Goal: Task Accomplishment & Management: Manage account settings

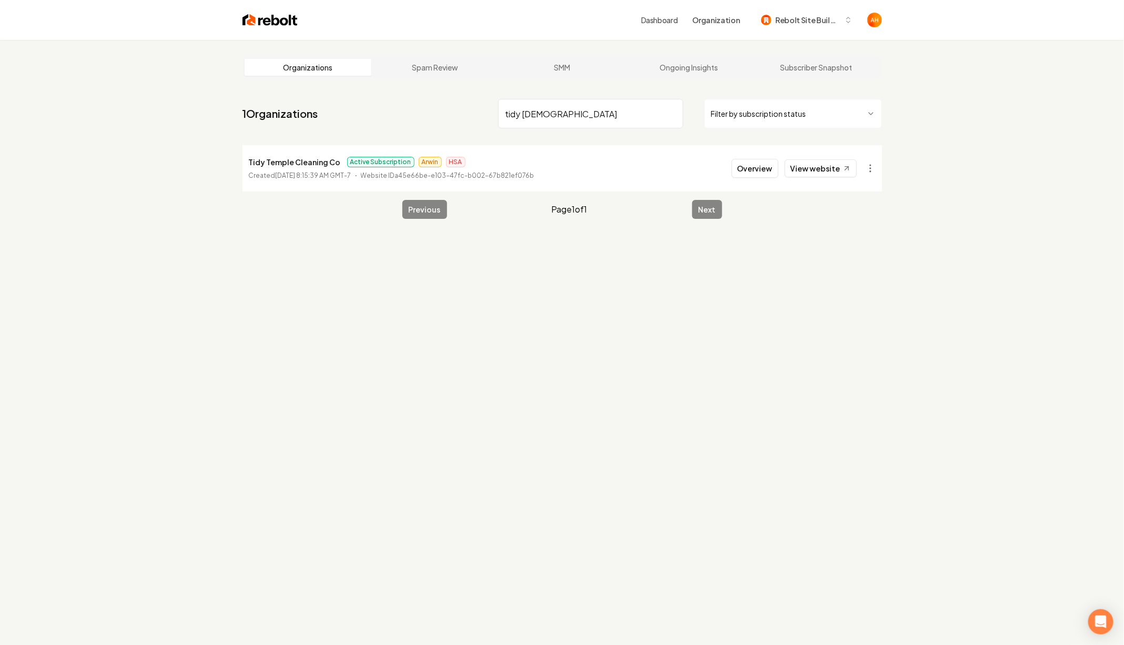
click at [603, 103] on input "tidy [DEMOGRAPHIC_DATA]" at bounding box center [590, 113] width 185 height 29
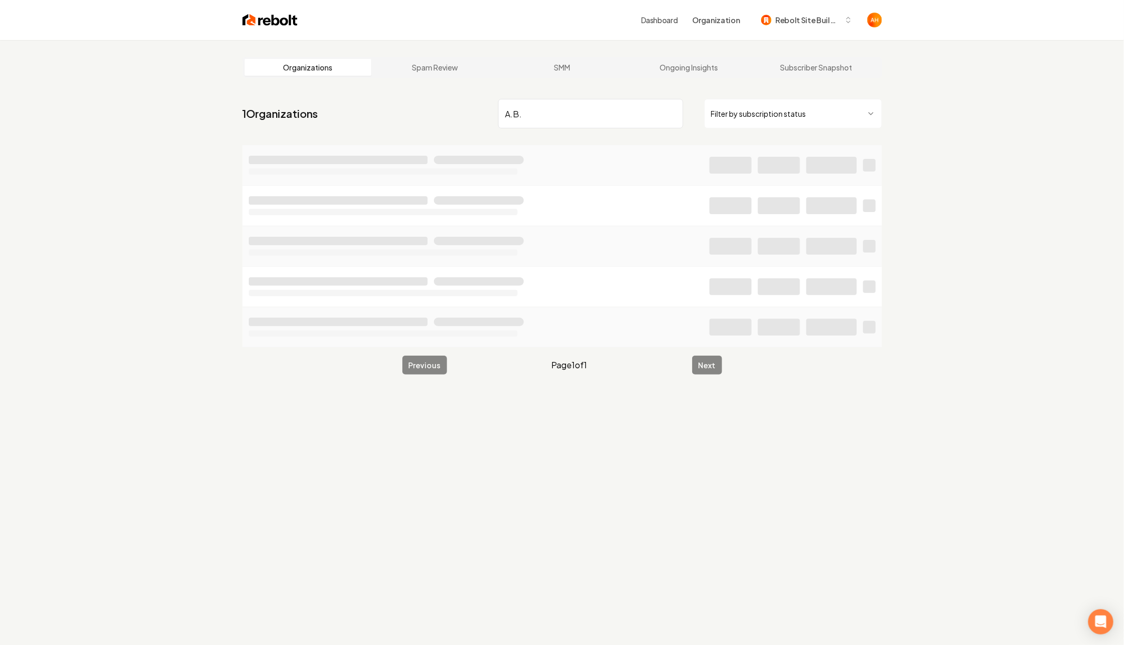
type input "A.B.E"
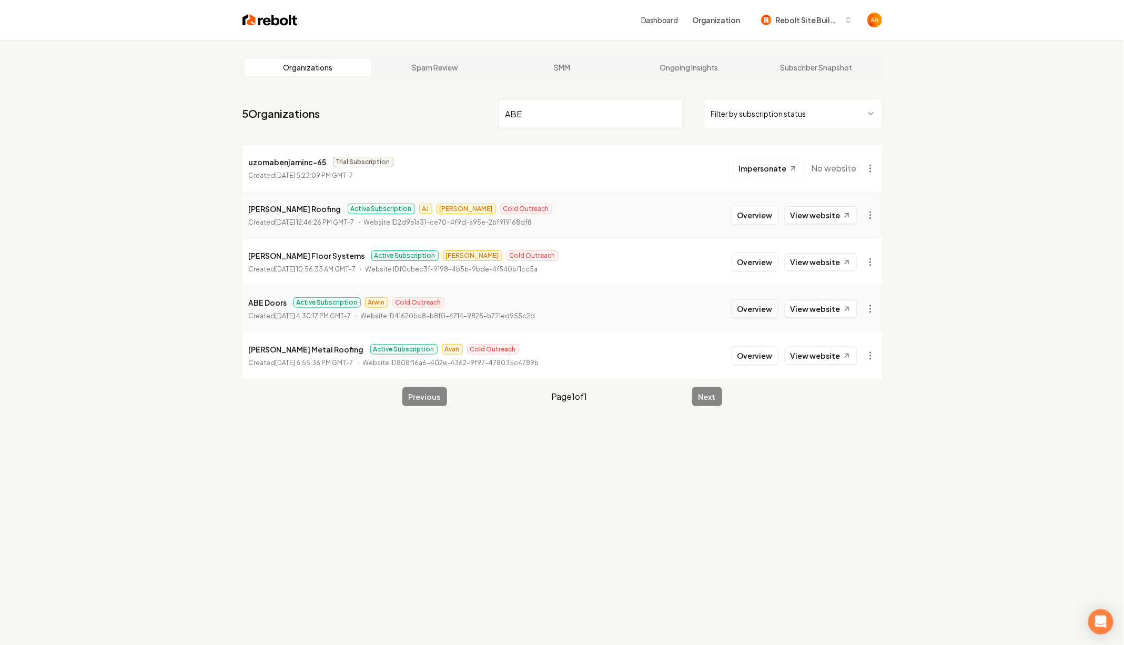
type input "ABE"
click at [773, 305] on button "Overview" at bounding box center [754, 308] width 47 height 19
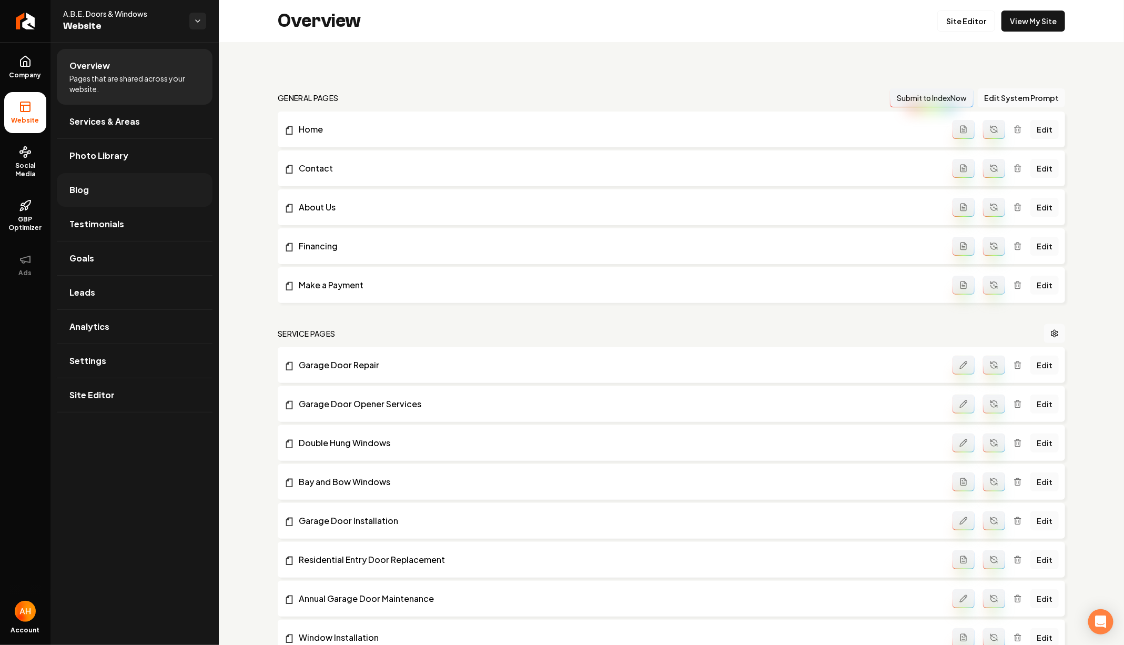
click at [115, 194] on link "Blog" at bounding box center [135, 190] width 156 height 34
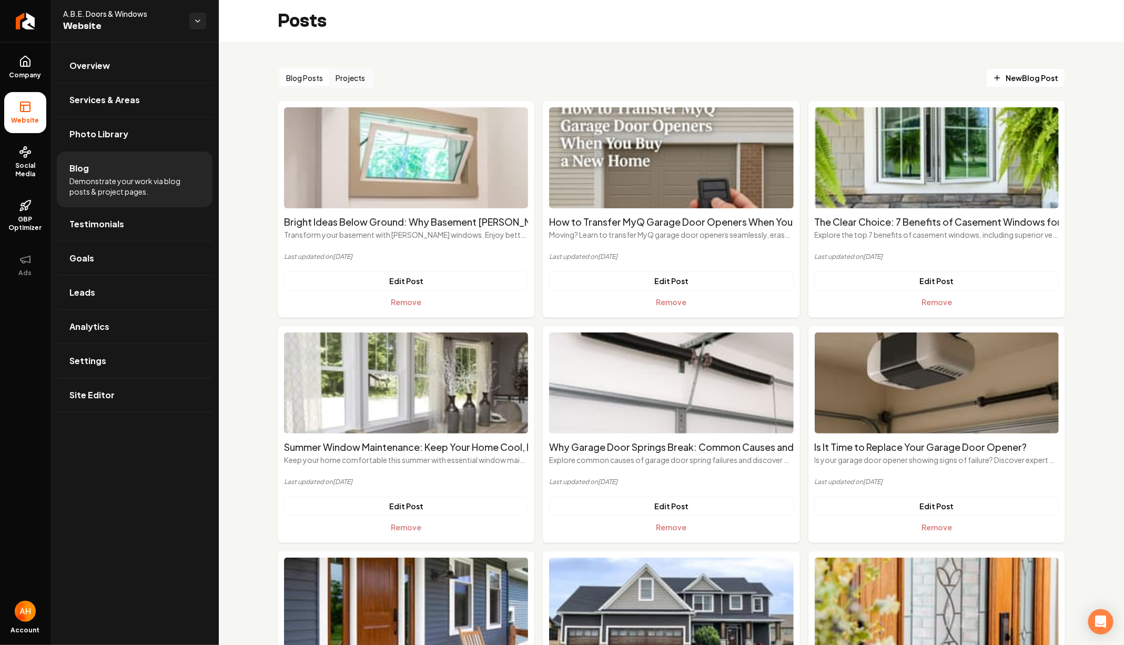
click at [343, 76] on button "Projects" at bounding box center [350, 77] width 42 height 17
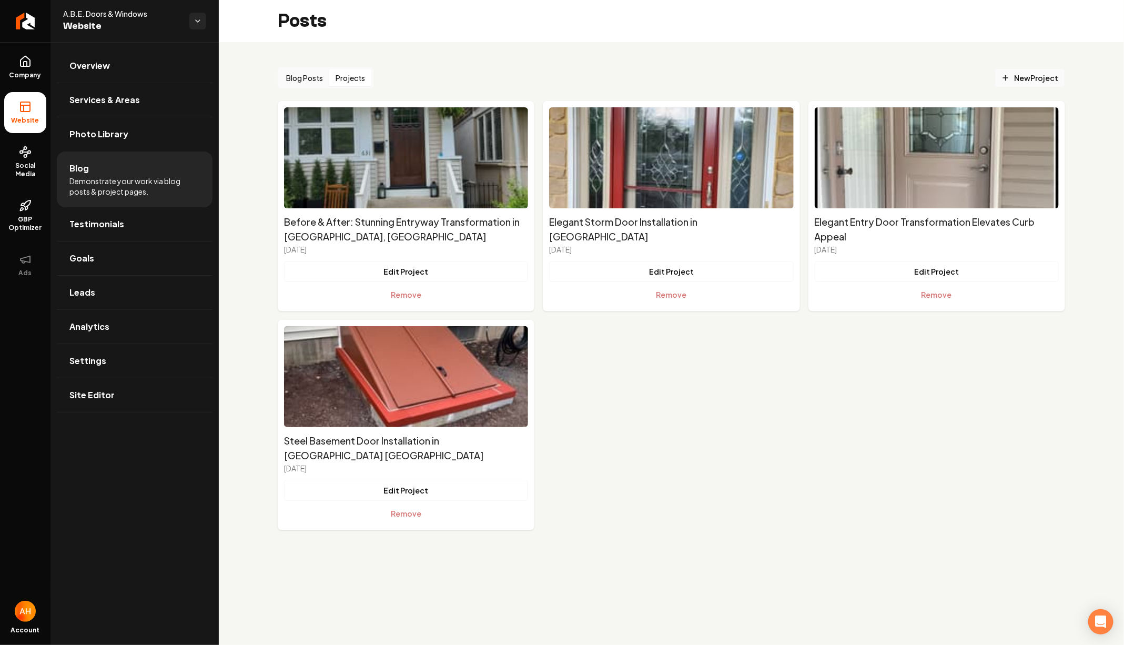
click at [1016, 83] on span "New Project" at bounding box center [1029, 78] width 57 height 11
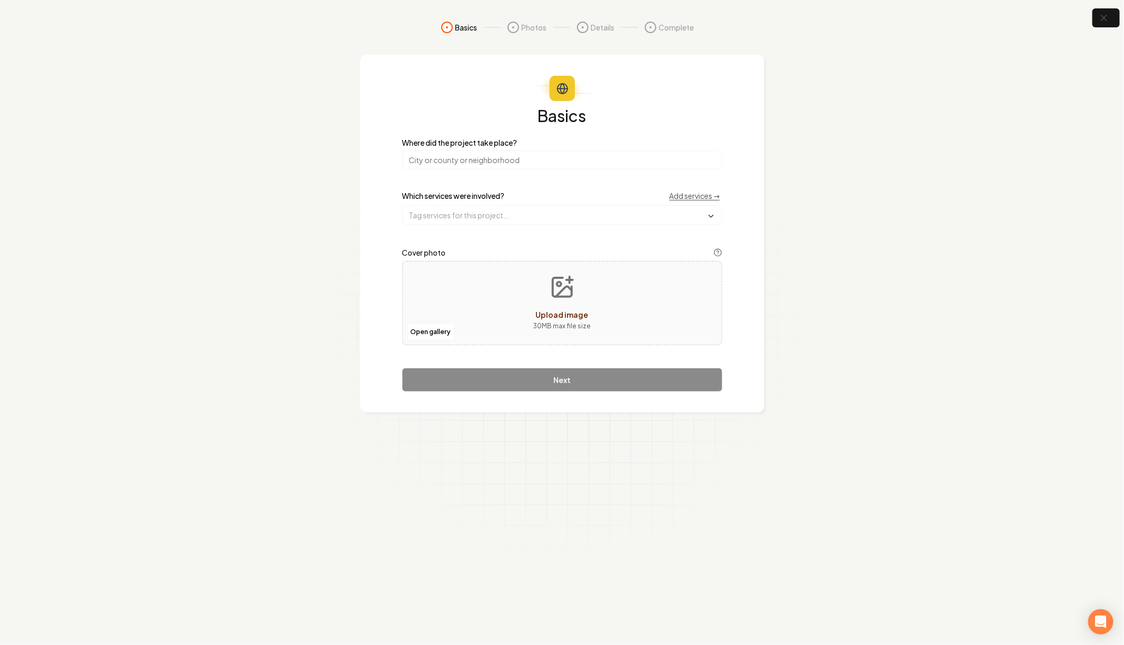
click at [538, 152] on input "search" at bounding box center [562, 159] width 320 height 19
paste input "Fogelsville"
type input "Fogelsville, PA"
click at [819, 140] on section "Basics Photos Details Complete Basics Where did the project take place? Fogelsv…" at bounding box center [562, 322] width 1124 height 645
click at [867, 195] on section "Basics Photos Details Complete Basics Where did the project take place? Fogelsv…" at bounding box center [562, 322] width 1124 height 645
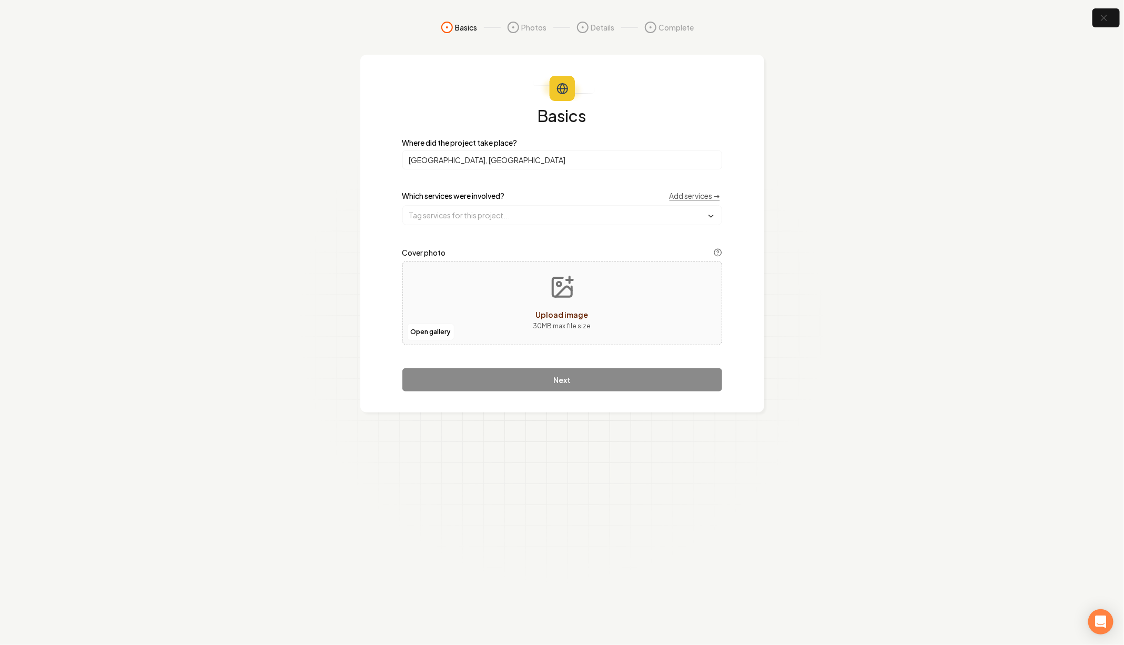
click at [515, 195] on div "Which services were involved? Add services →" at bounding box center [562, 195] width 320 height 11
click at [515, 212] on input "text" at bounding box center [562, 215] width 319 height 19
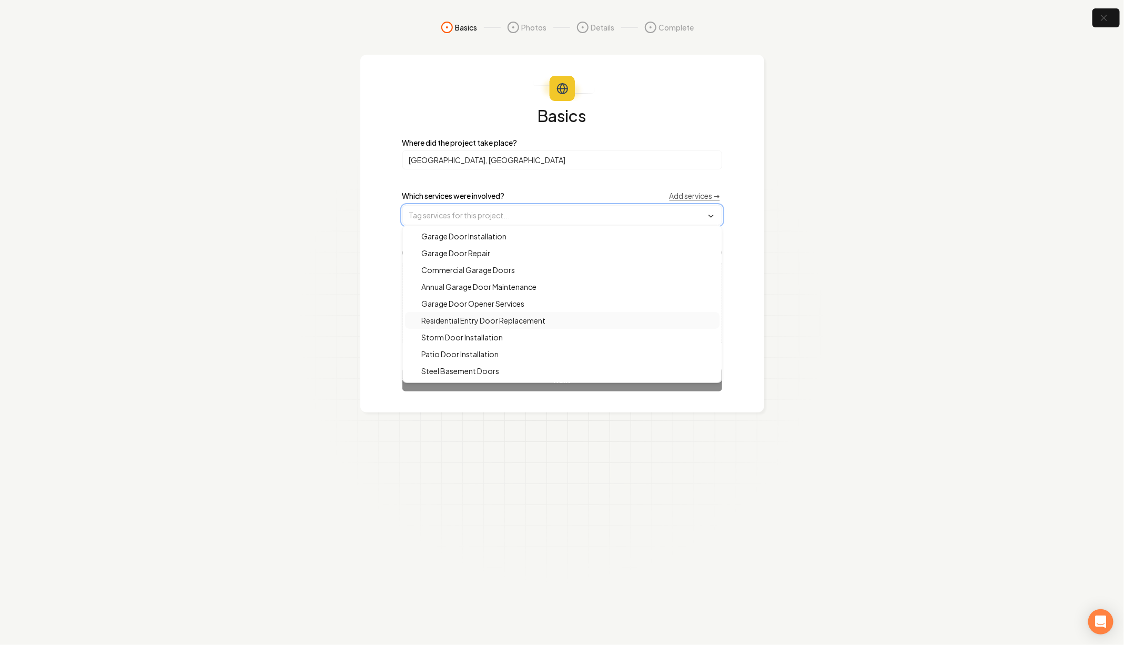
scroll to position [13, 0]
click at [483, 319] on span "Storm Door Installation" at bounding box center [456, 324] width 94 height 11
click at [800, 258] on section "Basics Photos Details Complete Basics Where did the project take place? Fogelsv…" at bounding box center [562, 322] width 1124 height 645
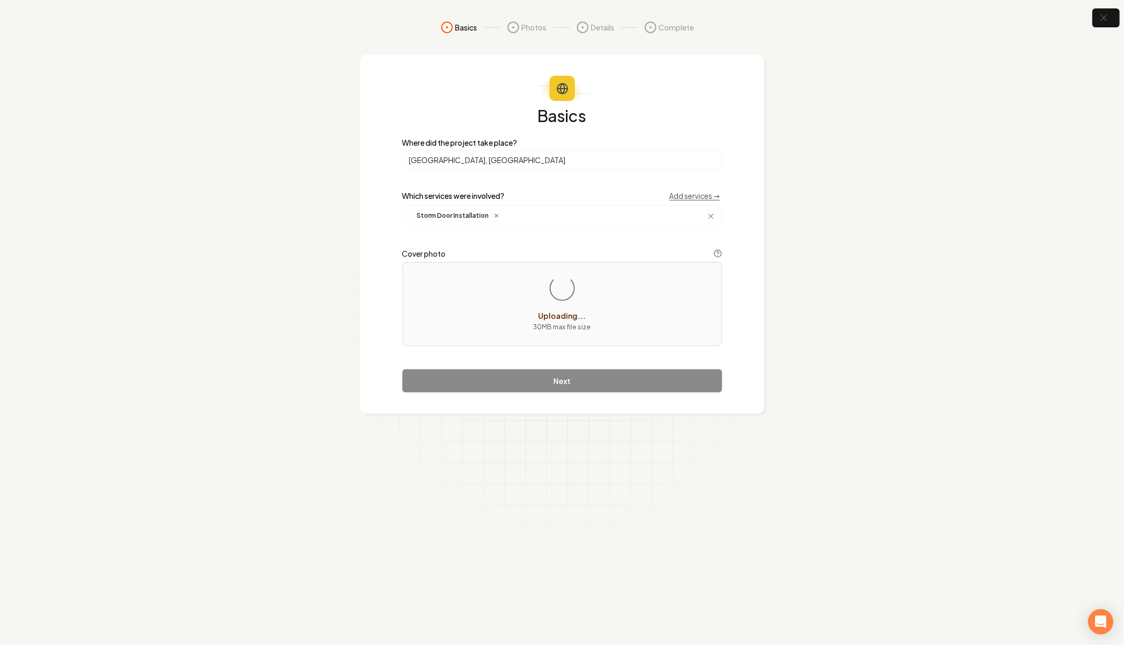
click at [893, 192] on section "Basics Photos Details Complete Basics Where did the project take place? Fogelsv…" at bounding box center [562, 322] width 1124 height 645
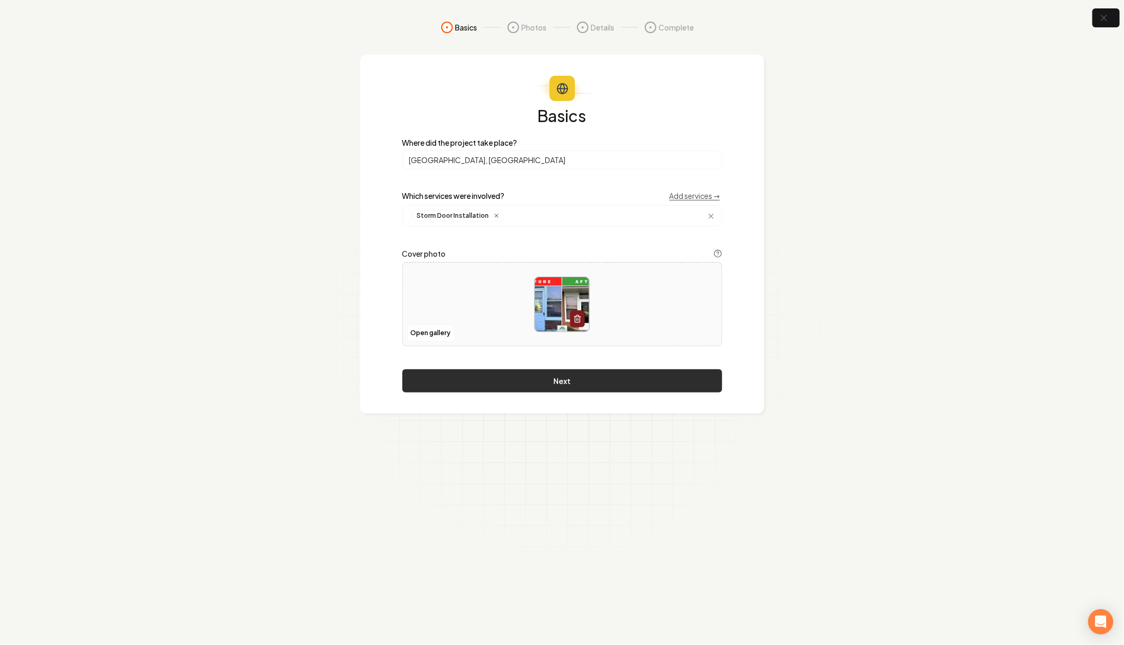
click at [630, 381] on button "Next" at bounding box center [562, 380] width 320 height 23
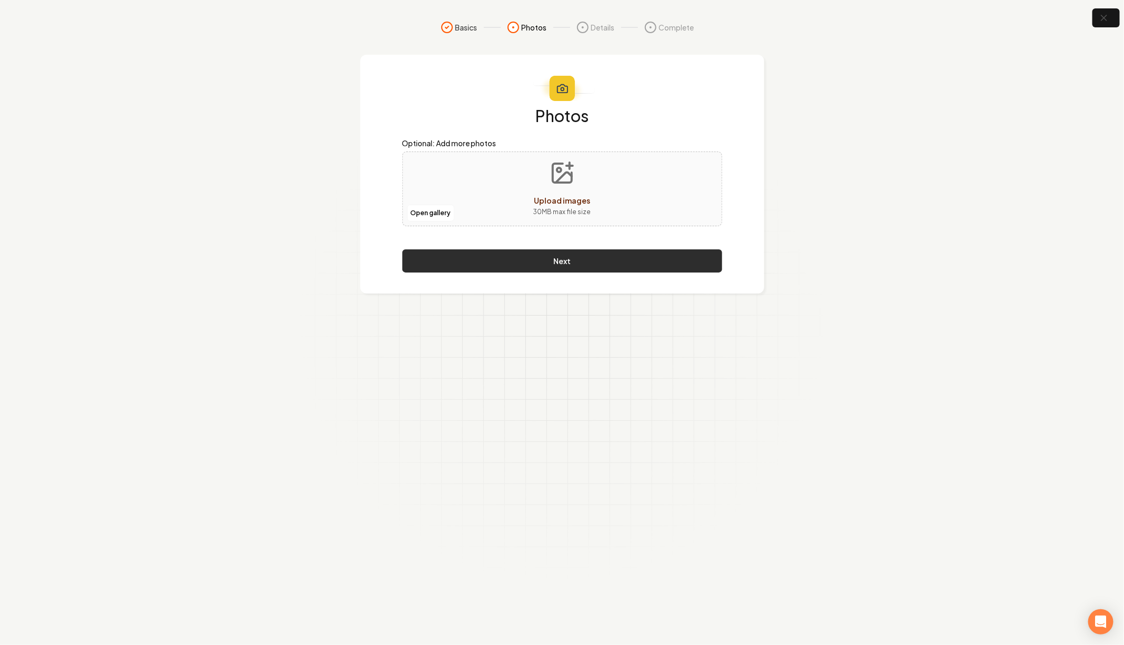
click at [567, 262] on button "Next" at bounding box center [562, 260] width 320 height 23
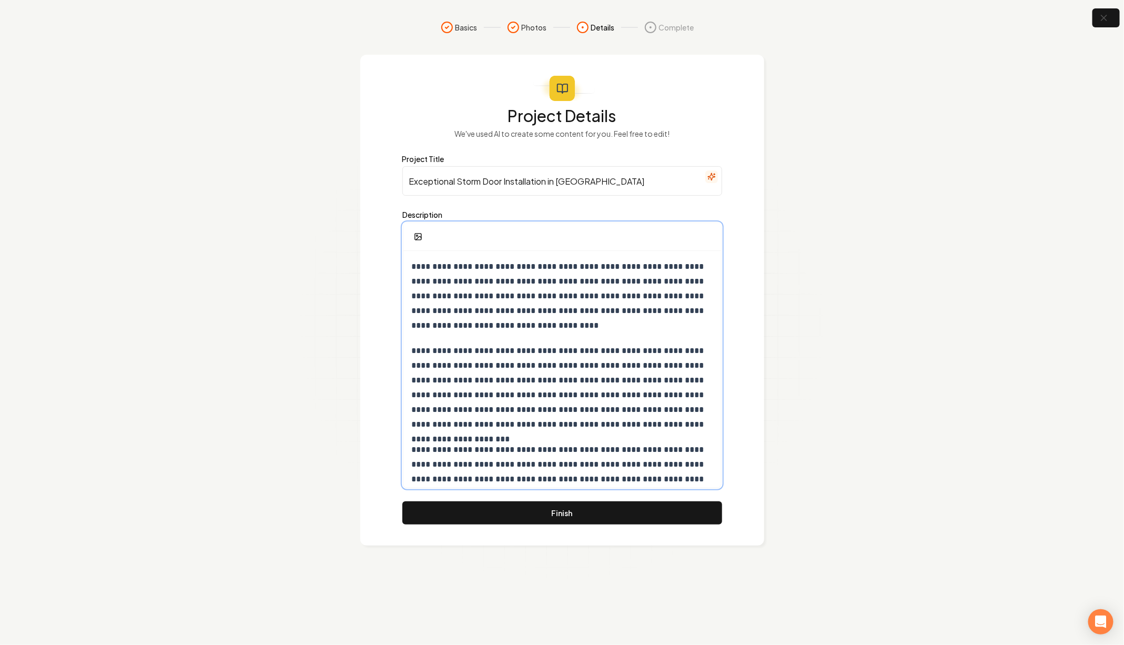
click at [595, 295] on p "**********" at bounding box center [563, 296] width 302 height 74
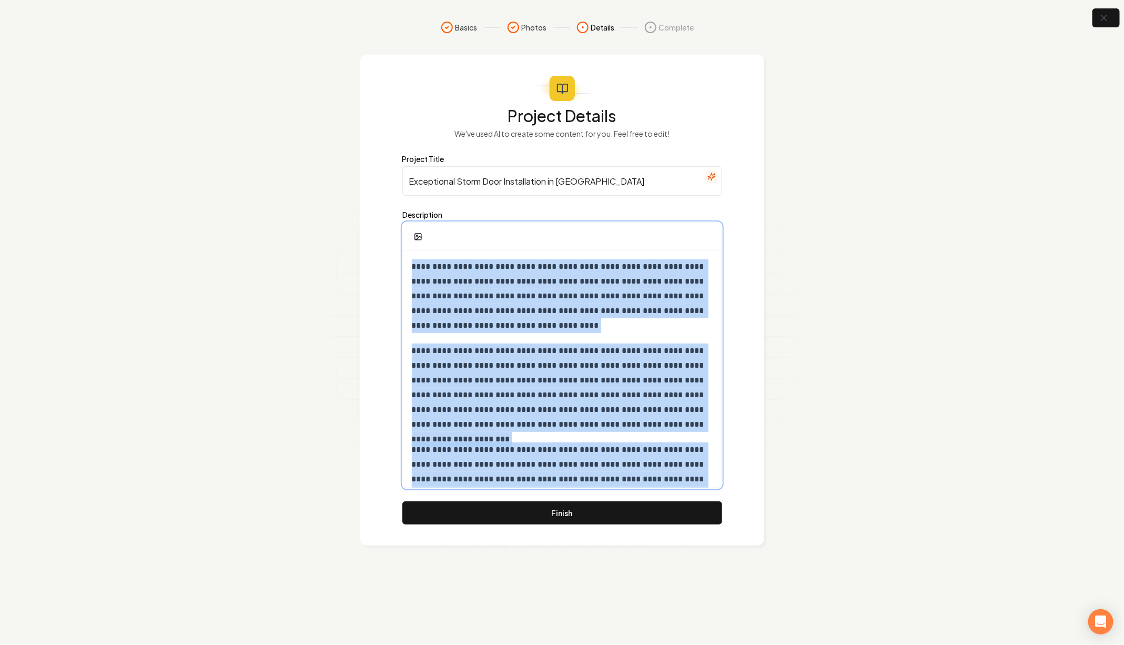
copy div "**********"
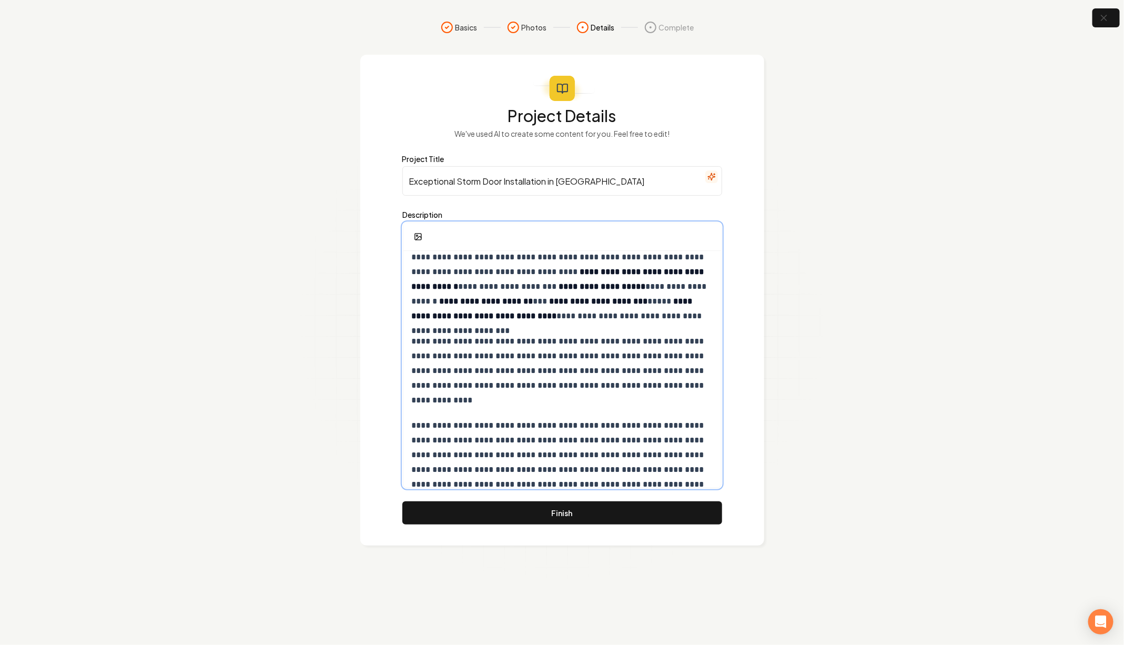
scroll to position [0, 0]
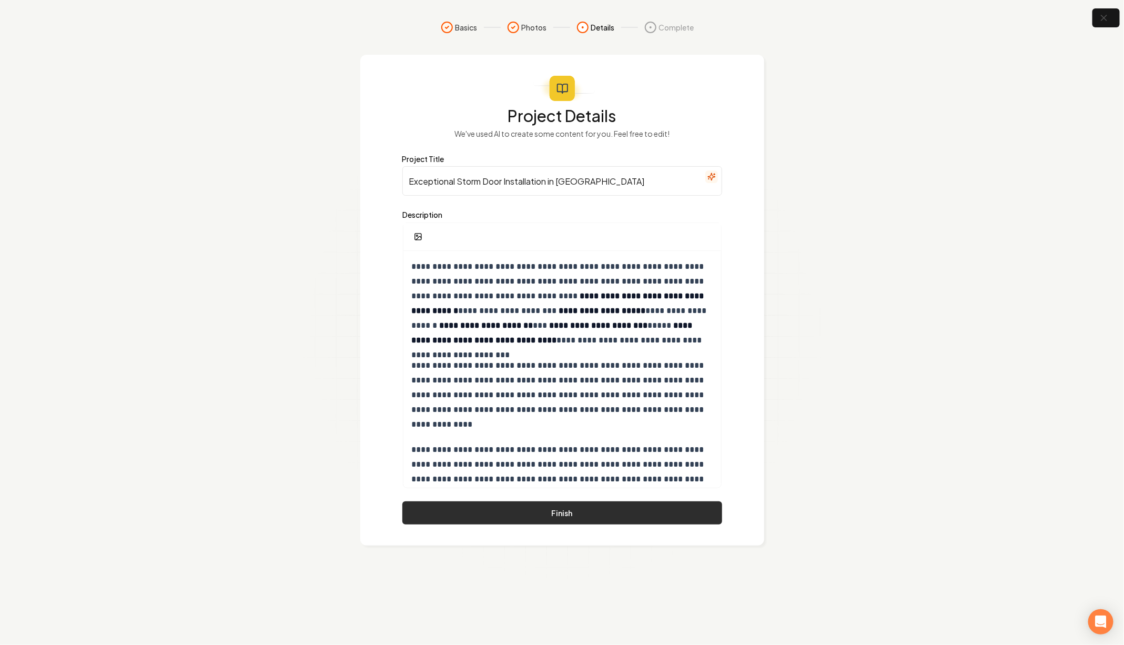
click at [567, 518] on button "Finish" at bounding box center [562, 512] width 320 height 23
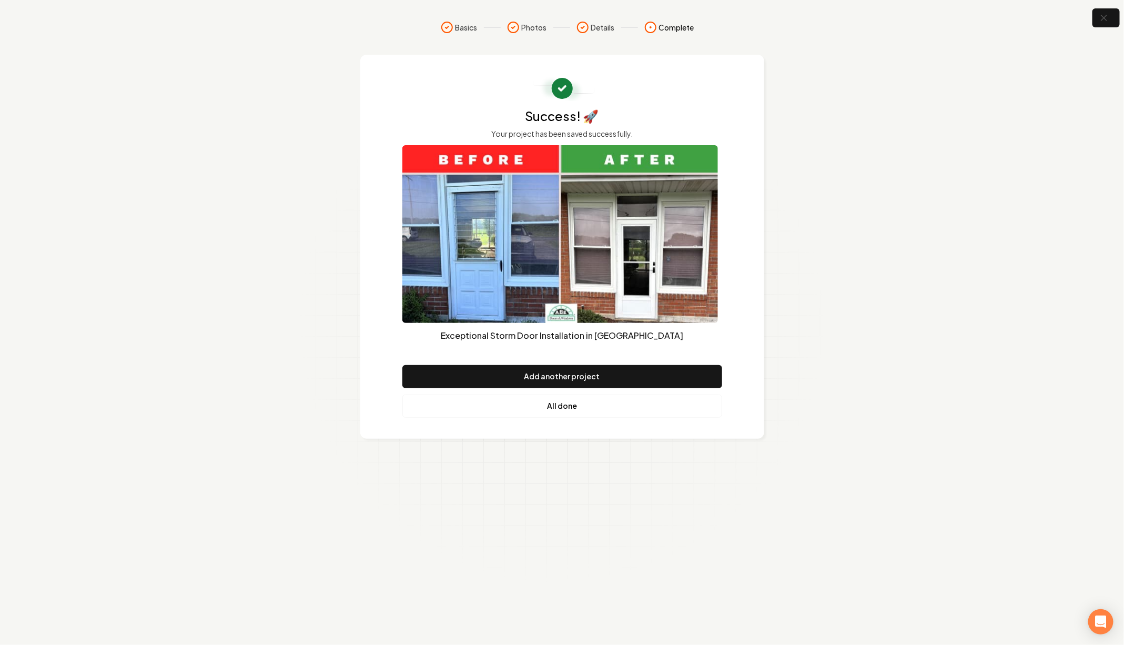
click at [596, 402] on link "All done" at bounding box center [562, 405] width 320 height 23
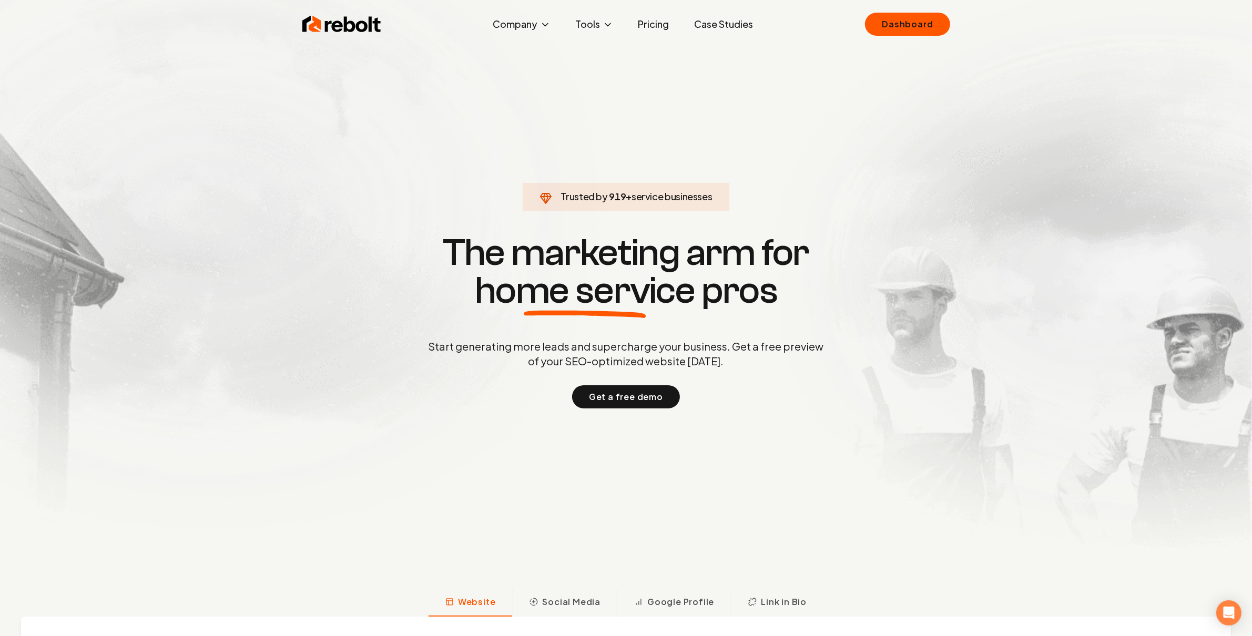
click at [947, 16] on ul "Dashboard" at bounding box center [907, 24] width 85 height 23
click at [899, 34] on link "Dashboard" at bounding box center [907, 24] width 85 height 23
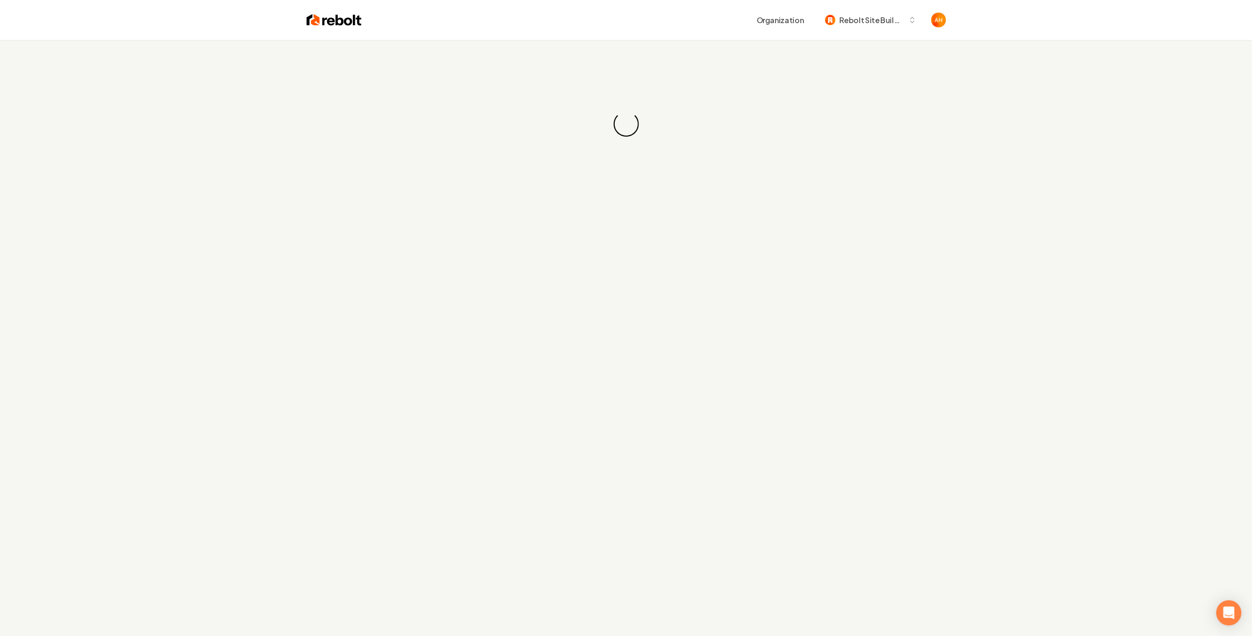
click at [630, 29] on div "Organization Rebolt Site Builder" at bounding box center [654, 20] width 584 height 19
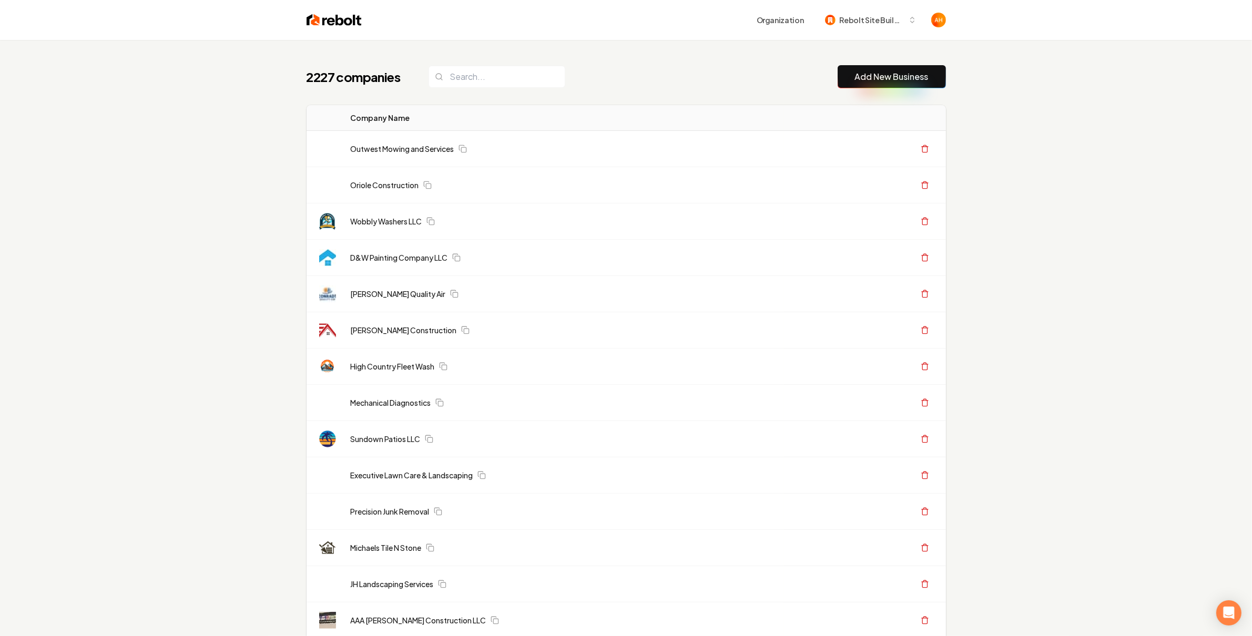
click at [311, 75] on h1 "2227 companies" at bounding box center [357, 76] width 101 height 17
click at [629, 81] on div "2227 companies Add New Business" at bounding box center [626, 76] width 639 height 23
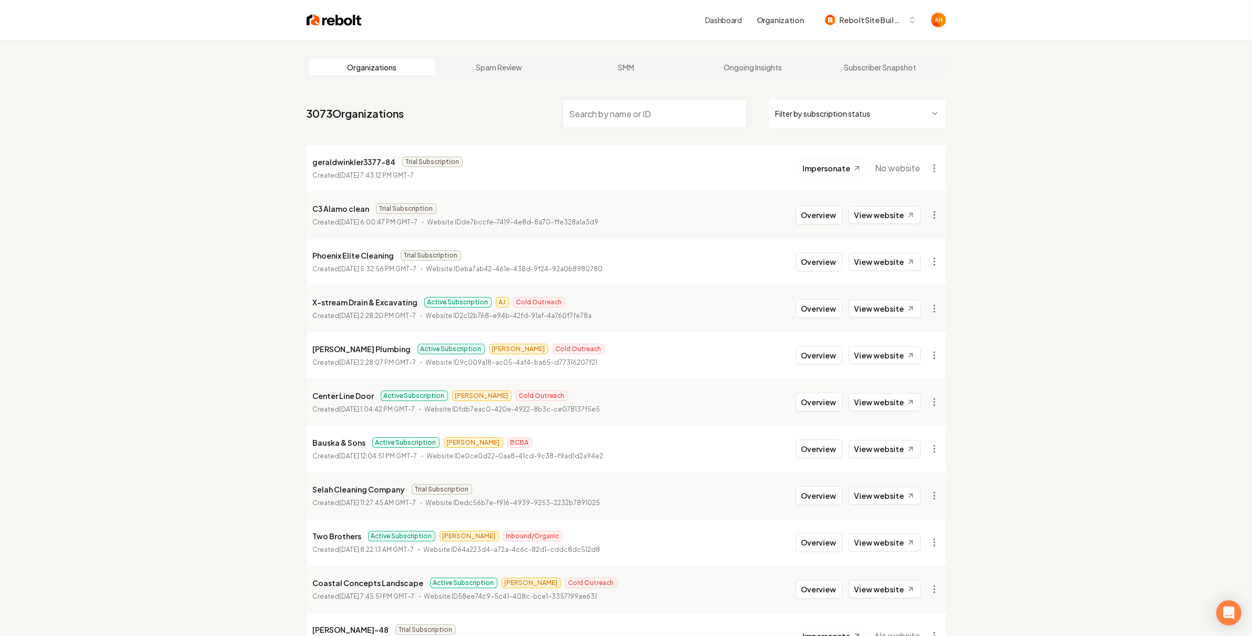
scroll to position [60, 0]
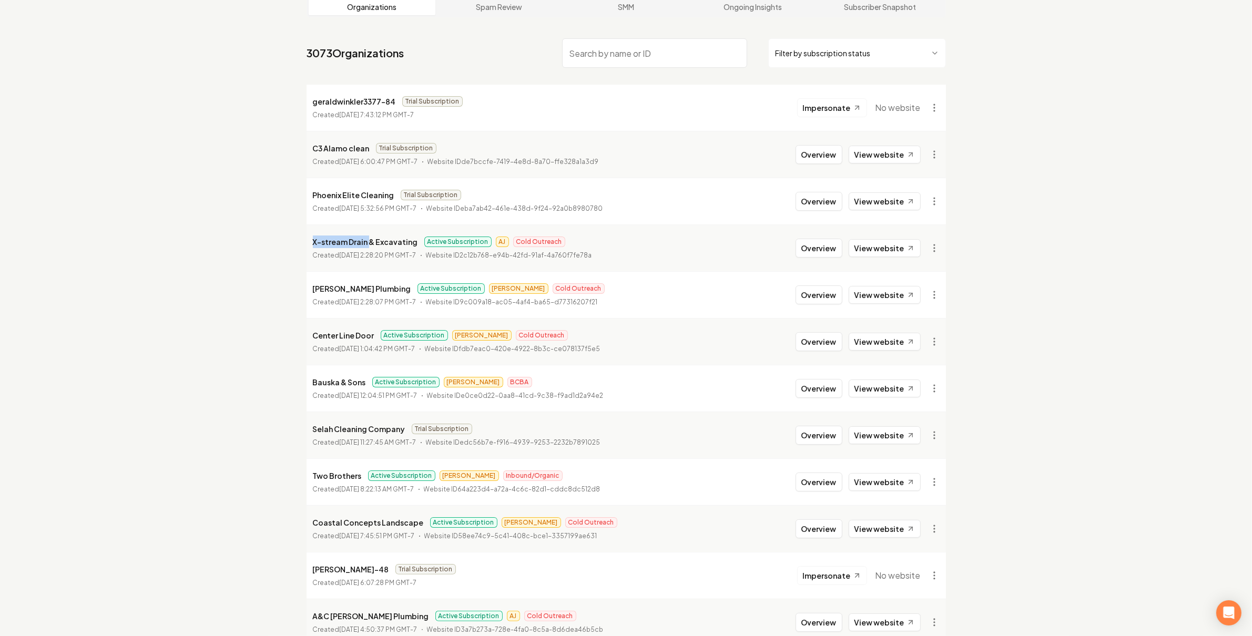
drag, startPoint x: 311, startPoint y: 235, endPoint x: 367, endPoint y: 238, distance: 56.4
click at [367, 238] on li "X-stream Drain & Excavating Active Subscription AJ Cold Outreach Created [DATE]…" at bounding box center [626, 248] width 639 height 47
click at [367, 238] on p "X-stream Drain & Excavating" at bounding box center [365, 242] width 105 height 13
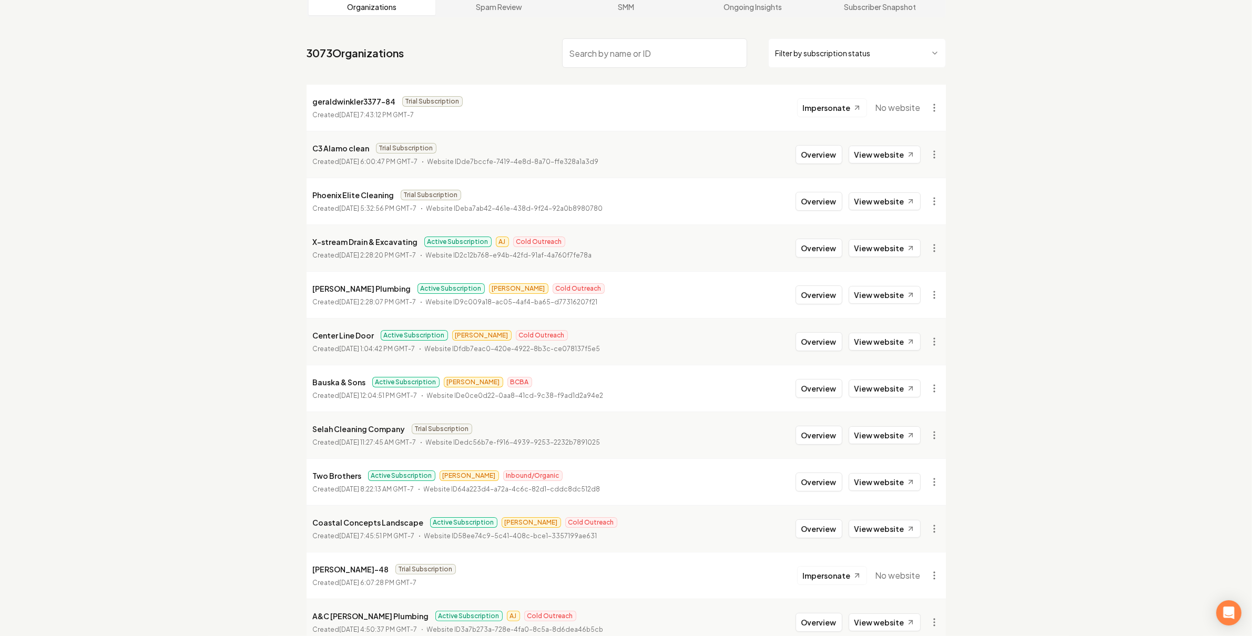
click at [343, 288] on p "[PERSON_NAME] Plumbing" at bounding box center [362, 288] width 98 height 13
click at [343, 287] on p "[PERSON_NAME] Plumbing" at bounding box center [362, 288] width 98 height 13
drag, startPoint x: 343, startPoint y: 287, endPoint x: 347, endPoint y: 307, distance: 19.7
click at [343, 287] on p "[PERSON_NAME] Plumbing" at bounding box center [362, 288] width 98 height 13
click at [343, 337] on p "Center Line Door" at bounding box center [344, 335] width 62 height 13
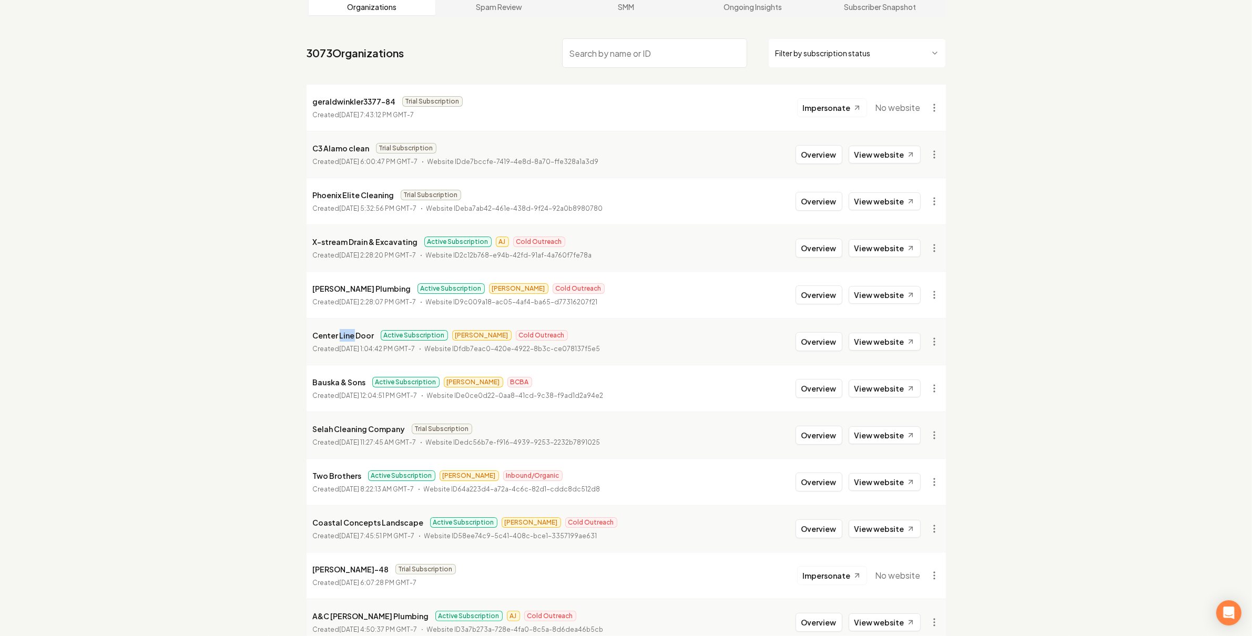
click at [343, 337] on p "Center Line Door" at bounding box center [344, 335] width 62 height 13
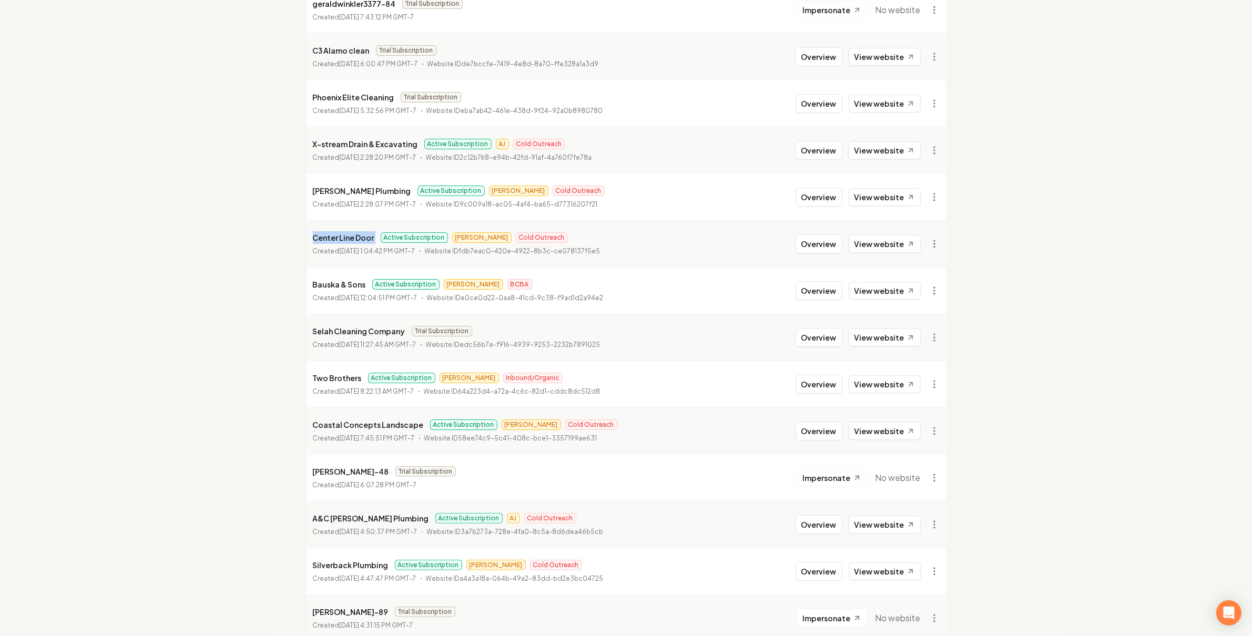
scroll to position [0, 0]
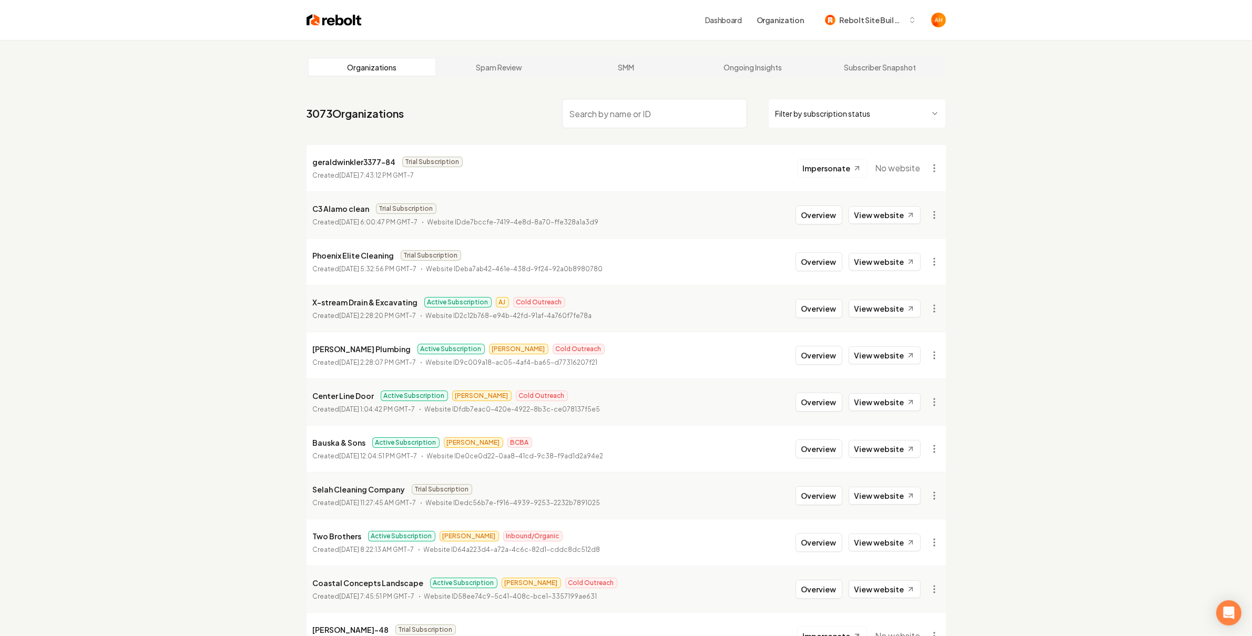
click at [578, 106] on input "search" at bounding box center [654, 113] width 185 height 29
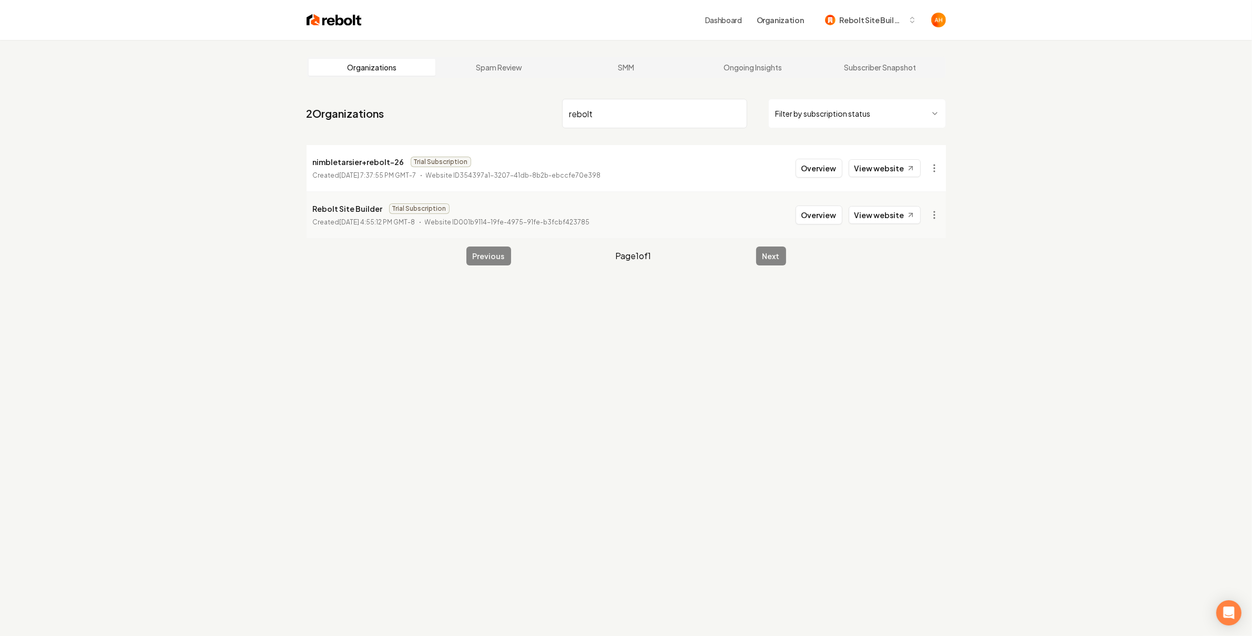
type input "rebolt"
drag, startPoint x: 308, startPoint y: 199, endPoint x: 350, endPoint y: 206, distance: 42.6
click at [350, 206] on li "Rebolt Site Builder Trial Subscription Created [DATE] 4:55:12 PM GMT-8 Website …" at bounding box center [626, 214] width 639 height 47
click at [350, 206] on p "Rebolt Site Builder" at bounding box center [348, 208] width 70 height 13
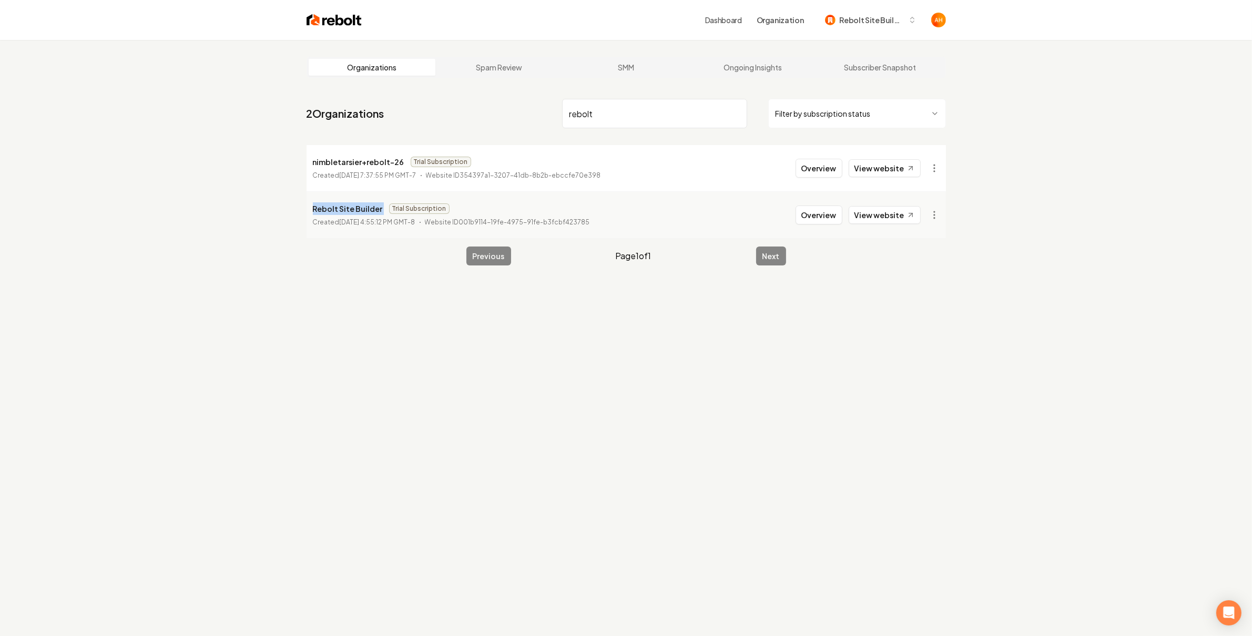
click at [350, 206] on p "Rebolt Site Builder" at bounding box center [348, 208] width 70 height 13
click at [673, 384] on div "Organizations Spam Review SMM Ongoing Insights Subscriber Snapshot 2 Organizati…" at bounding box center [626, 358] width 1252 height 636
drag, startPoint x: 737, startPoint y: 113, endPoint x: 748, endPoint y: 99, distance: 17.5
click at [737, 113] on input "rebolt" at bounding box center [654, 113] width 185 height 29
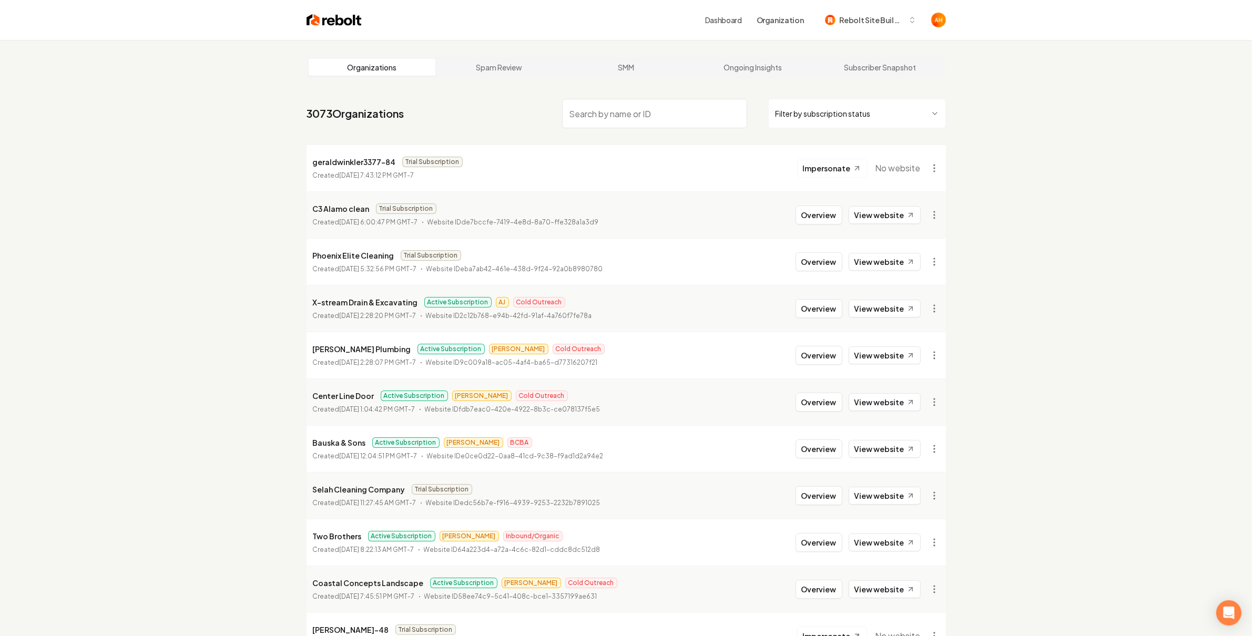
click at [748, 17] on div "Dashboard Organization Rebolt Site Builder" at bounding box center [814, 20] width 218 height 19
click at [742, 20] on link "Dashboard" at bounding box center [723, 20] width 37 height 11
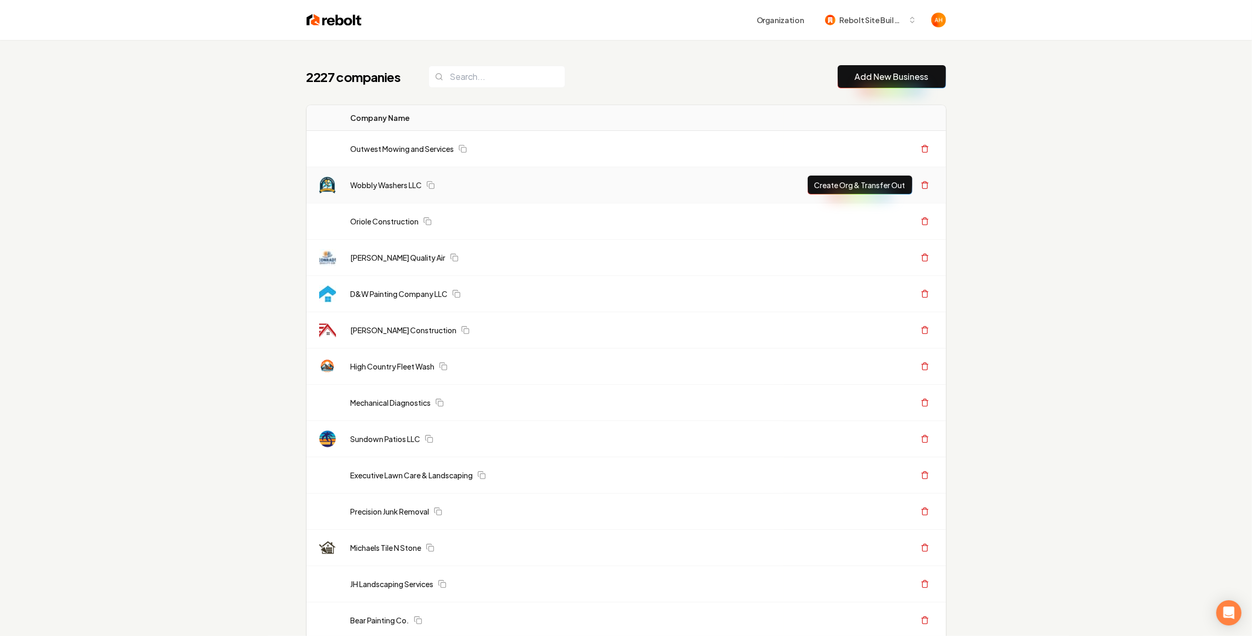
click at [831, 182] on button "Create Org & Transfer Out" at bounding box center [860, 185] width 105 height 19
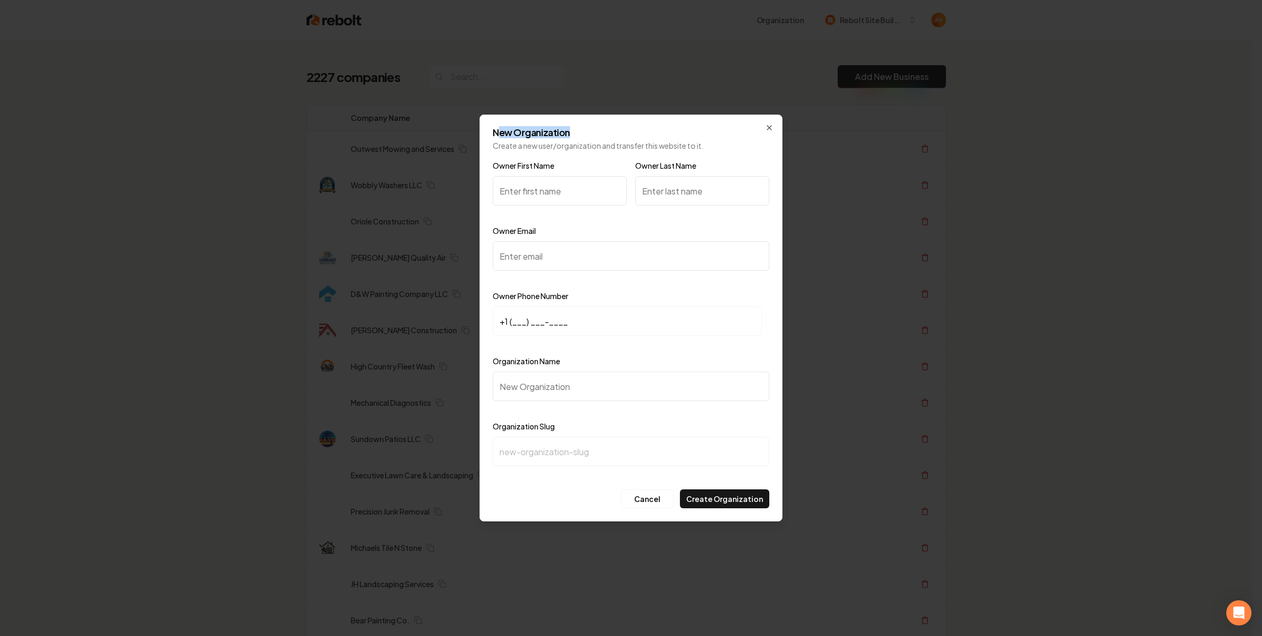
drag, startPoint x: 498, startPoint y: 133, endPoint x: 574, endPoint y: 128, distance: 75.9
click at [568, 128] on h2 "New Organization" at bounding box center [631, 132] width 277 height 9
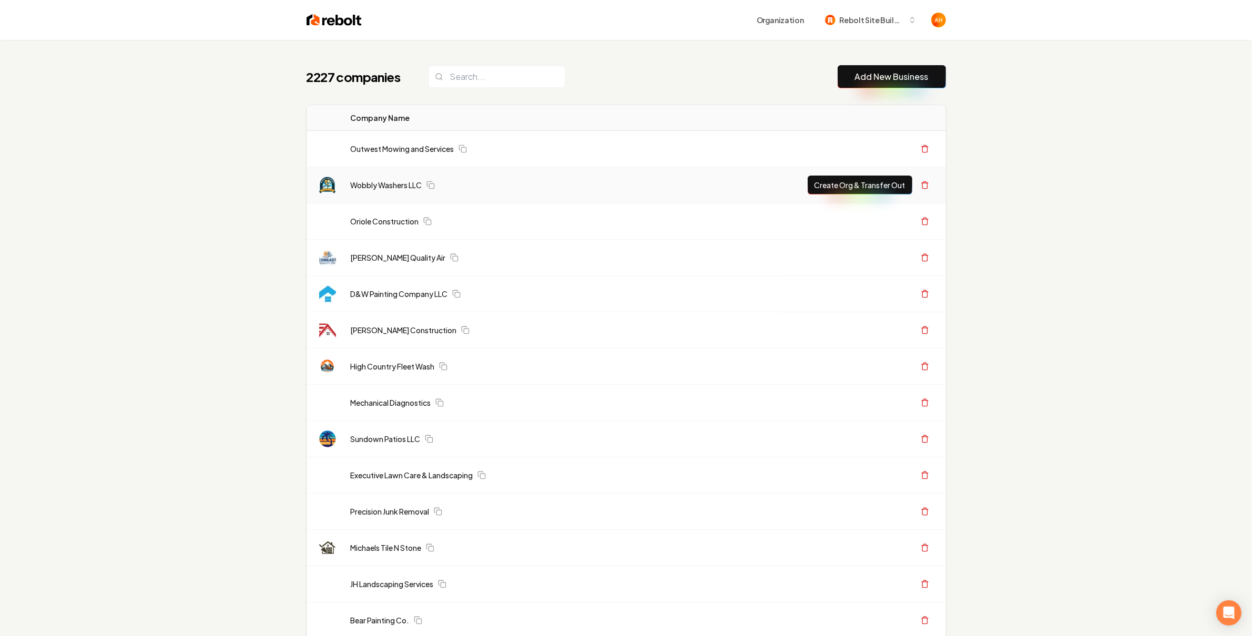
click at [855, 185] on button "Create Org & Transfer Out" at bounding box center [860, 185] width 105 height 19
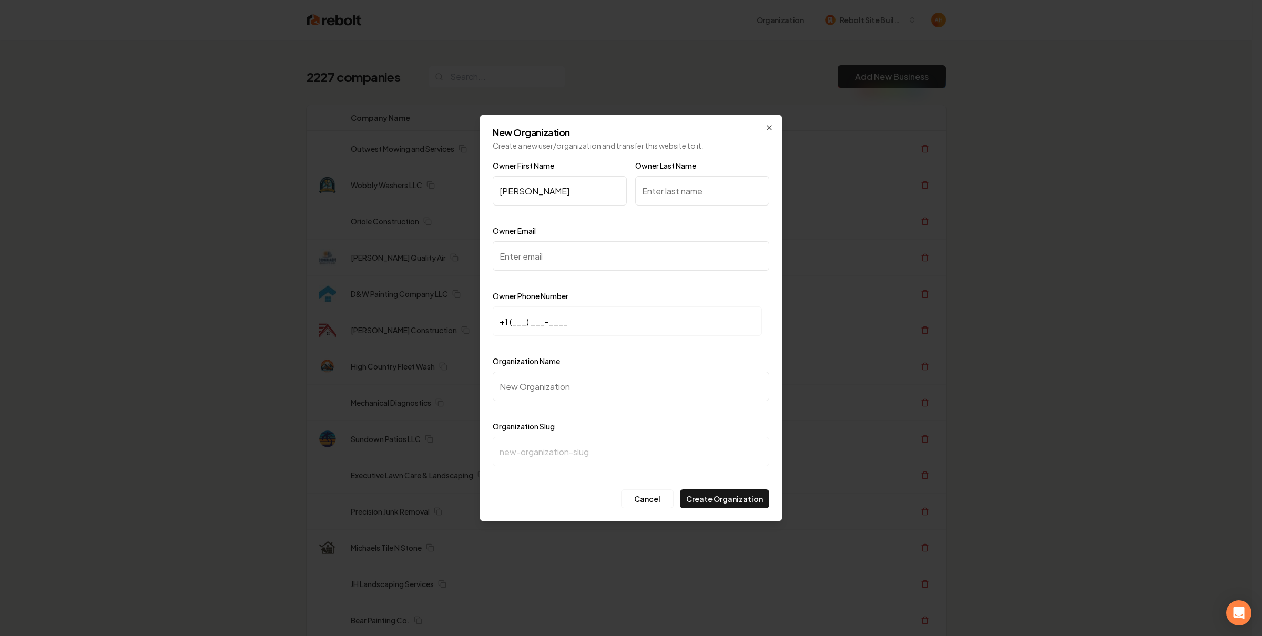
type input "[PERSON_NAME]"
type input "Hurgoi"
click at [770, 127] on icon "button" at bounding box center [769, 128] width 8 height 8
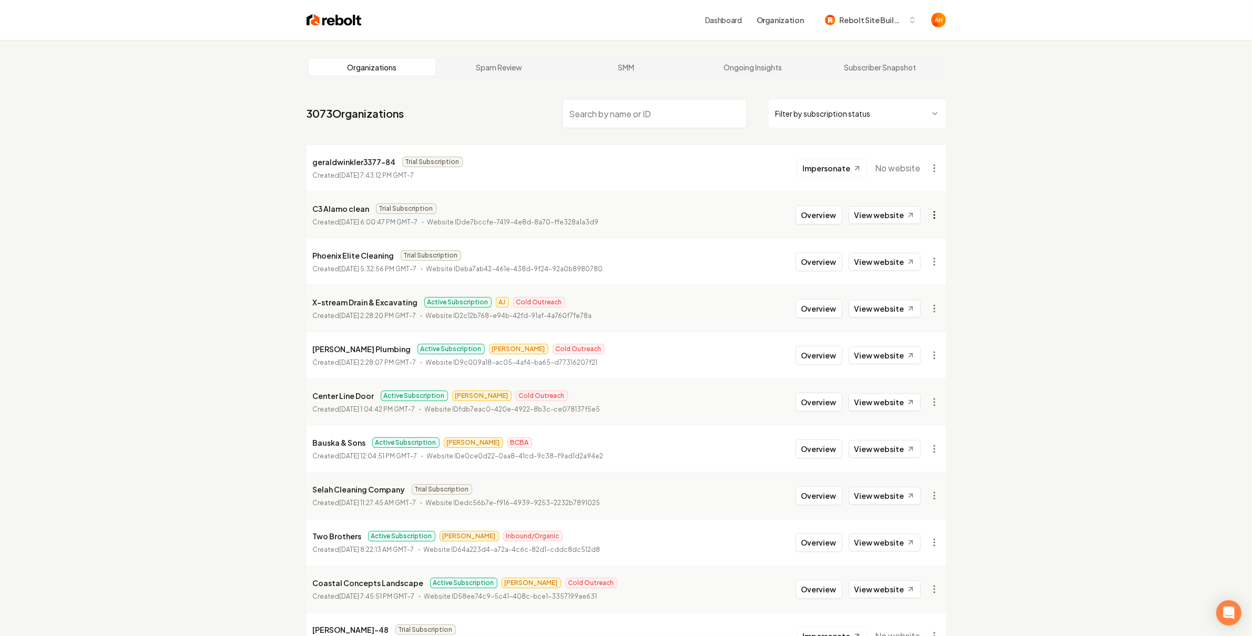
click at [935, 215] on html "Dashboard Organization Rebolt Site Builder Organizations Spam Review SMM Ongoin…" at bounding box center [626, 318] width 1252 height 636
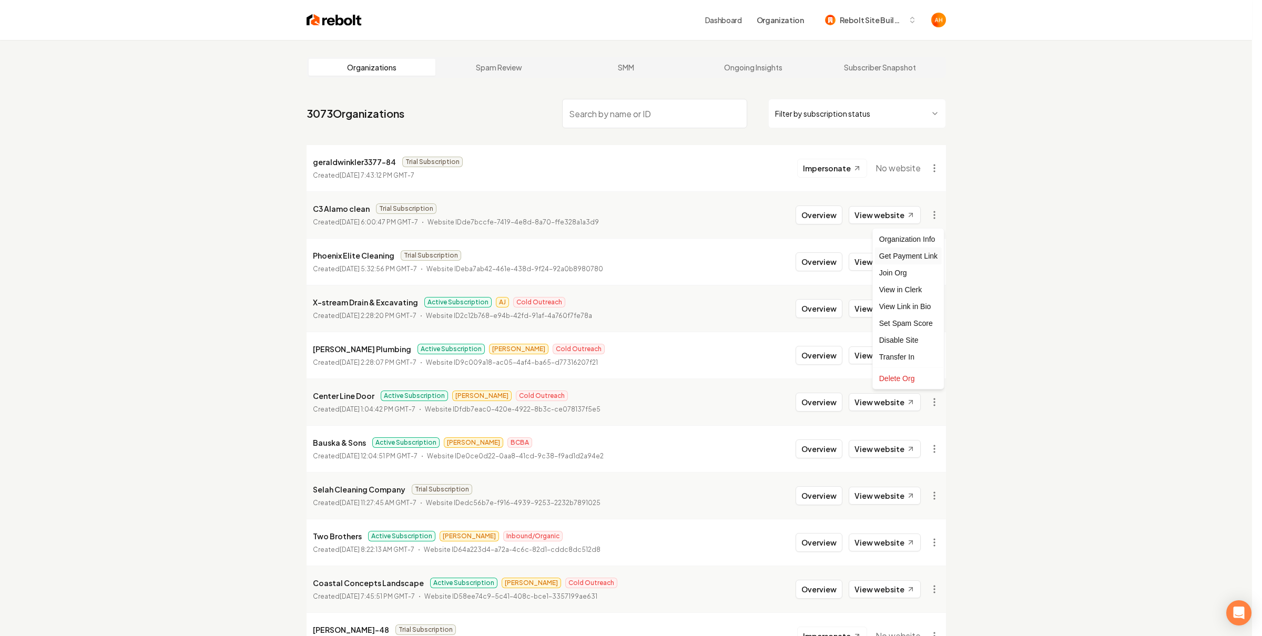
click at [923, 260] on div "Get Payment Link" at bounding box center [908, 256] width 67 height 17
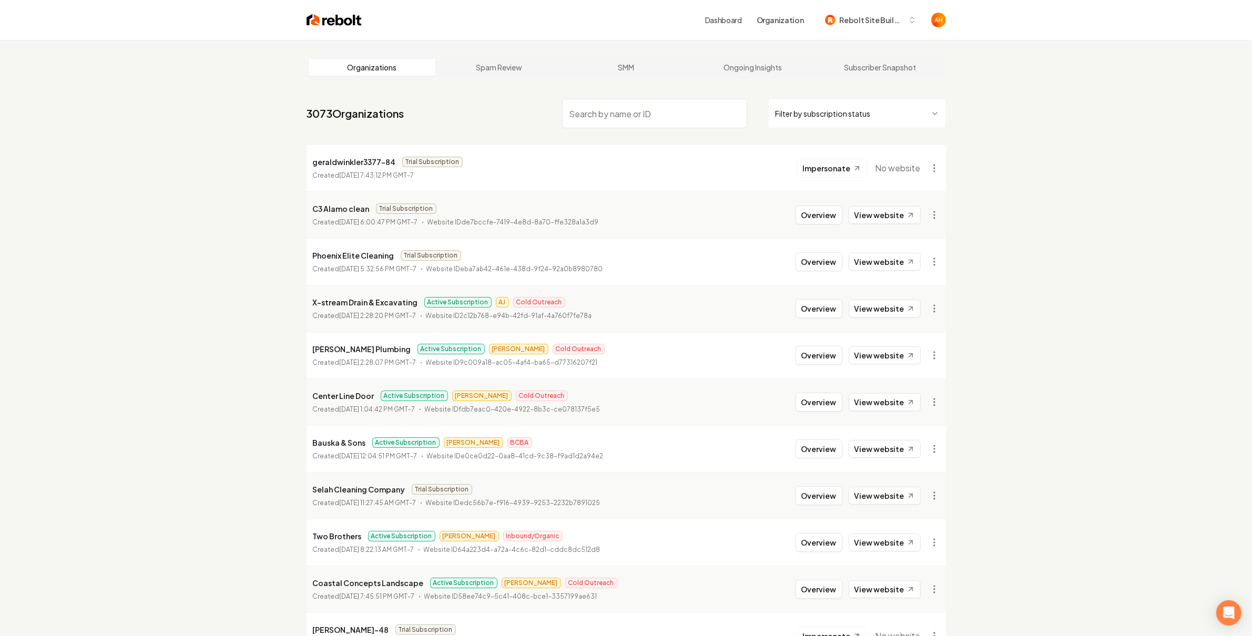
click at [734, 23] on link "Dashboard" at bounding box center [723, 20] width 37 height 11
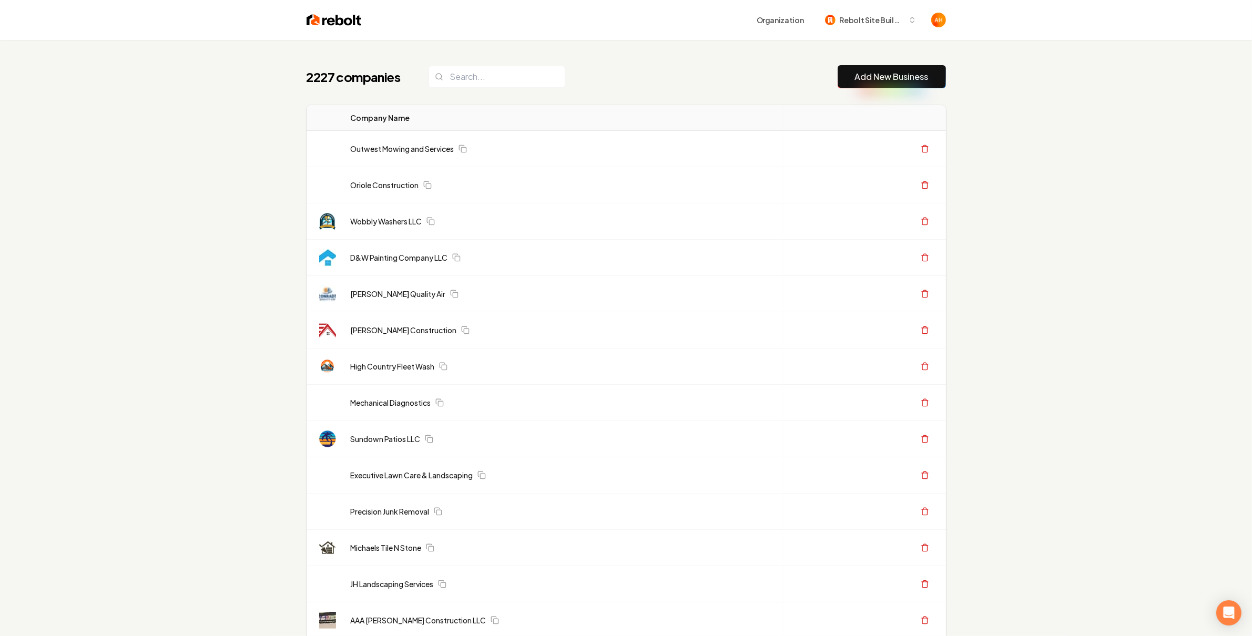
click at [895, 73] on link "Add New Business" at bounding box center [892, 76] width 74 height 13
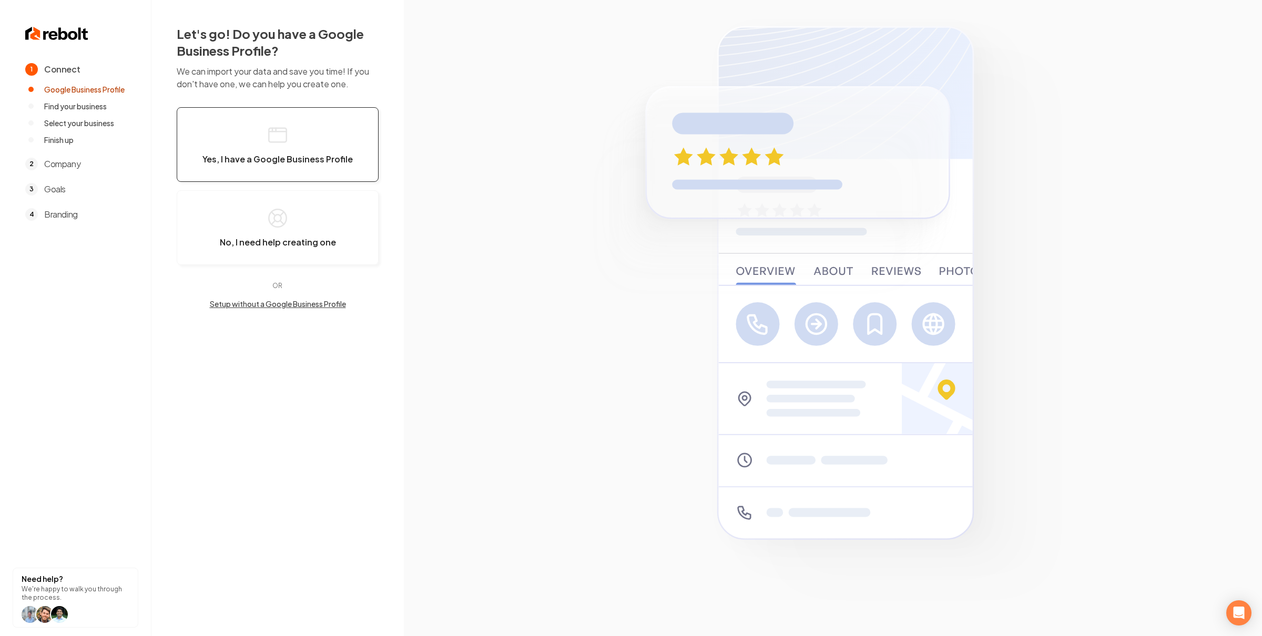
click at [273, 142] on rect "button" at bounding box center [277, 135] width 17 height 14
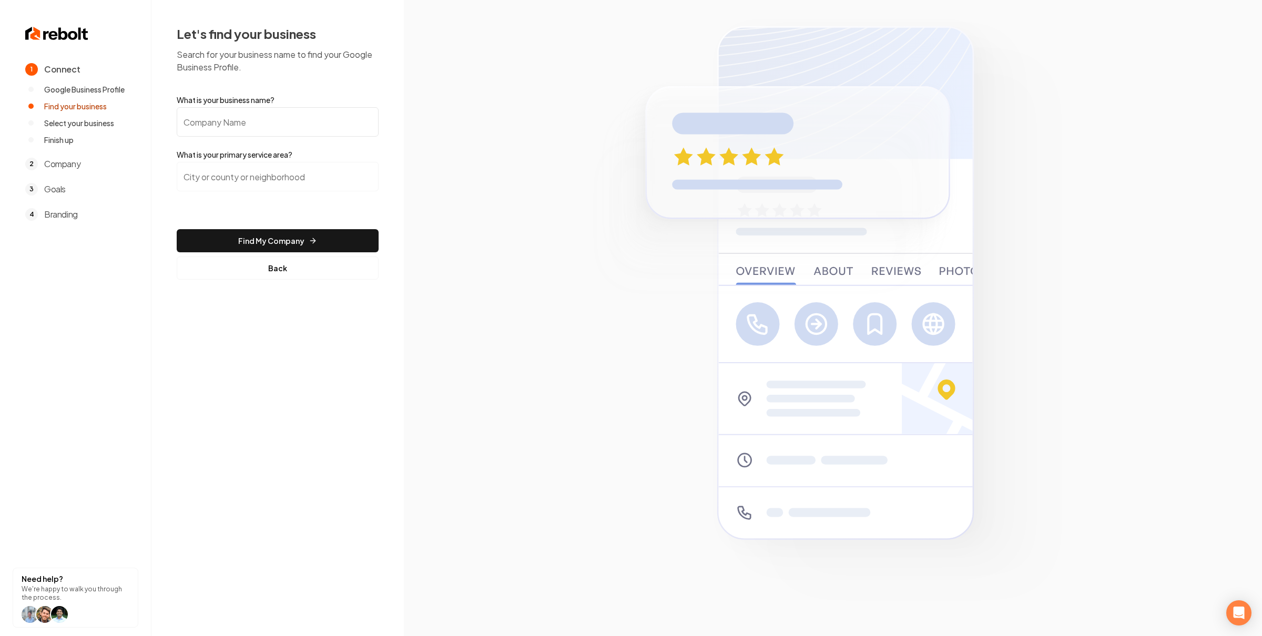
click at [301, 120] on input "What is your business name?" at bounding box center [278, 121] width 202 height 29
paste input "Silver Lake Construction LLC"
type input "Silver Lake Construction LLC"
click at [263, 180] on input "search" at bounding box center [278, 176] width 202 height 29
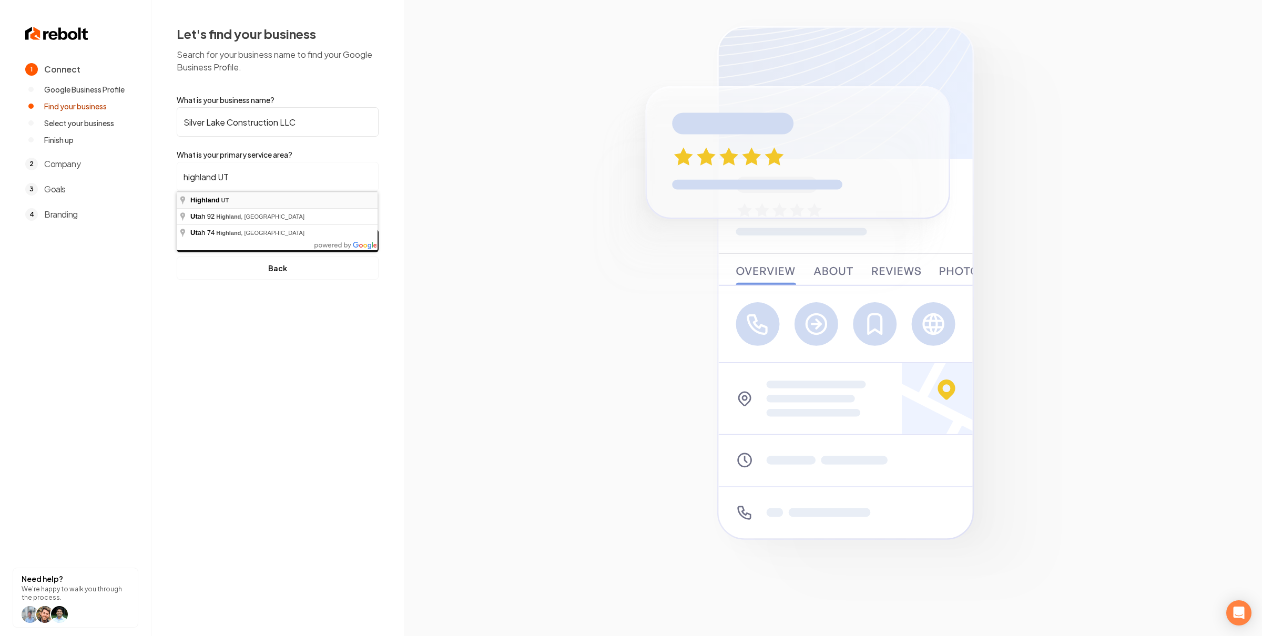
type input "[GEOGRAPHIC_DATA], [GEOGRAPHIC_DATA]"
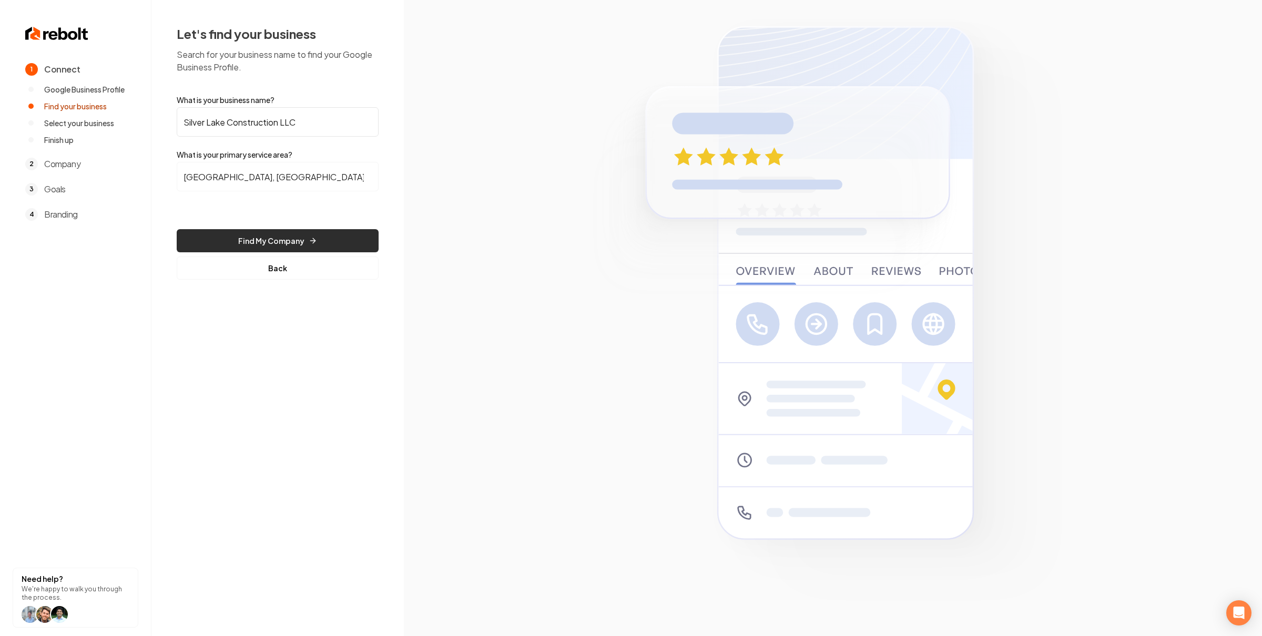
click at [278, 242] on button "Find My Company" at bounding box center [278, 240] width 202 height 23
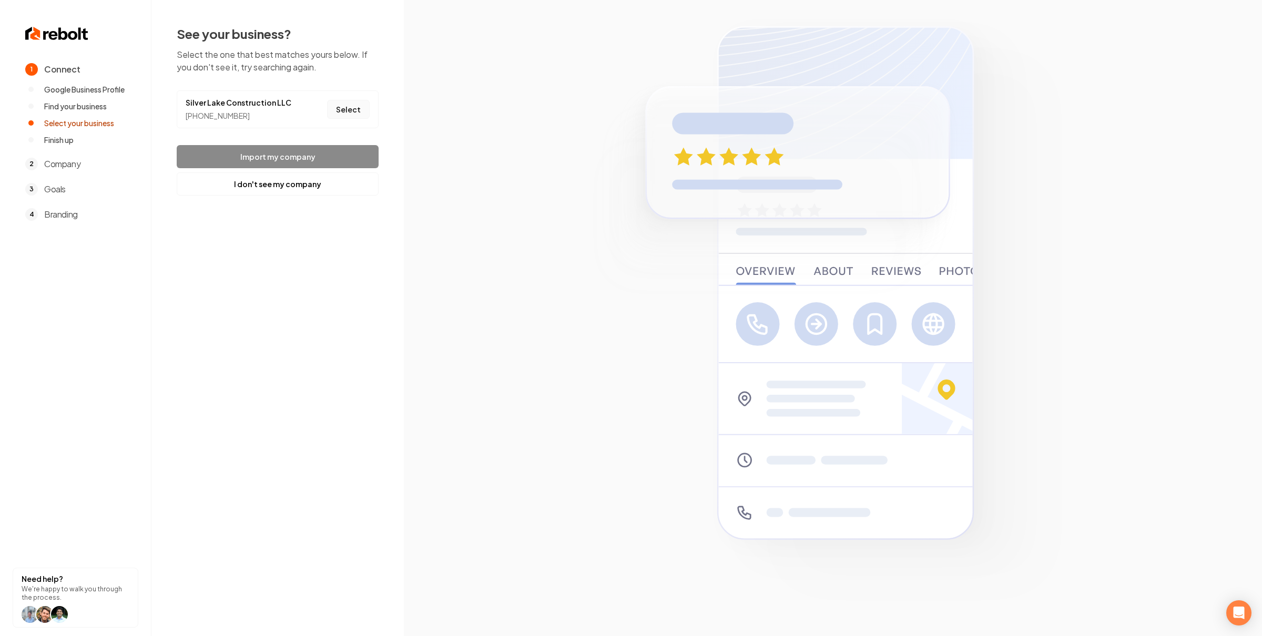
click at [350, 109] on button "Select" at bounding box center [348, 109] width 43 height 19
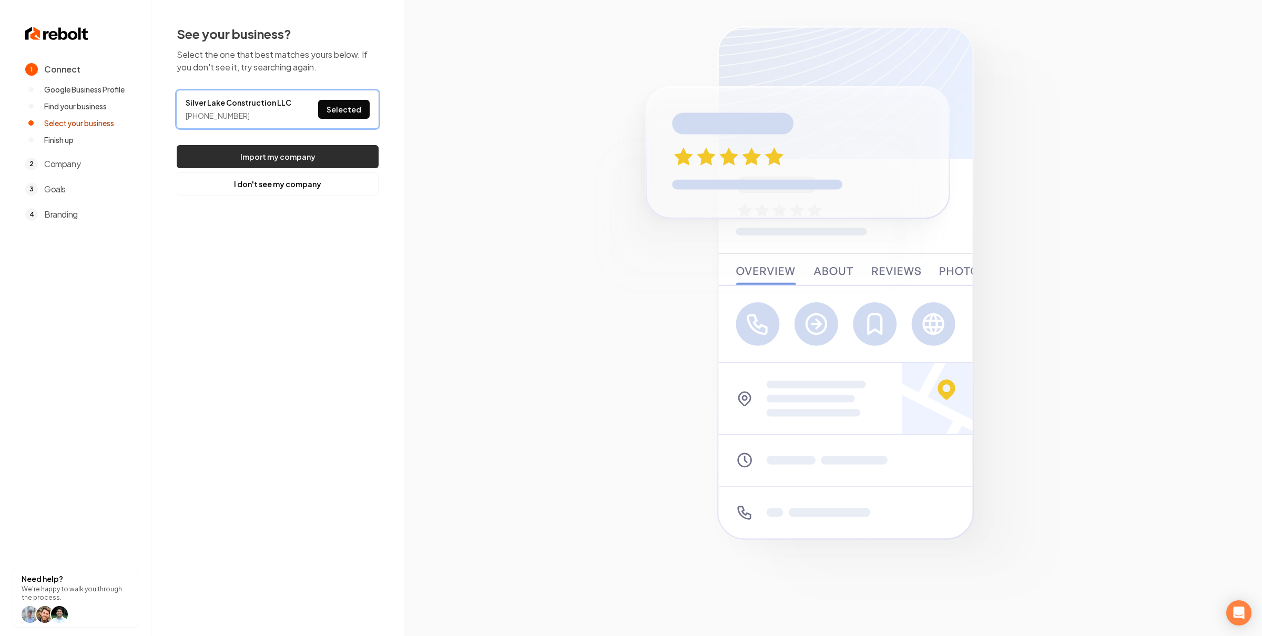
click at [360, 153] on button "Import my company" at bounding box center [278, 156] width 202 height 23
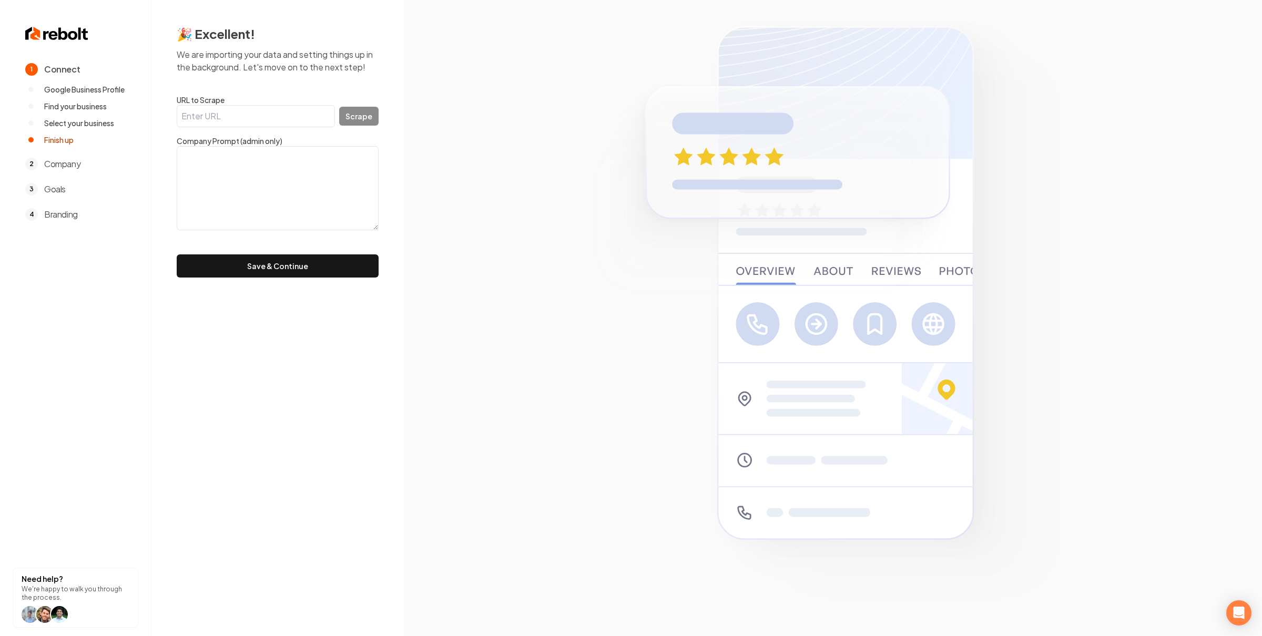
click at [246, 116] on input "URL to Scrape" at bounding box center [256, 116] width 158 height 22
click at [247, 116] on input "URL to Scrape" at bounding box center [256, 116] width 158 height 22
paste input "[URL][DOMAIN_NAME]"
type input "[URL][DOMAIN_NAME]"
click at [343, 117] on button "Scrape" at bounding box center [358, 116] width 39 height 19
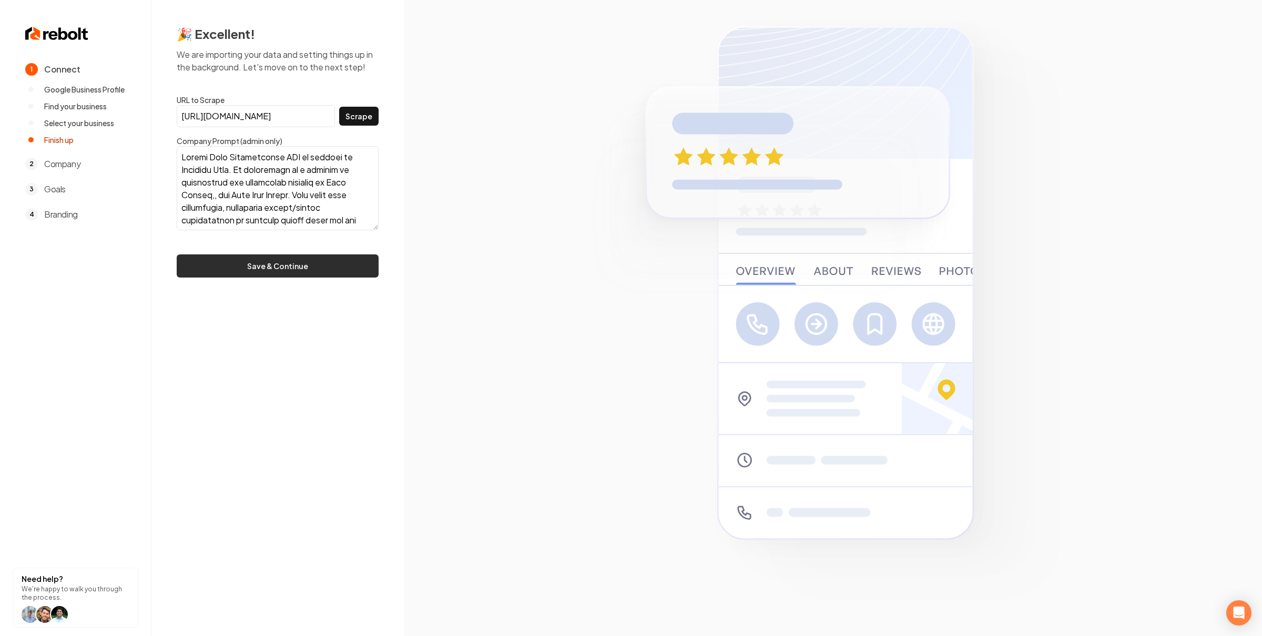
click at [324, 272] on button "Save & Continue" at bounding box center [278, 265] width 202 height 23
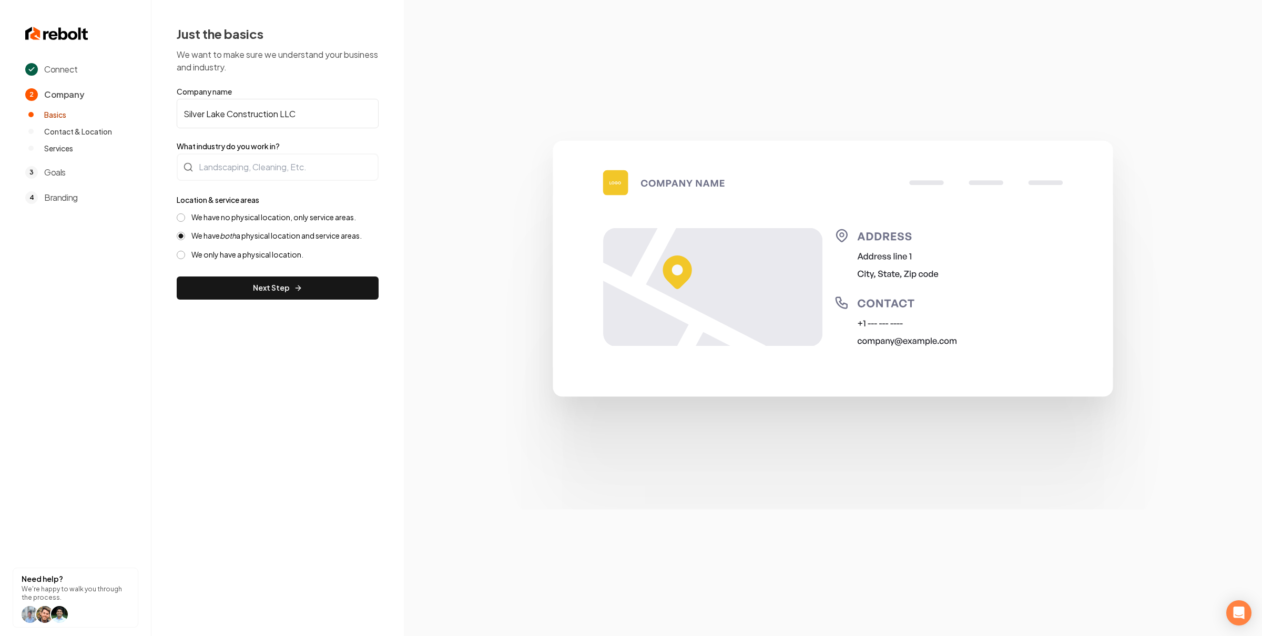
click at [221, 214] on label "We have no physical location, only service areas." at bounding box center [273, 217] width 165 height 10
click at [185, 214] on button "We have no physical location, only service areas." at bounding box center [181, 217] width 8 height 8
click at [220, 230] on div "We have no physical location, only service areas. We have both a physical locat…" at bounding box center [278, 235] width 202 height 47
click at [208, 235] on label "We have both a physical location and service areas." at bounding box center [276, 236] width 170 height 10
click at [185, 235] on button "We have both a physical location and service areas." at bounding box center [181, 236] width 8 height 8
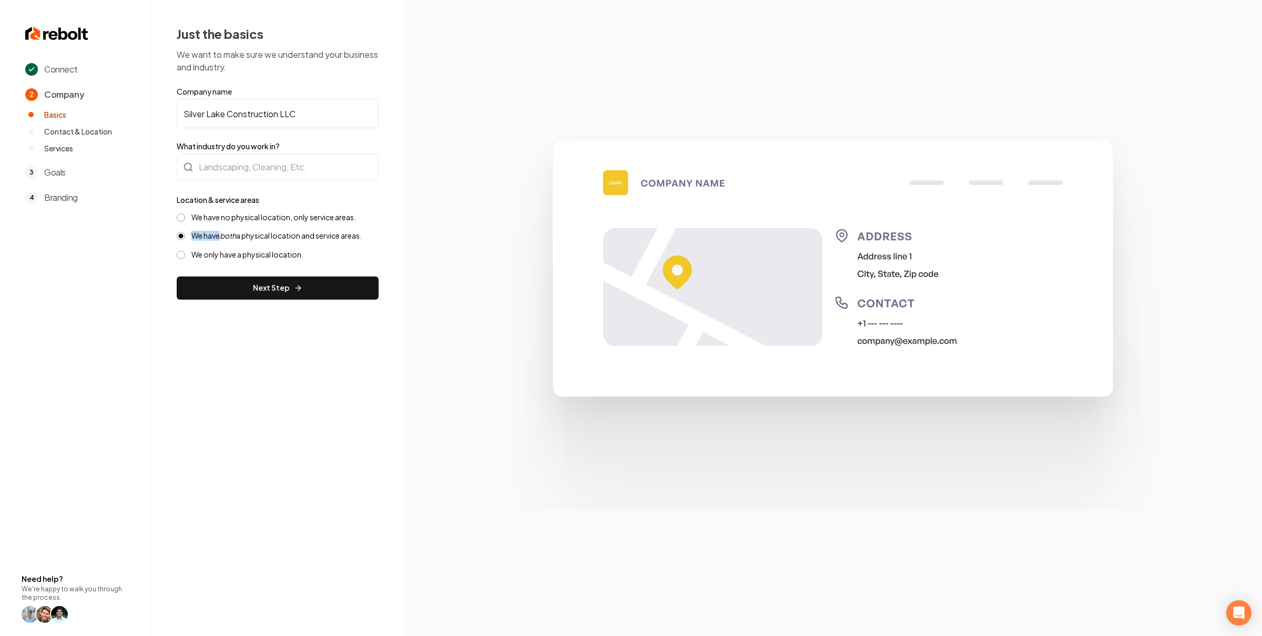
drag, startPoint x: 358, startPoint y: 239, endPoint x: 181, endPoint y: 228, distance: 177.0
click at [181, 228] on div "Just the basics We want to make sure we understand your business and industry. …" at bounding box center [277, 162] width 252 height 325
click at [278, 225] on div "We have no physical location, only service areas. We have both a physical locat…" at bounding box center [278, 235] width 202 height 47
click at [274, 236] on label "We have both a physical location and service areas." at bounding box center [276, 236] width 170 height 10
click at [185, 236] on button "We have both a physical location and service areas." at bounding box center [181, 236] width 8 height 8
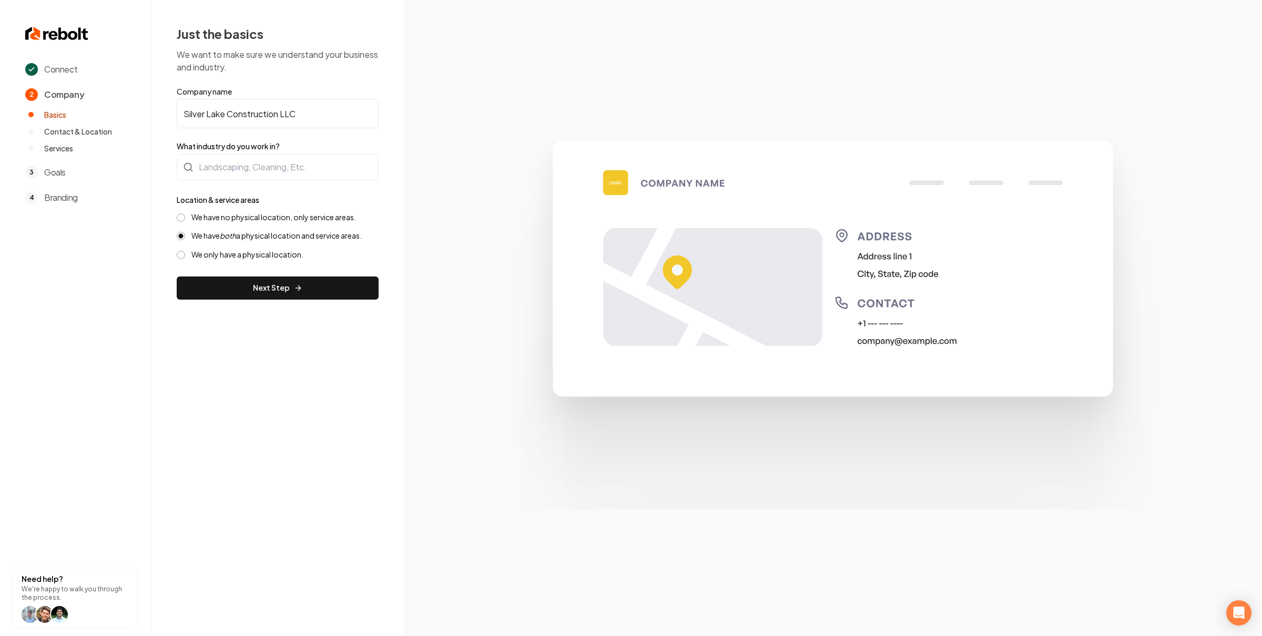
click at [274, 236] on label "We have both a physical location and service areas." at bounding box center [276, 236] width 170 height 10
click at [185, 236] on button "We have both a physical location and service areas." at bounding box center [181, 236] width 8 height 8
click at [274, 236] on label "We have both a physical location and service areas." at bounding box center [276, 236] width 170 height 10
click at [185, 236] on button "We have both a physical location and service areas." at bounding box center [181, 236] width 8 height 8
click at [275, 236] on label "We have both a physical location and service areas." at bounding box center [276, 236] width 170 height 10
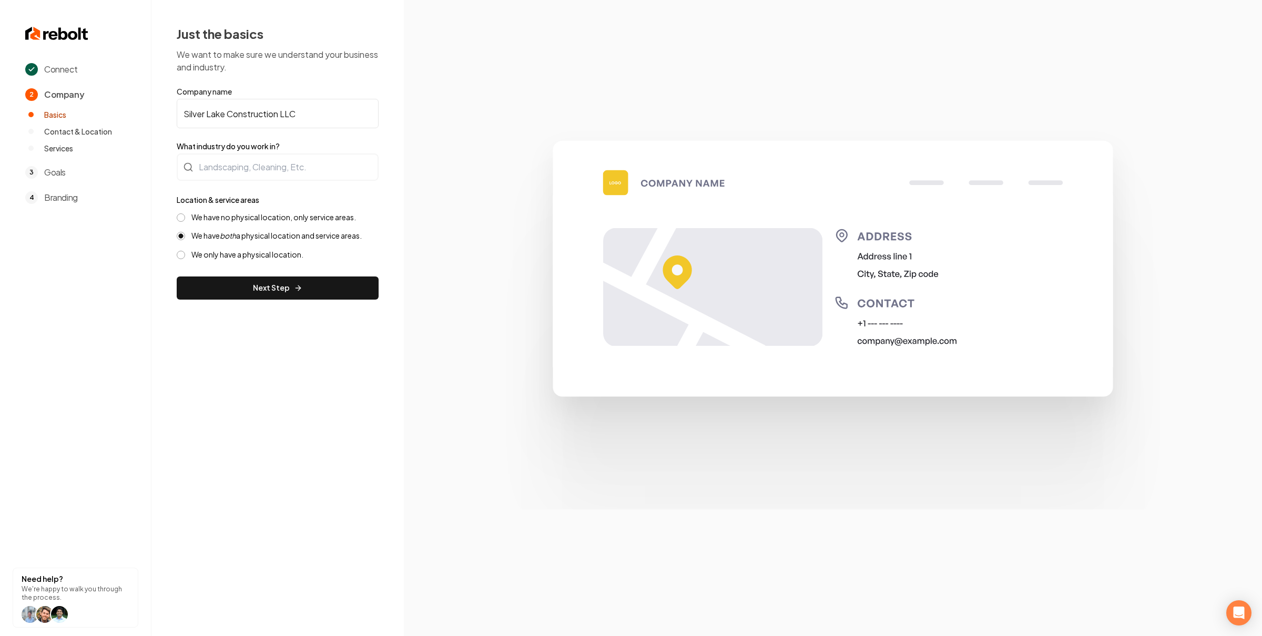
click at [185, 236] on button "We have both a physical location and service areas." at bounding box center [181, 236] width 8 height 8
click at [275, 236] on label "We have both a physical location and service areas." at bounding box center [276, 236] width 170 height 10
click at [185, 236] on button "We have both a physical location and service areas." at bounding box center [181, 236] width 8 height 8
click at [275, 236] on label "We have both a physical location and service areas." at bounding box center [276, 236] width 170 height 10
click at [185, 236] on button "We have both a physical location and service areas." at bounding box center [181, 236] width 8 height 8
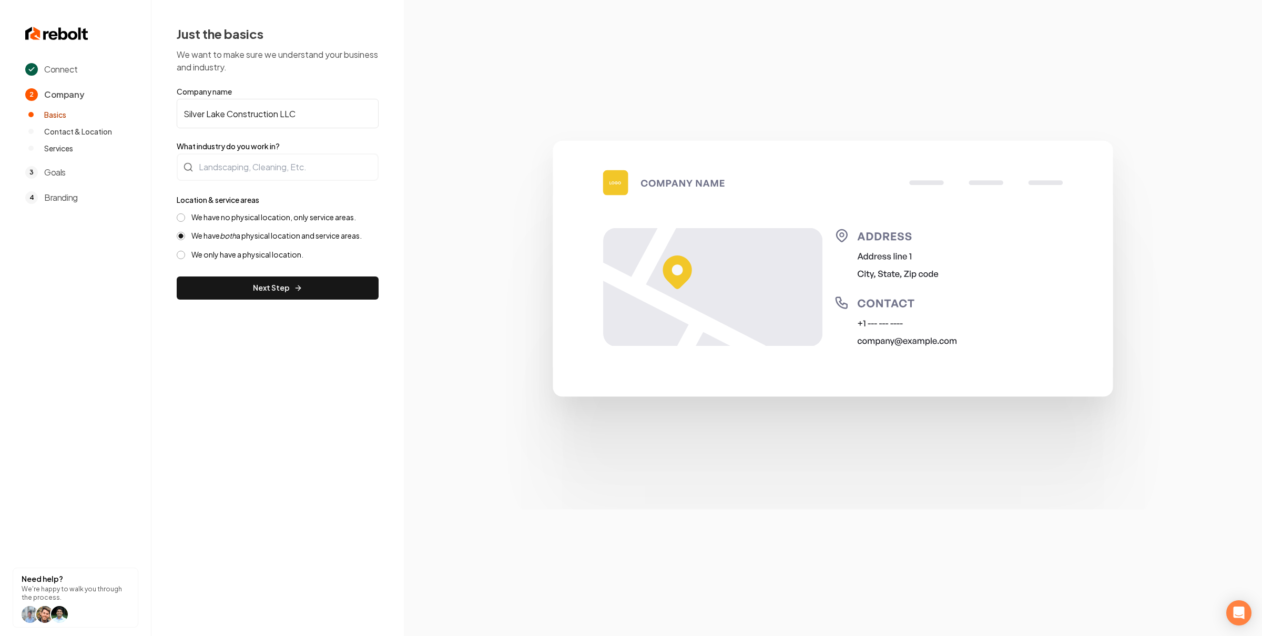
click at [252, 240] on div "We have no physical location, only service areas. We have both a physical locat…" at bounding box center [278, 235] width 202 height 47
drag, startPoint x: 187, startPoint y: 231, endPoint x: 269, endPoint y: 231, distance: 81.5
click at [269, 231] on div "We have both a physical location and service areas." at bounding box center [278, 236] width 202 height 10
click at [276, 236] on label "We have both a physical location and service areas." at bounding box center [276, 236] width 170 height 10
click at [185, 236] on button "We have both a physical location and service areas." at bounding box center [181, 236] width 8 height 8
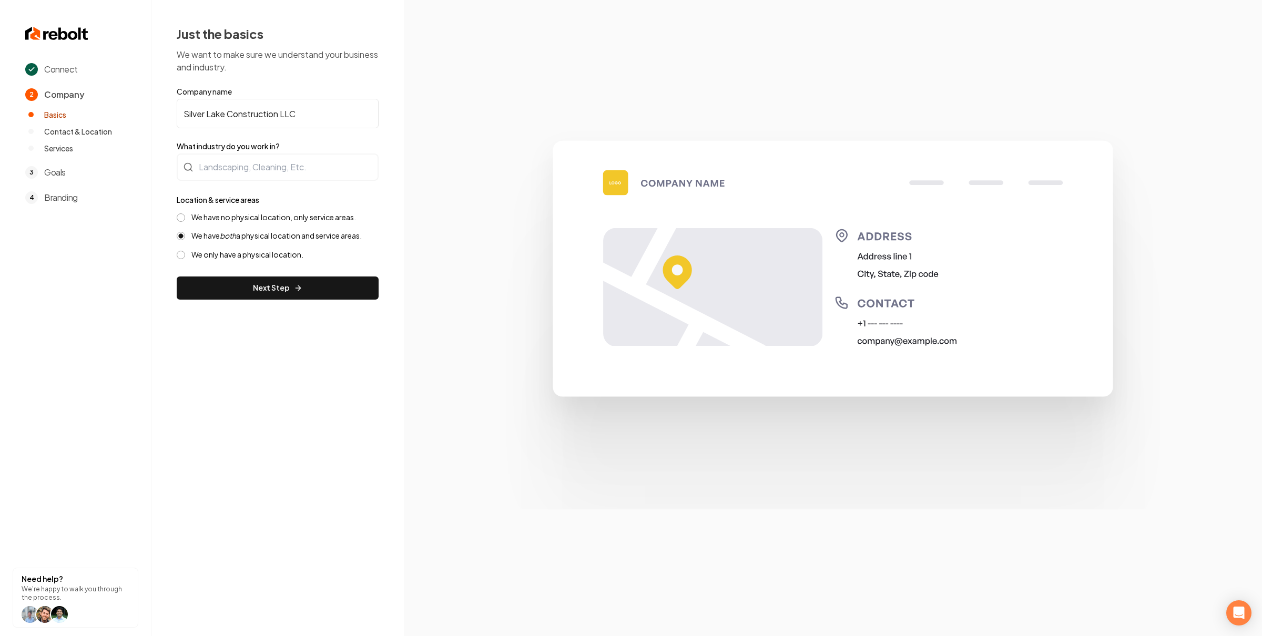
drag, startPoint x: 274, startPoint y: 287, endPoint x: 290, endPoint y: 266, distance: 26.0
click at [274, 287] on button "Next Step" at bounding box center [278, 288] width 202 height 23
click at [262, 185] on form "Company name Silver Lake Construction LLC What industry do you work in? Locatio…" at bounding box center [278, 192] width 202 height 213
click at [270, 162] on div at bounding box center [278, 167] width 202 height 27
type input "c"
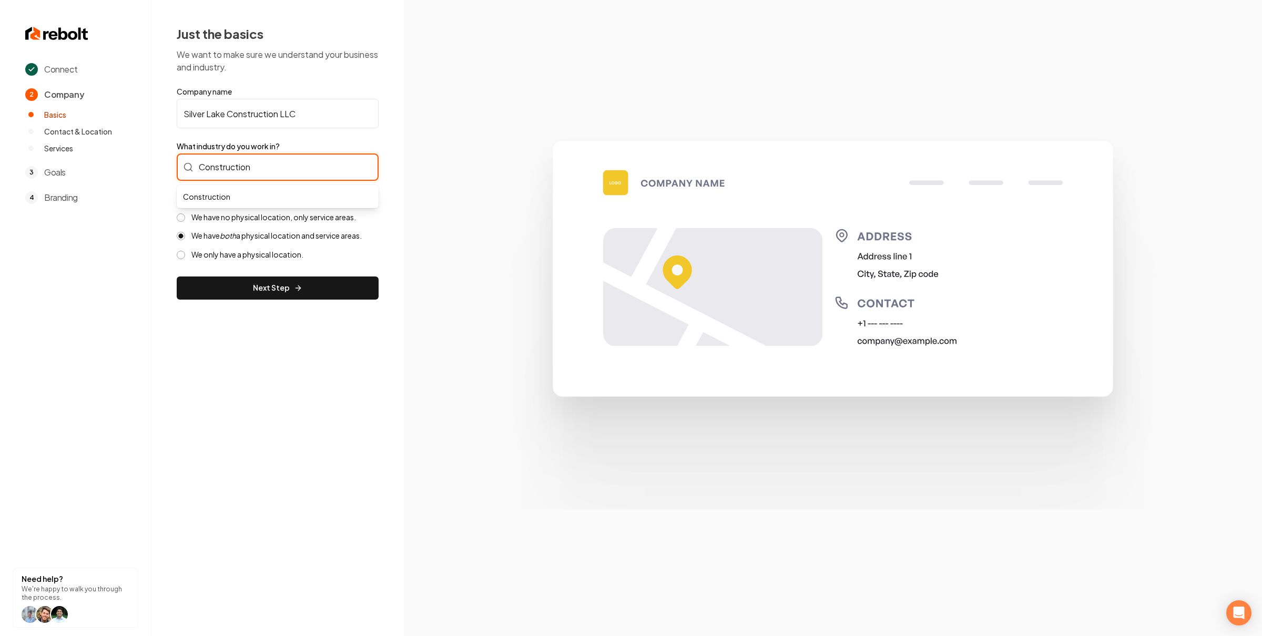
drag, startPoint x: 344, startPoint y: 191, endPoint x: 342, endPoint y: 213, distance: 22.1
type input "Construction"
click at [305, 280] on button "Next Step" at bounding box center [278, 288] width 202 height 23
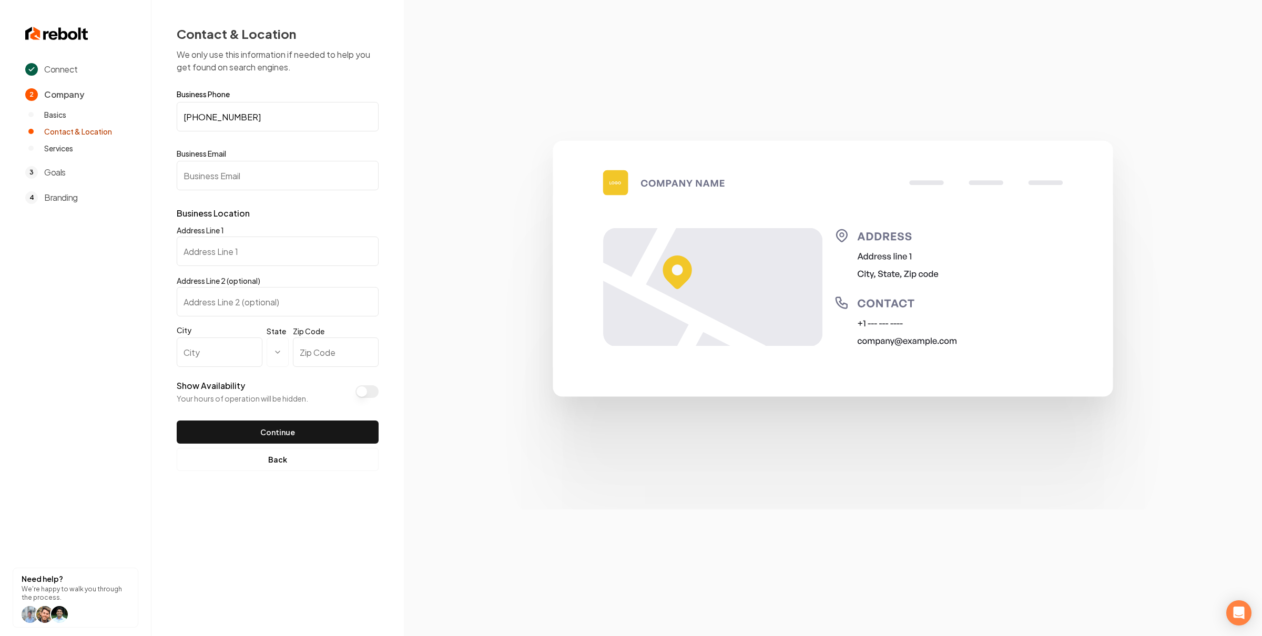
click at [250, 177] on input "Business Email" at bounding box center [278, 175] width 202 height 29
click at [304, 471] on div "**********" at bounding box center [277, 248] width 252 height 496
click at [303, 466] on button "Back" at bounding box center [278, 459] width 202 height 23
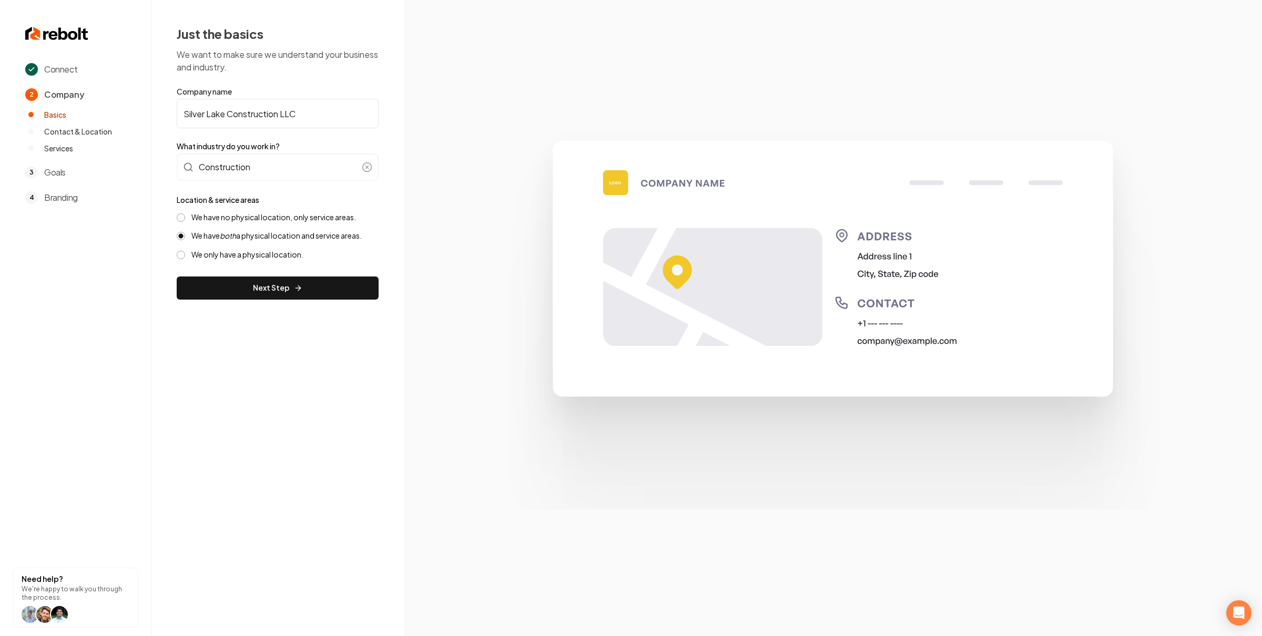
click at [232, 215] on label "We have no physical location, only service areas." at bounding box center [273, 217] width 165 height 10
click at [185, 215] on button "We have no physical location, only service areas." at bounding box center [181, 217] width 8 height 8
click at [251, 291] on button "Next Step" at bounding box center [278, 288] width 202 height 23
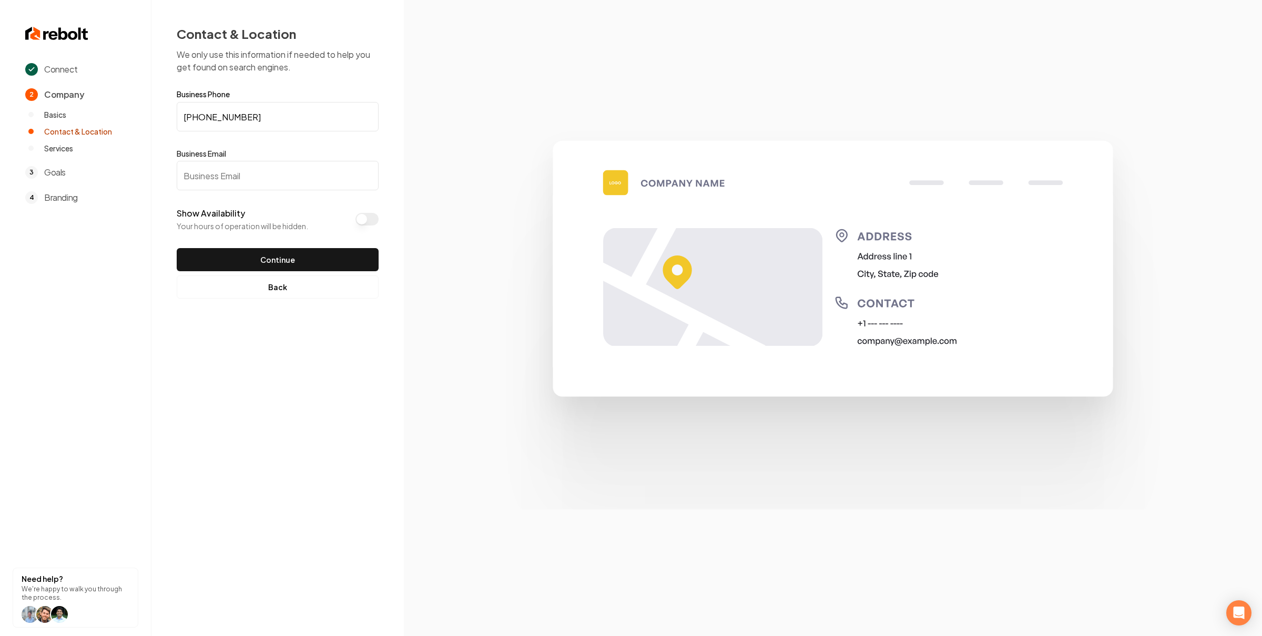
click at [267, 170] on input "Business Email" at bounding box center [278, 175] width 202 height 29
type input "[EMAIL_ADDRESS][DOMAIN_NAME]"
click at [358, 223] on button "Show Availability" at bounding box center [366, 219] width 23 height 13
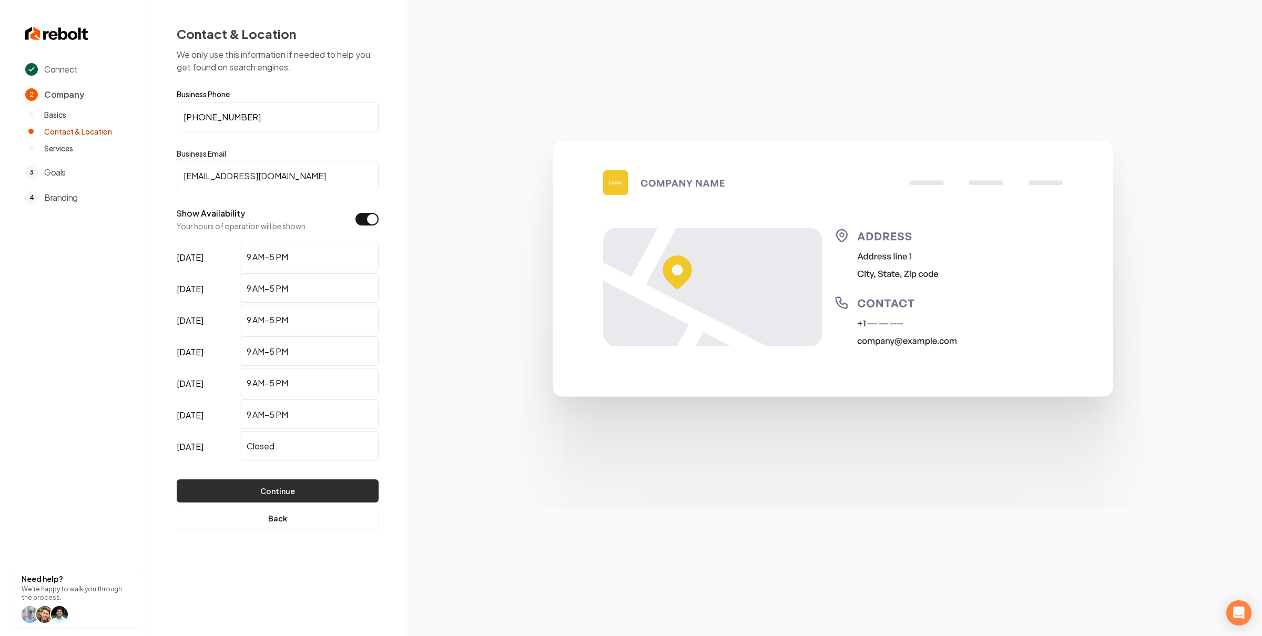
click at [310, 482] on button "Continue" at bounding box center [278, 491] width 202 height 23
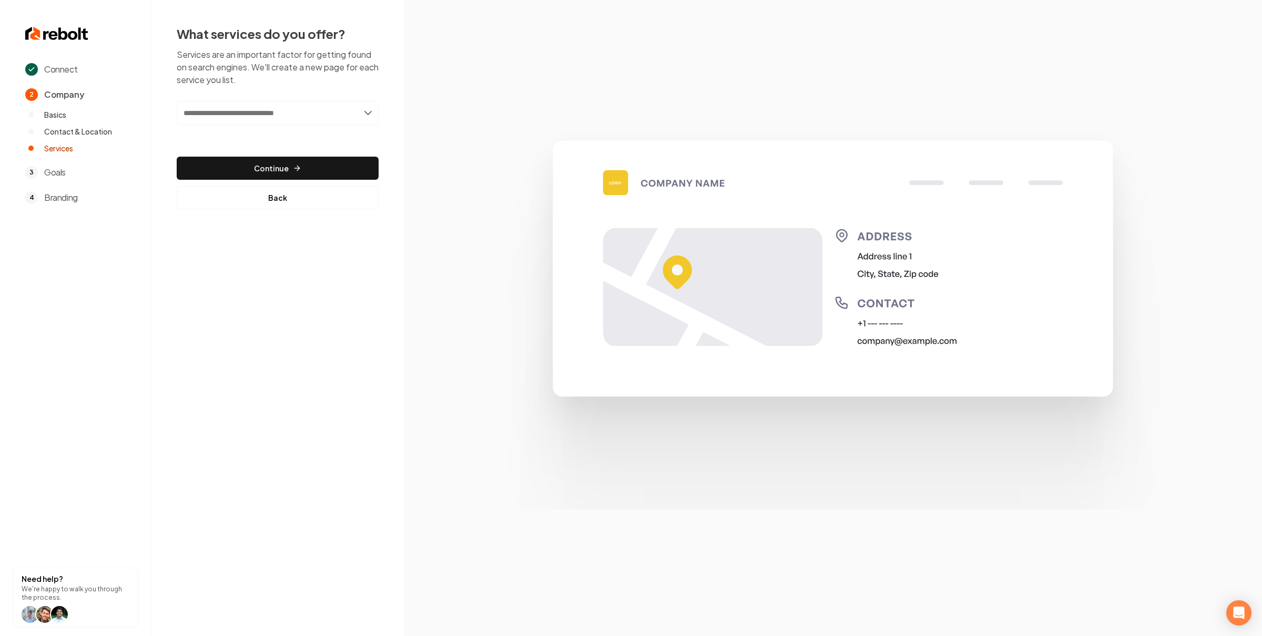
click at [313, 117] on input "text" at bounding box center [278, 113] width 202 height 24
type input "**********"
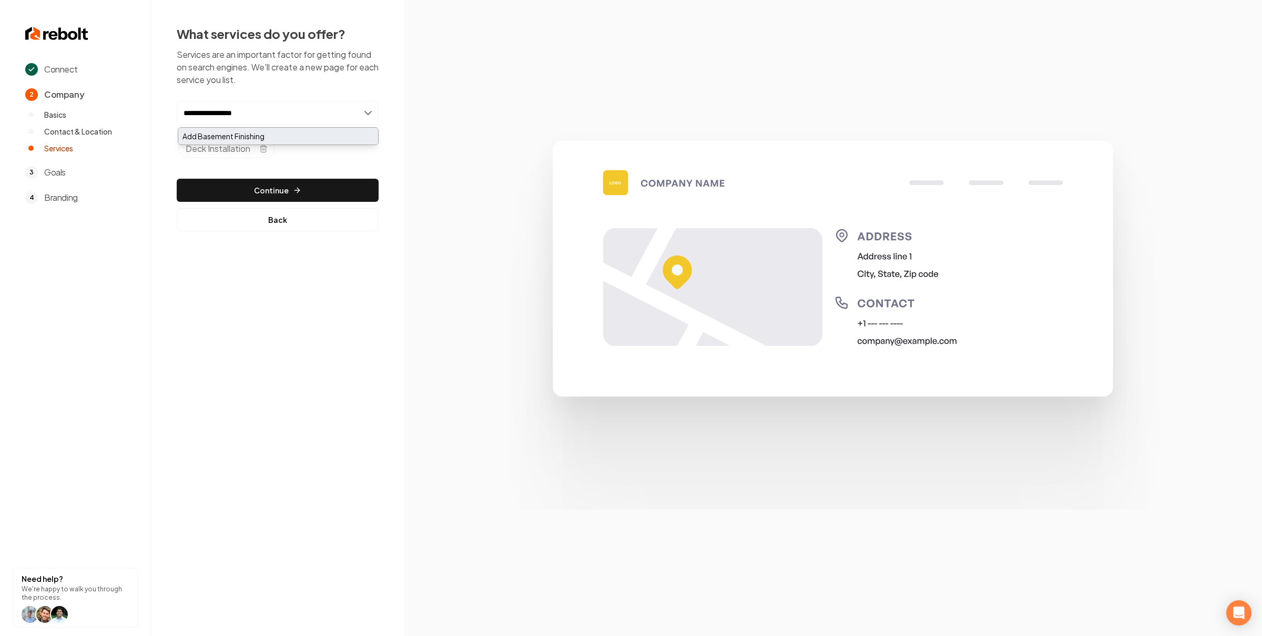
type input "**********"
click at [297, 128] on div "Add Basement Finishing" at bounding box center [278, 136] width 200 height 17
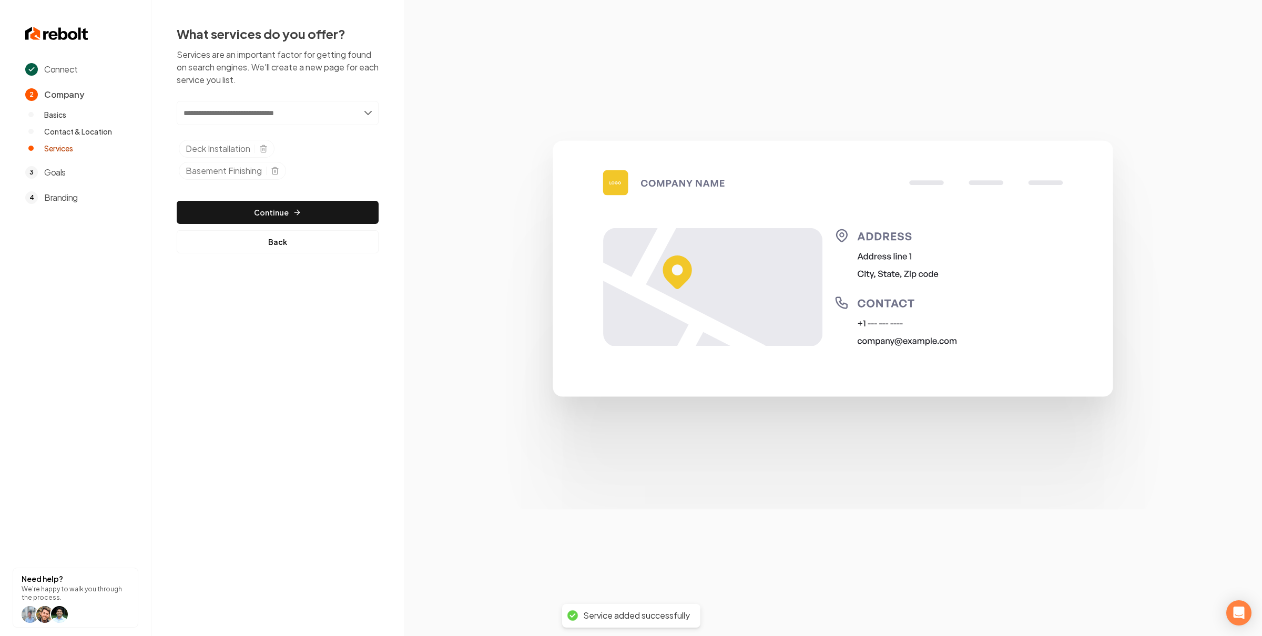
click at [302, 108] on input "text" at bounding box center [278, 113] width 202 height 24
type input "**********"
click at [296, 137] on div "Add Tenent Improvement" at bounding box center [278, 136] width 200 height 17
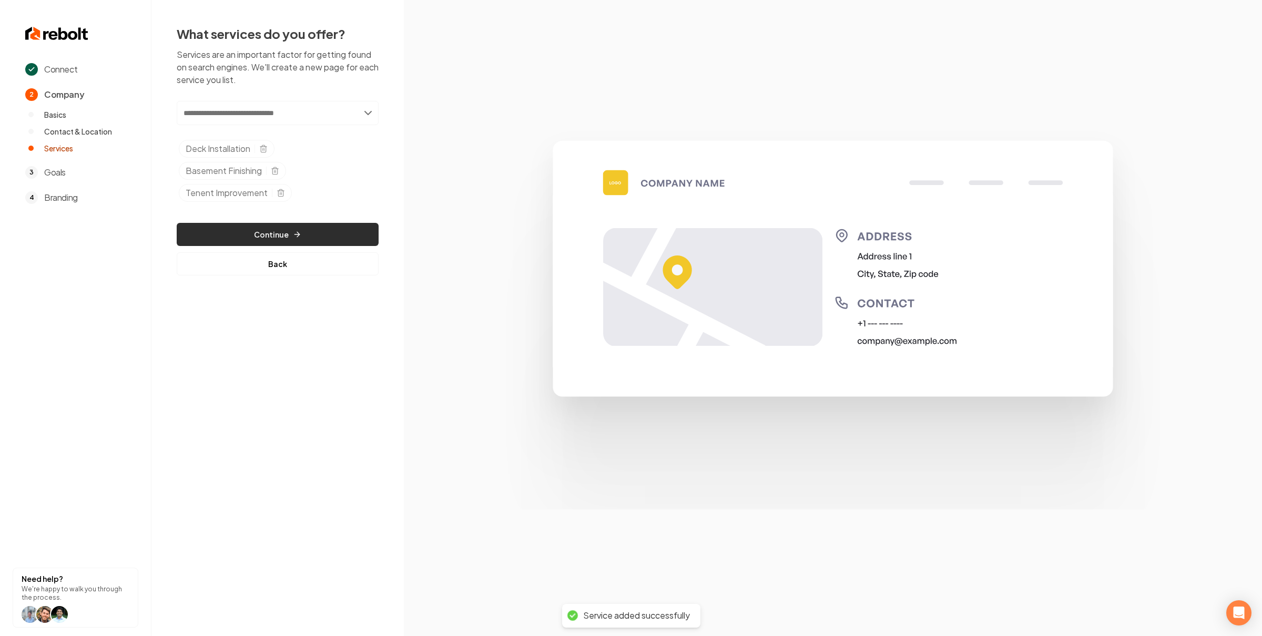
click at [327, 226] on button "Continue" at bounding box center [278, 234] width 202 height 23
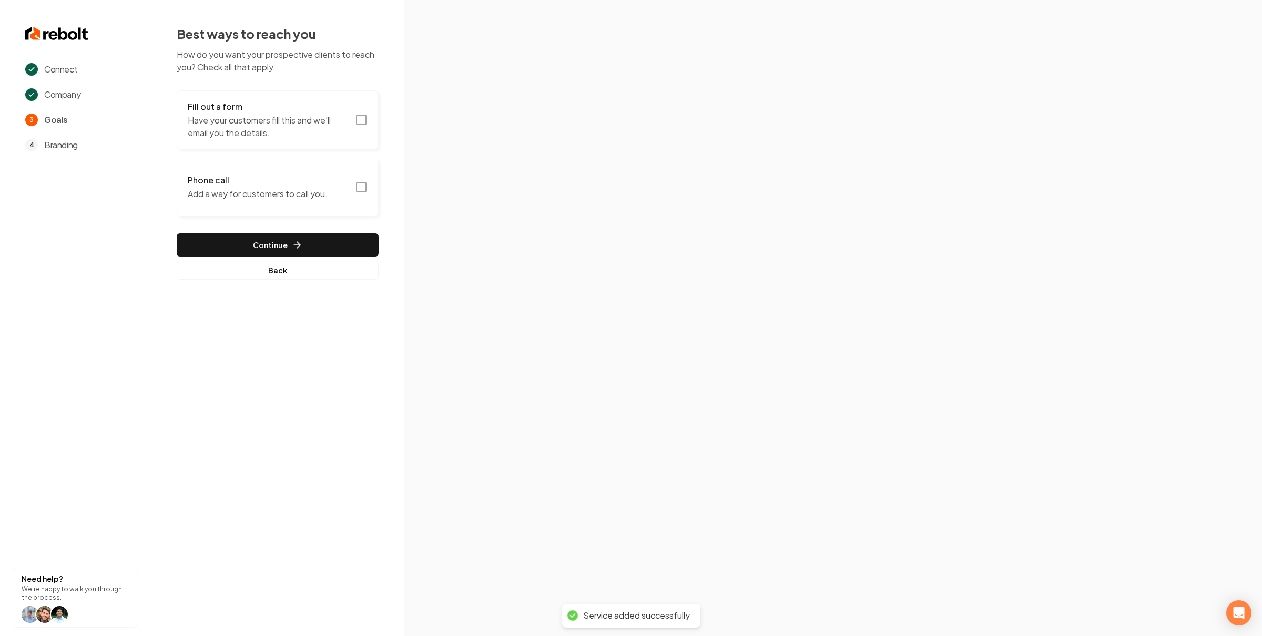
click at [352, 120] on button "Fill out a form Have your customers fill this and we'll email you the details." at bounding box center [278, 119] width 202 height 59
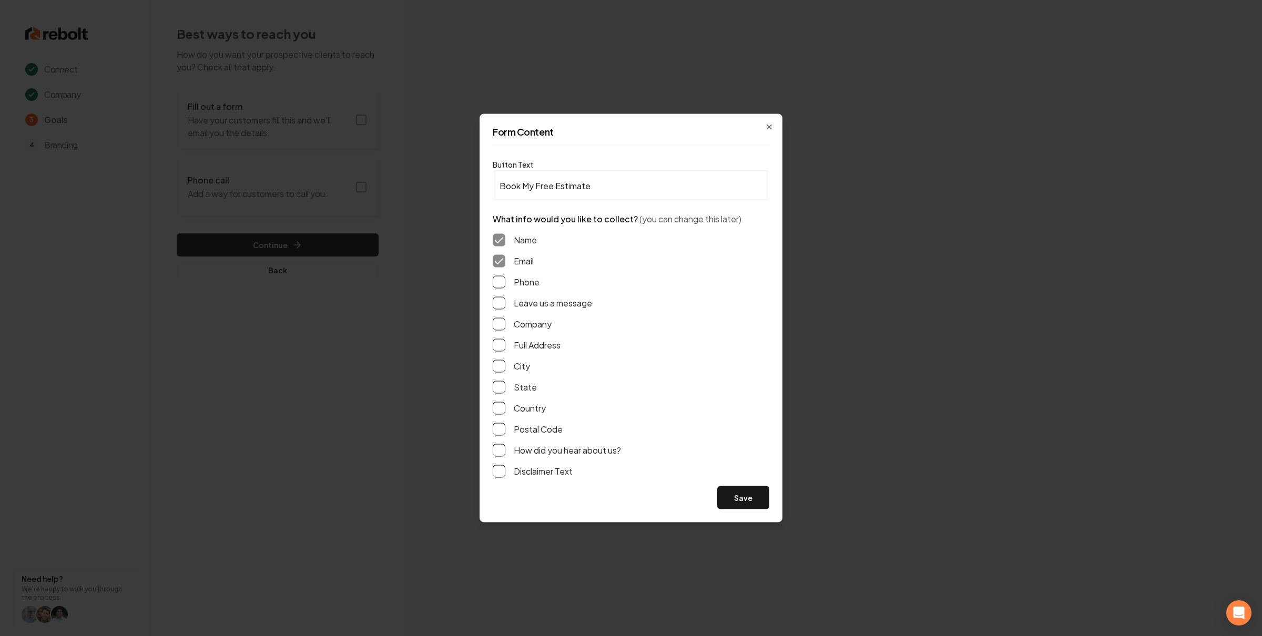
click at [498, 280] on button "Phone" at bounding box center [499, 282] width 13 height 13
click at [498, 298] on button "Leave us a message" at bounding box center [499, 303] width 13 height 13
click at [502, 342] on button "Full Address" at bounding box center [499, 345] width 13 height 13
drag, startPoint x: 735, startPoint y: 502, endPoint x: 611, endPoint y: 432, distance: 142.0
click at [735, 502] on button "Save" at bounding box center [743, 497] width 52 height 23
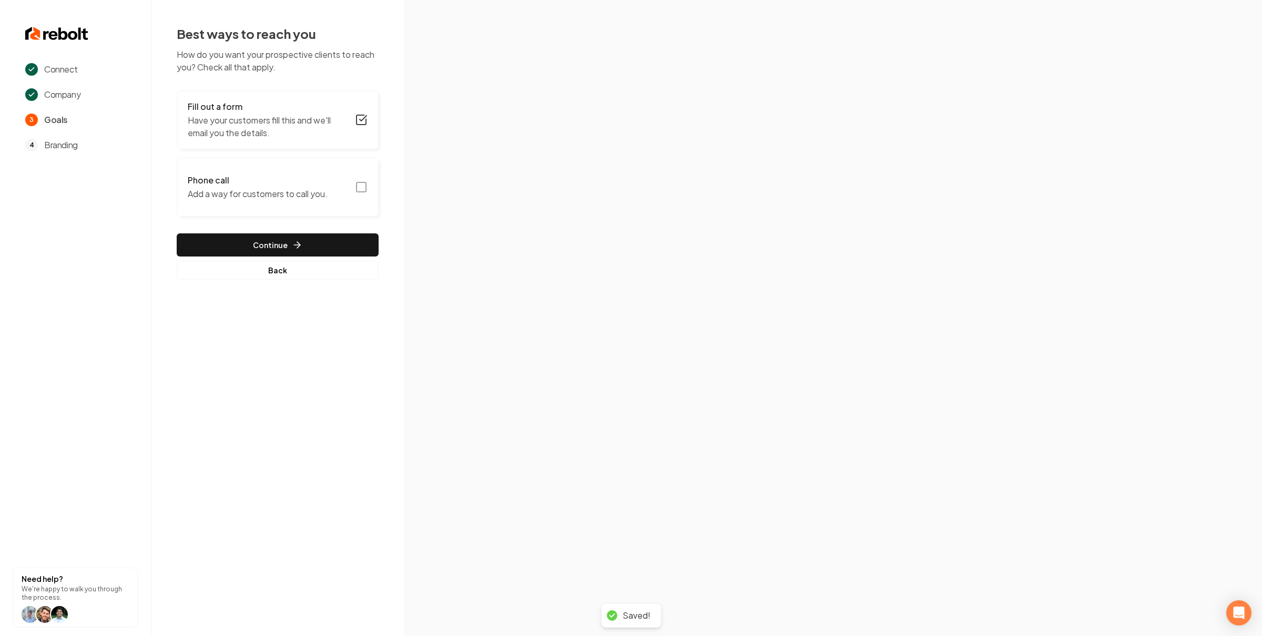
click at [361, 184] on icon "button" at bounding box center [361, 187] width 13 height 13
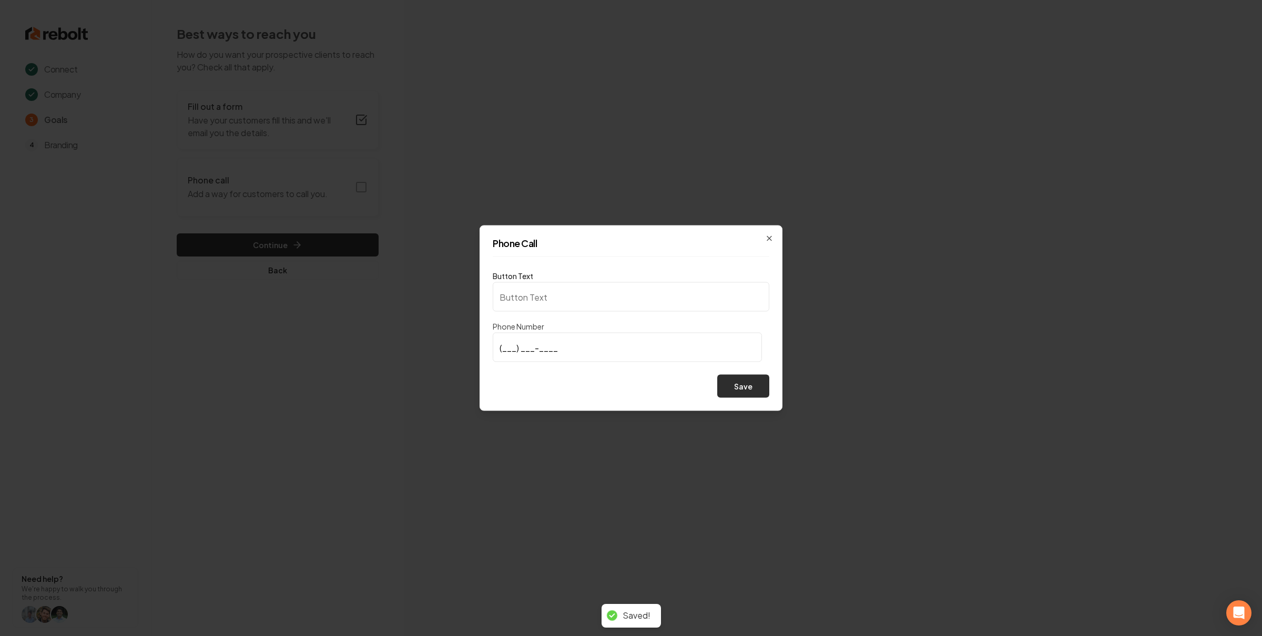
type input "Call us"
type input "[PHONE_NUMBER]"
click at [751, 382] on button "Save" at bounding box center [743, 386] width 52 height 23
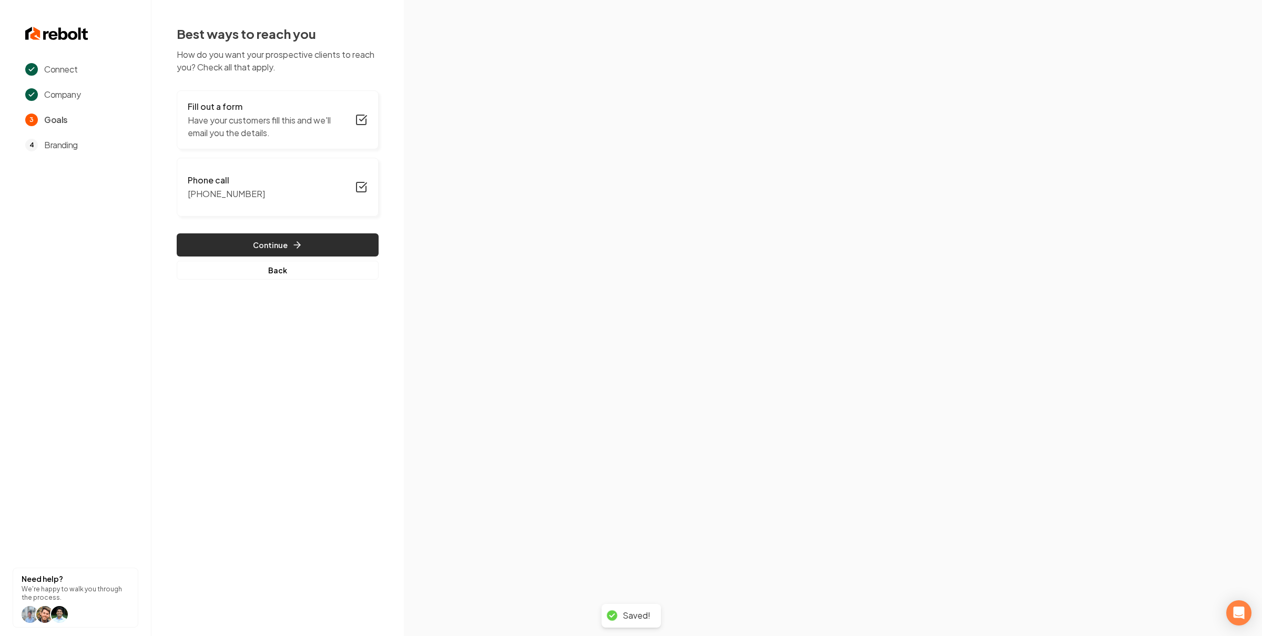
click at [339, 237] on button "Continue" at bounding box center [278, 244] width 202 height 23
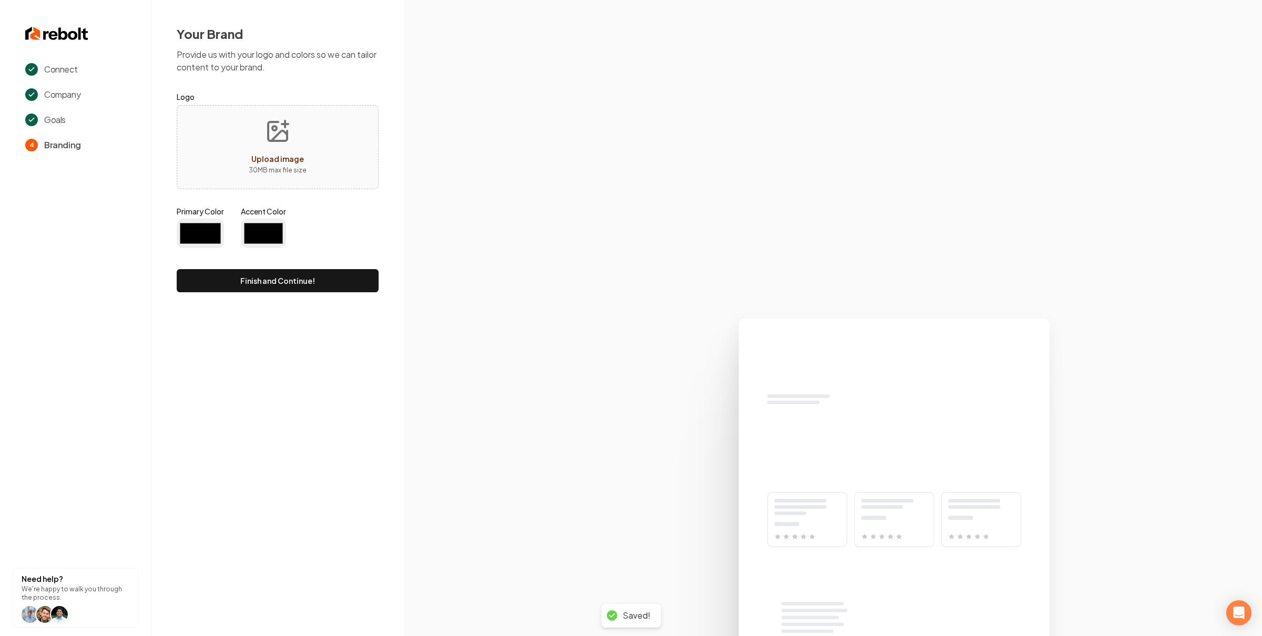
type input "#194d33"
type input "#70be00"
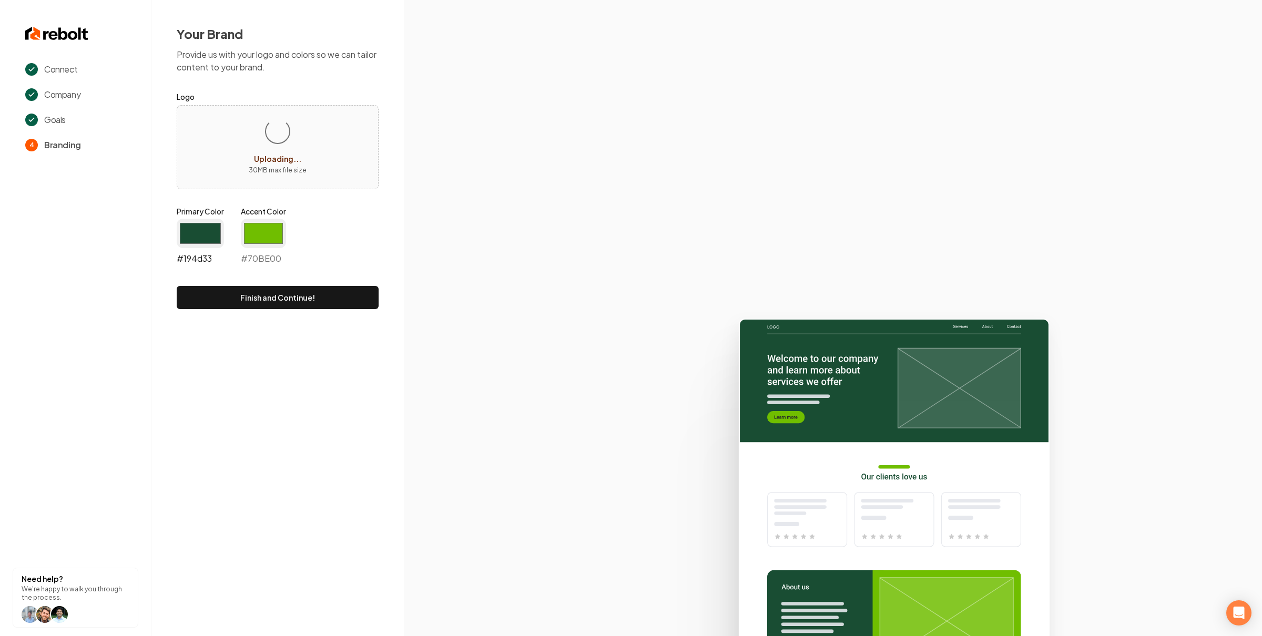
click at [197, 242] on input "#194d33" at bounding box center [200, 233] width 47 height 29
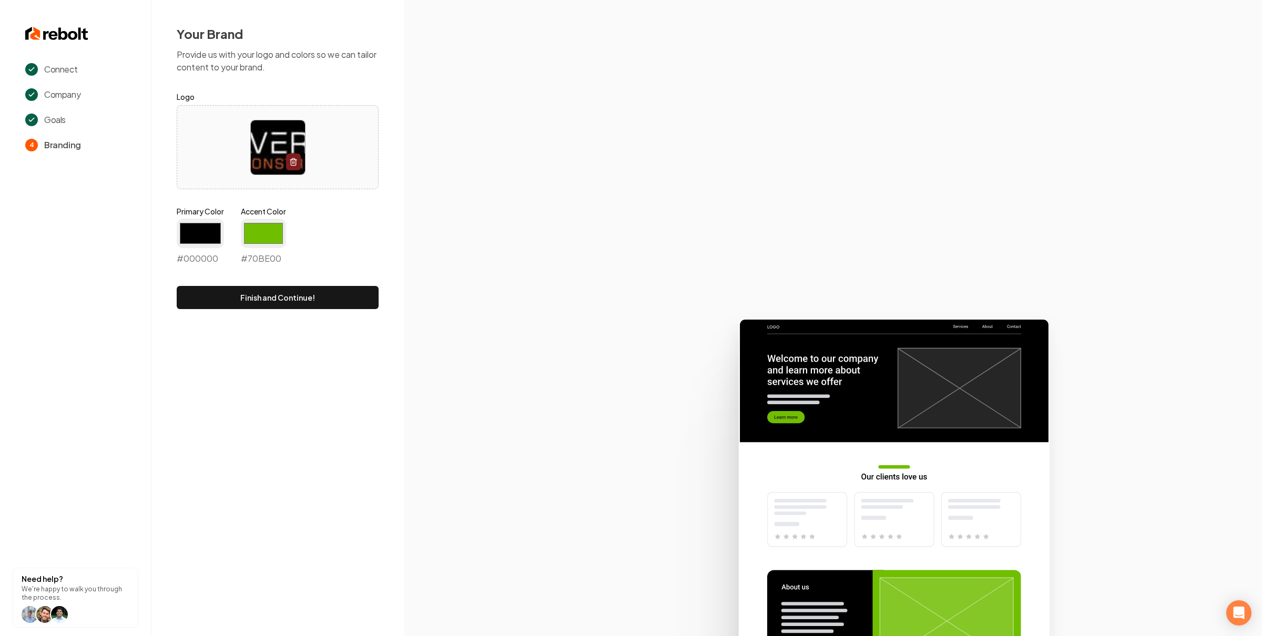
type input "#000000"
click at [269, 238] on input "#70be00" at bounding box center [263, 233] width 45 height 29
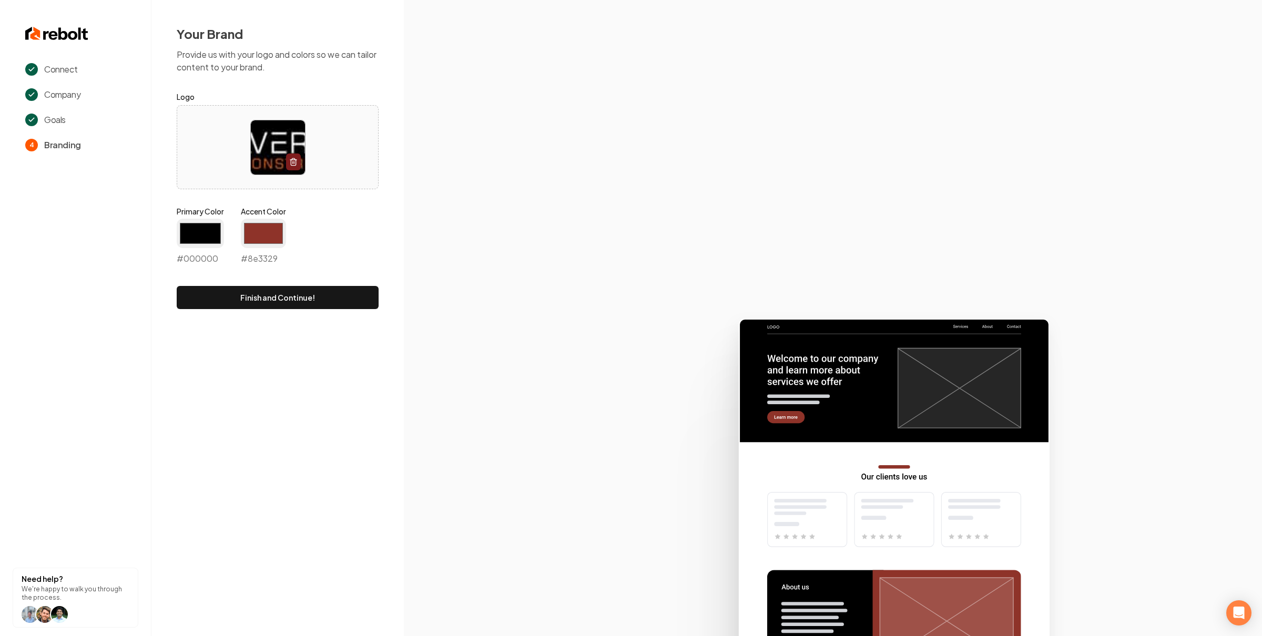
click at [393, 188] on div "Your Brand Provide us with your logo and colors so we can tailor content to you…" at bounding box center [277, 167] width 252 height 334
click at [261, 233] on input "#8e3329" at bounding box center [263, 233] width 45 height 29
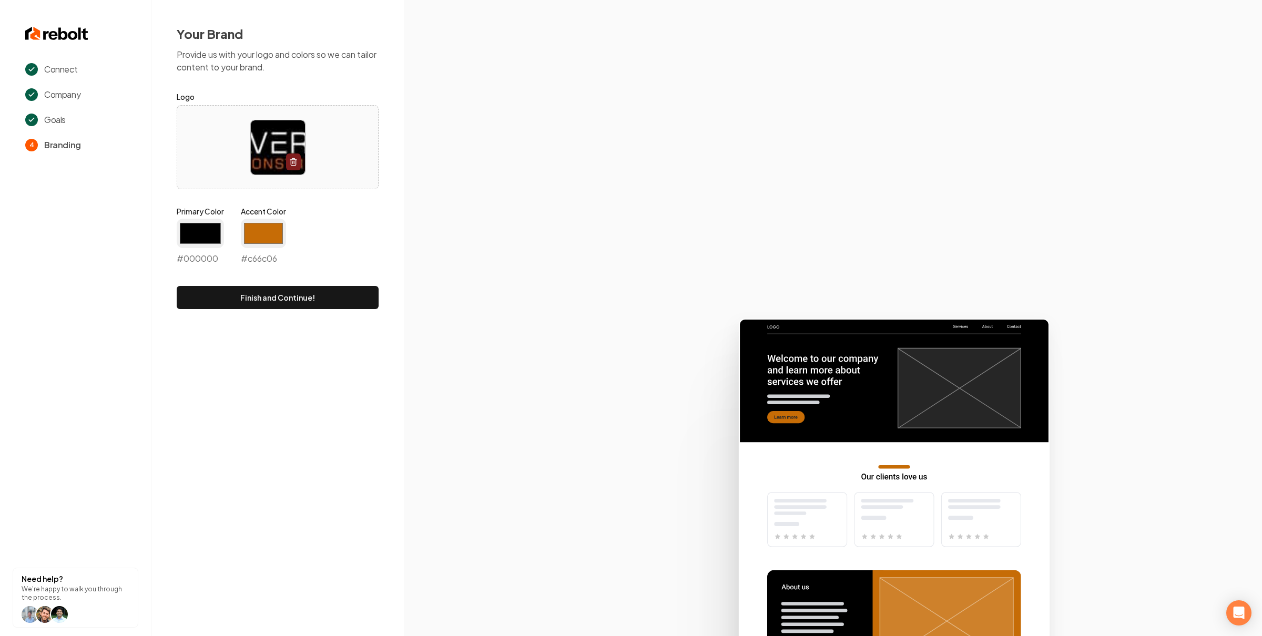
type input "#c66c06"
click at [395, 233] on div "Your Brand Provide us with your logo and colors so we can tailor content to you…" at bounding box center [277, 167] width 252 height 334
drag, startPoint x: 361, startPoint y: 289, endPoint x: 366, endPoint y: 278, distance: 12.2
click at [360, 289] on button "Finish and Continue!" at bounding box center [278, 297] width 202 height 23
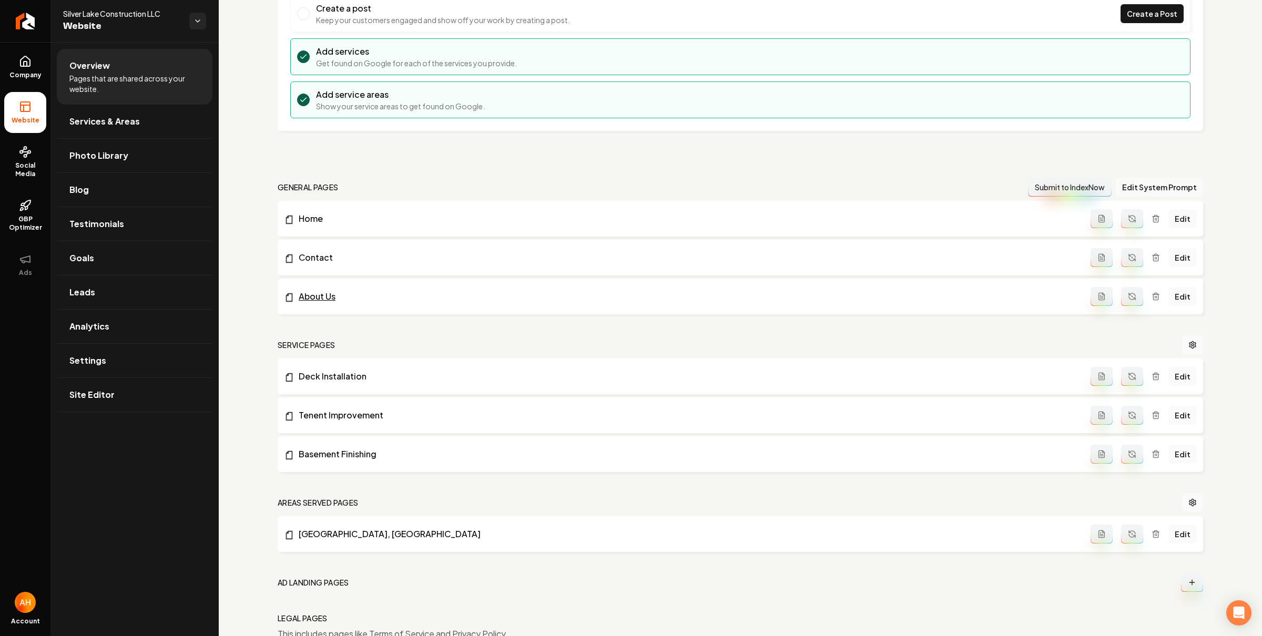
scroll to position [206, 0]
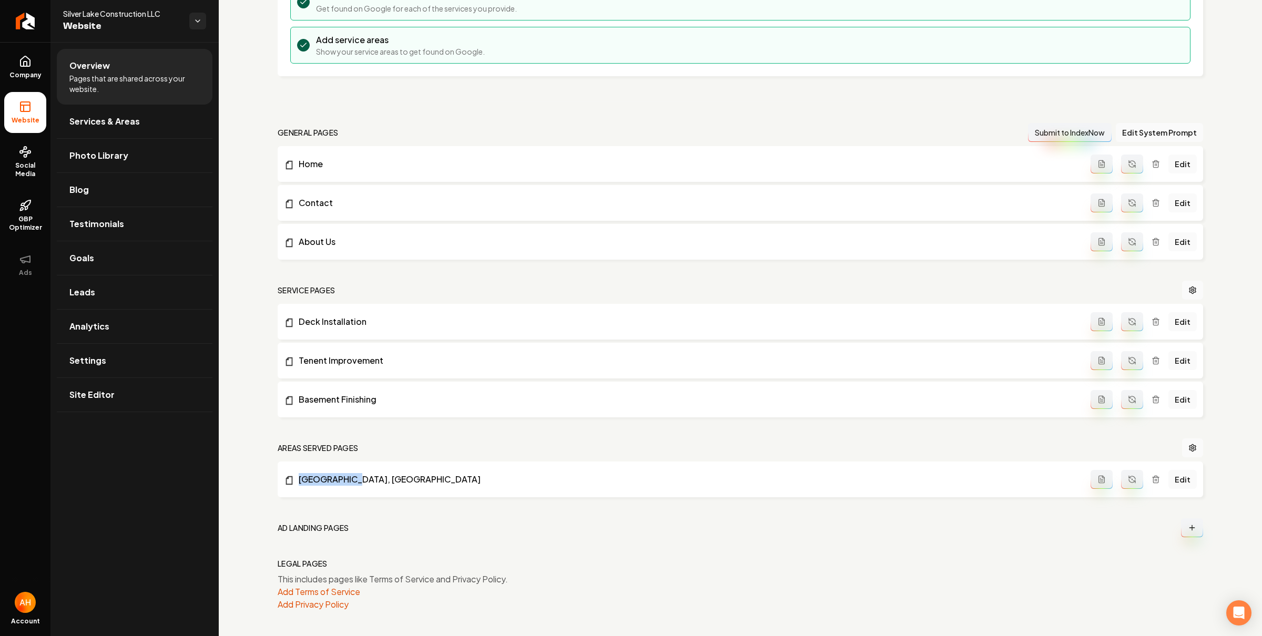
drag, startPoint x: 319, startPoint y: 484, endPoint x: 279, endPoint y: 481, distance: 40.7
click at [279, 481] on li "Highland, [GEOGRAPHIC_DATA] Edit" at bounding box center [740, 480] width 925 height 36
click at [261, 439] on div "Setup Checklist 50 % Complete Connect a domain Get your website live by connect…" at bounding box center [740, 236] width 1043 height 800
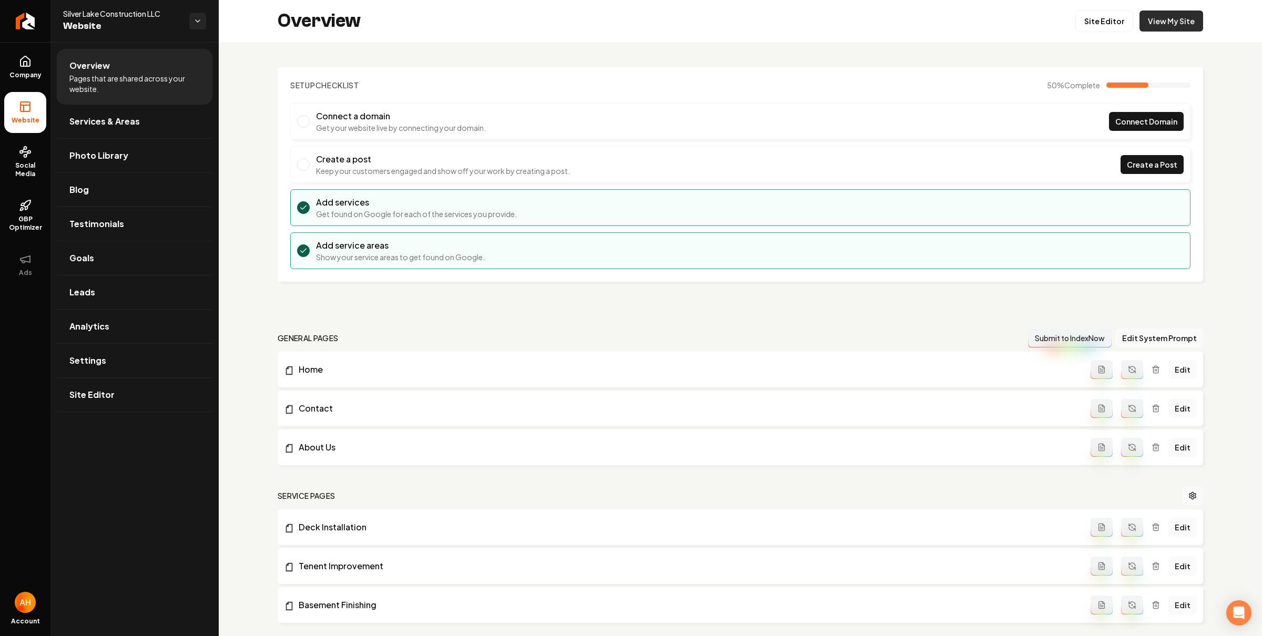
click at [1161, 9] on div "Overview Site Editor View My Site" at bounding box center [740, 21] width 1043 height 42
click at [1164, 21] on link "View My Site" at bounding box center [1171, 21] width 64 height 21
click at [93, 153] on span "Photo Library" at bounding box center [98, 155] width 59 height 13
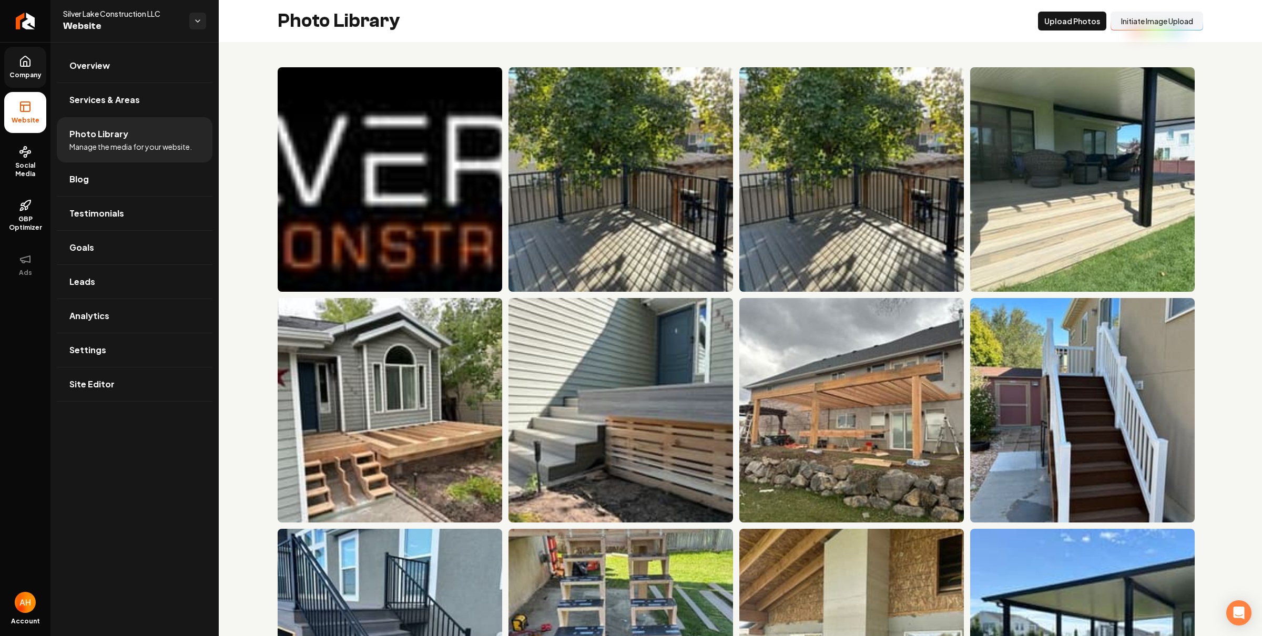
click at [38, 72] on span "Company" at bounding box center [25, 75] width 40 height 8
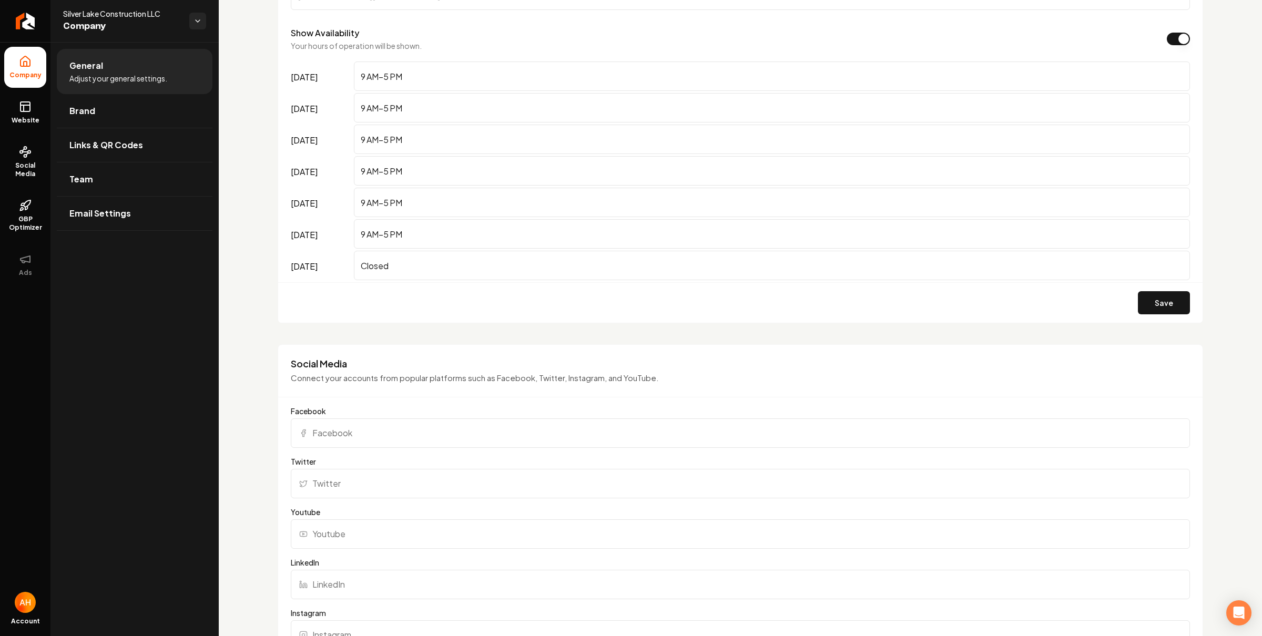
scroll to position [980, 0]
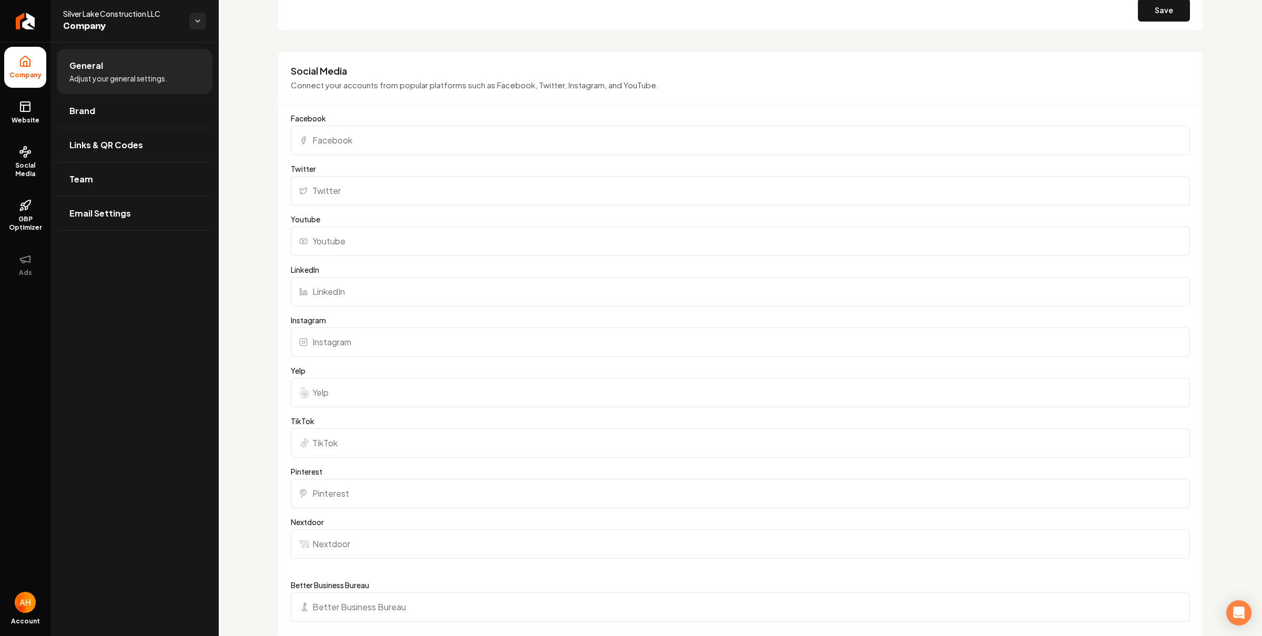
click at [382, 132] on input "Facebook" at bounding box center [740, 140] width 899 height 29
click at [355, 339] on input "Instagram" at bounding box center [740, 342] width 899 height 29
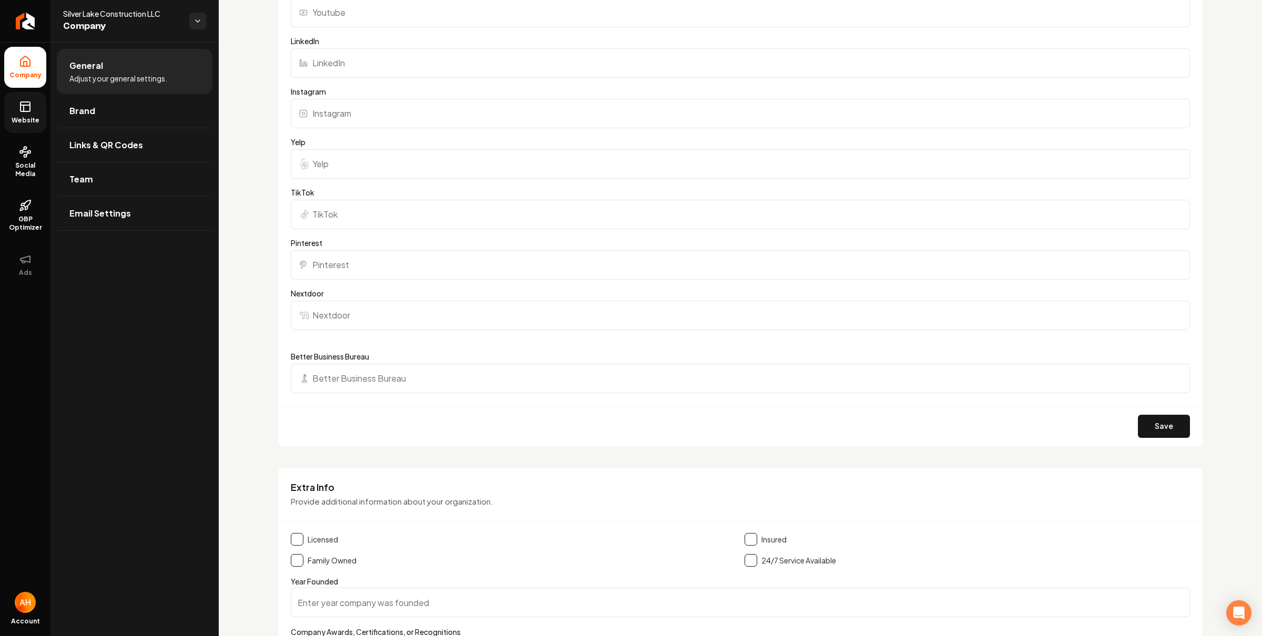
click at [36, 113] on link "Website" at bounding box center [25, 112] width 42 height 41
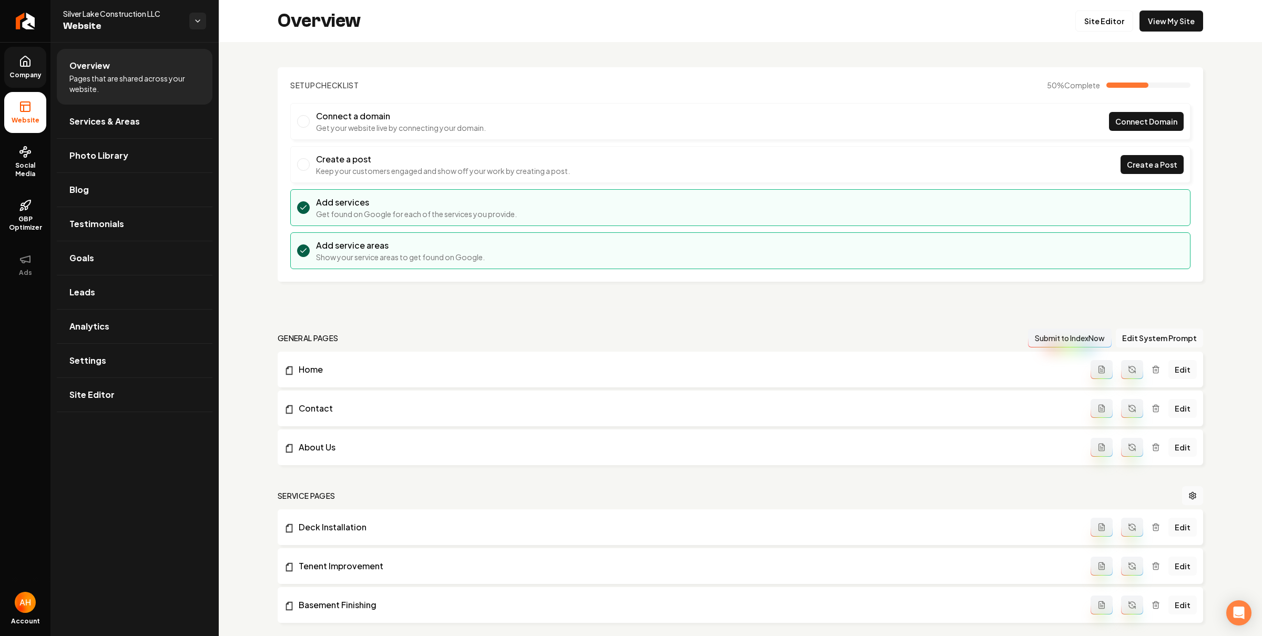
click at [750, 74] on section "Setup Checklist 50 % Complete Connect a domain Get your website live by connect…" at bounding box center [740, 174] width 925 height 215
click at [17, 23] on icon "Return to dashboard" at bounding box center [25, 21] width 17 height 17
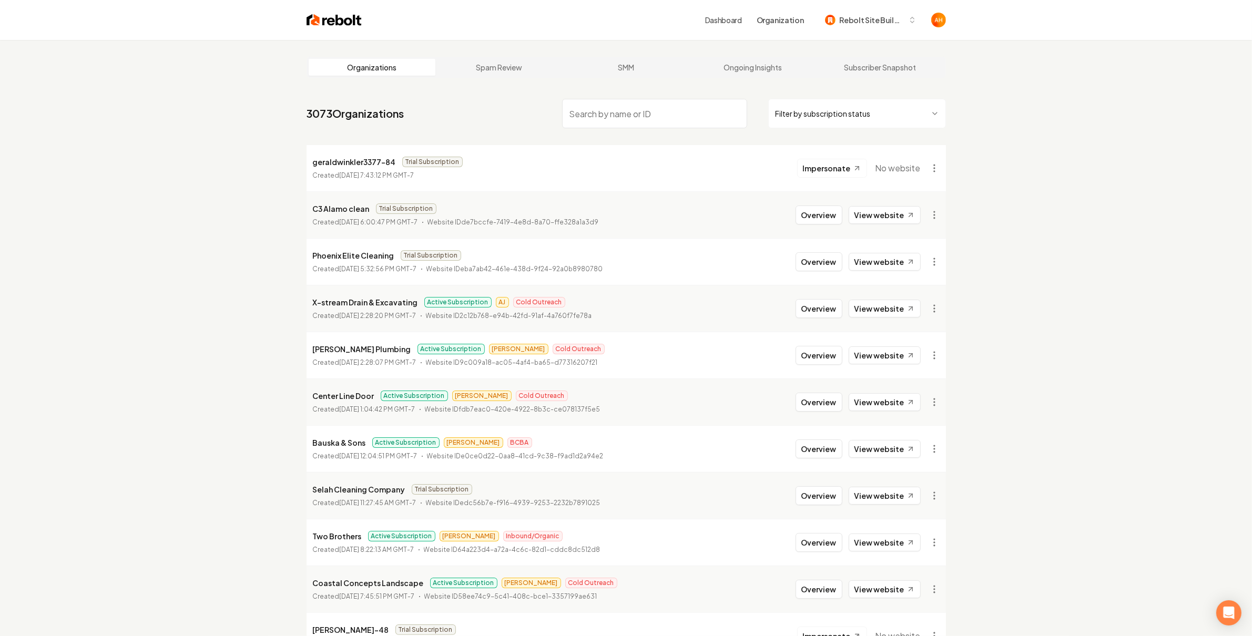
click at [711, 21] on link "Dashboard" at bounding box center [723, 20] width 37 height 11
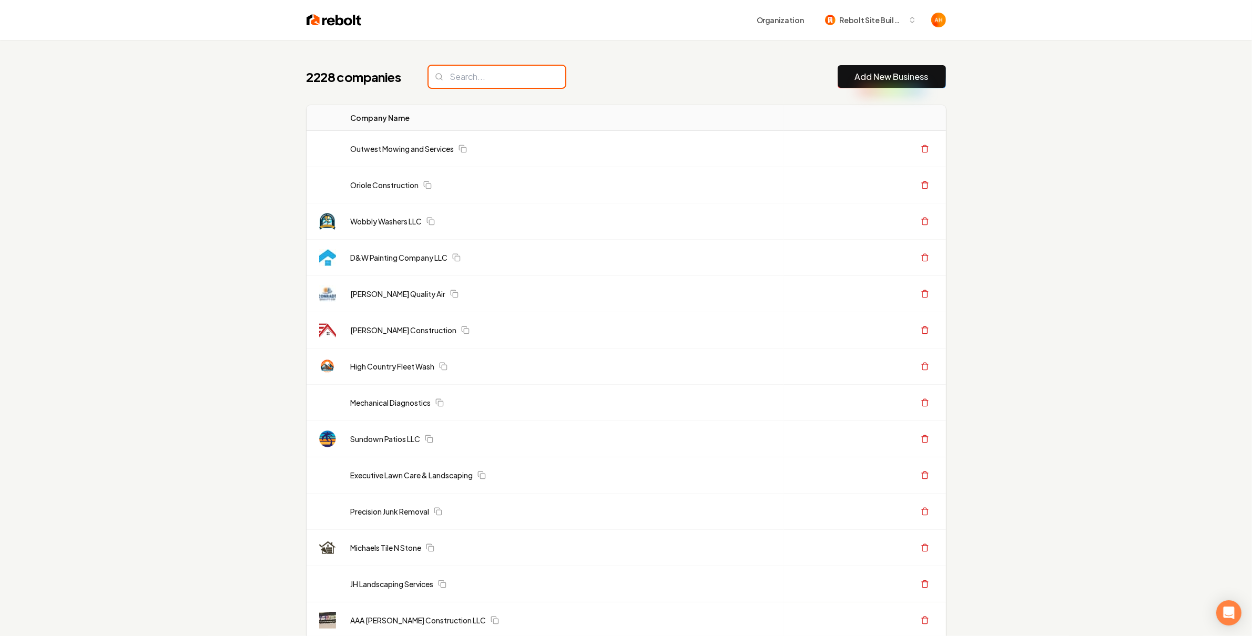
click at [453, 78] on input "search" at bounding box center [497, 77] width 137 height 22
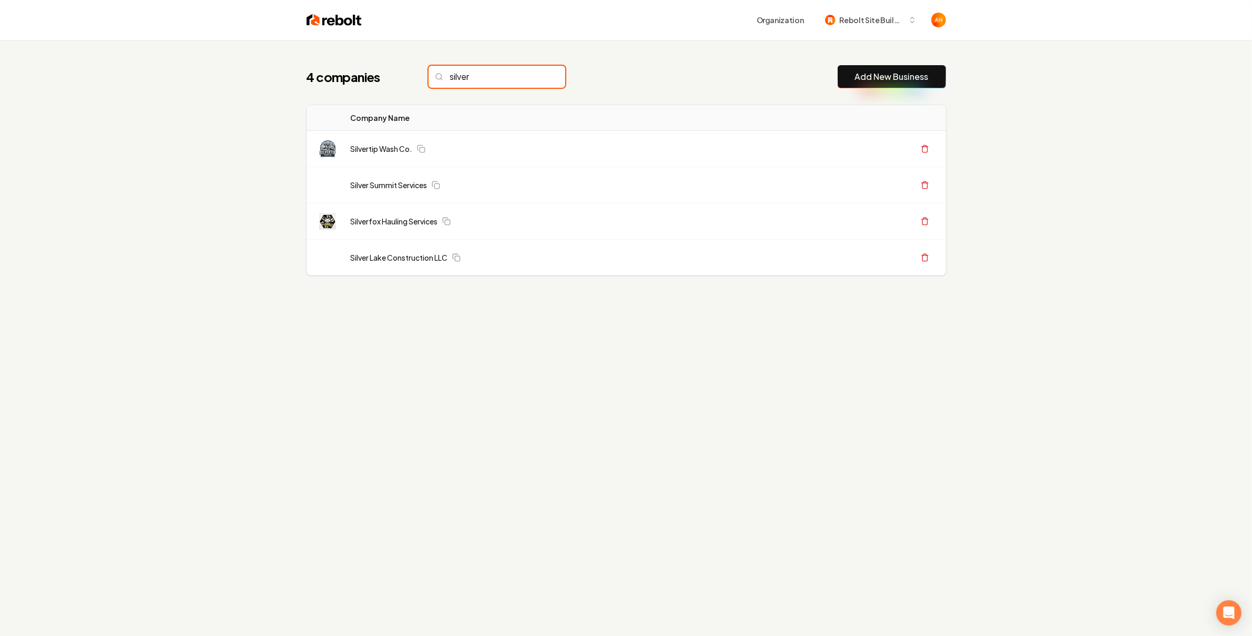
type input "silver"
click at [531, 76] on input "silver" at bounding box center [497, 77] width 137 height 22
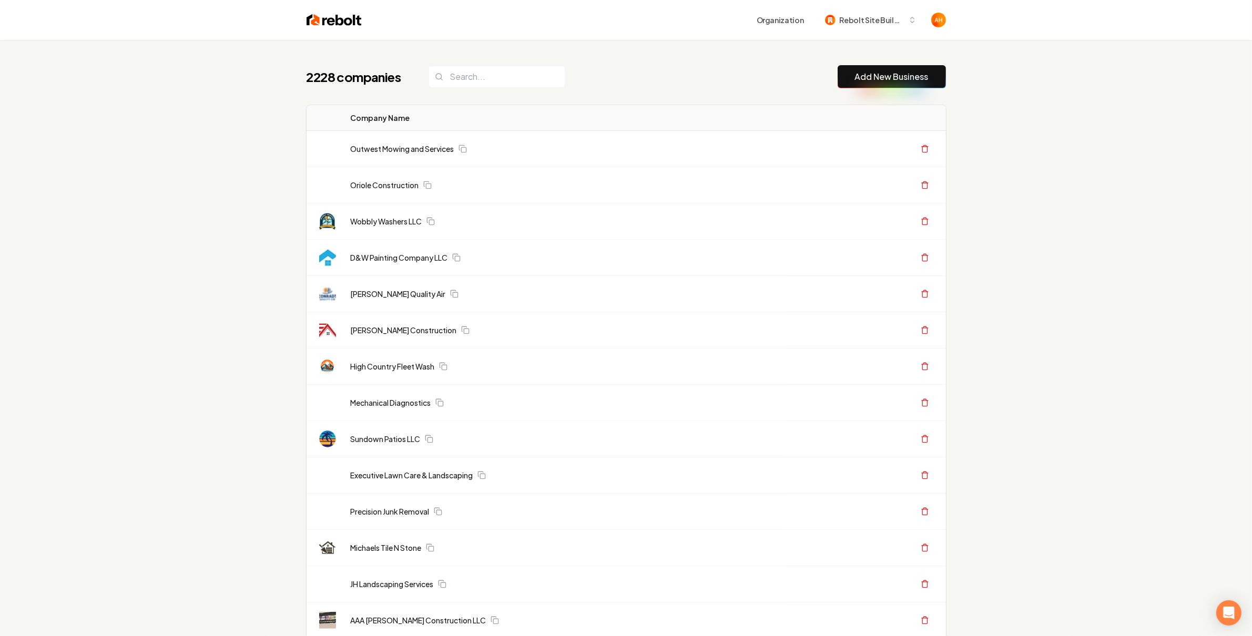
click at [713, 82] on div "2228 companies Add New Business" at bounding box center [626, 76] width 639 height 23
drag, startPoint x: 846, startPoint y: 24, endPoint x: 911, endPoint y: 28, distance: 65.9
click at [884, 28] on div "Organization Rebolt Site Builder" at bounding box center [626, 20] width 673 height 40
click at [1021, 29] on header "Organization Rebolt Site Builder" at bounding box center [626, 20] width 1252 height 40
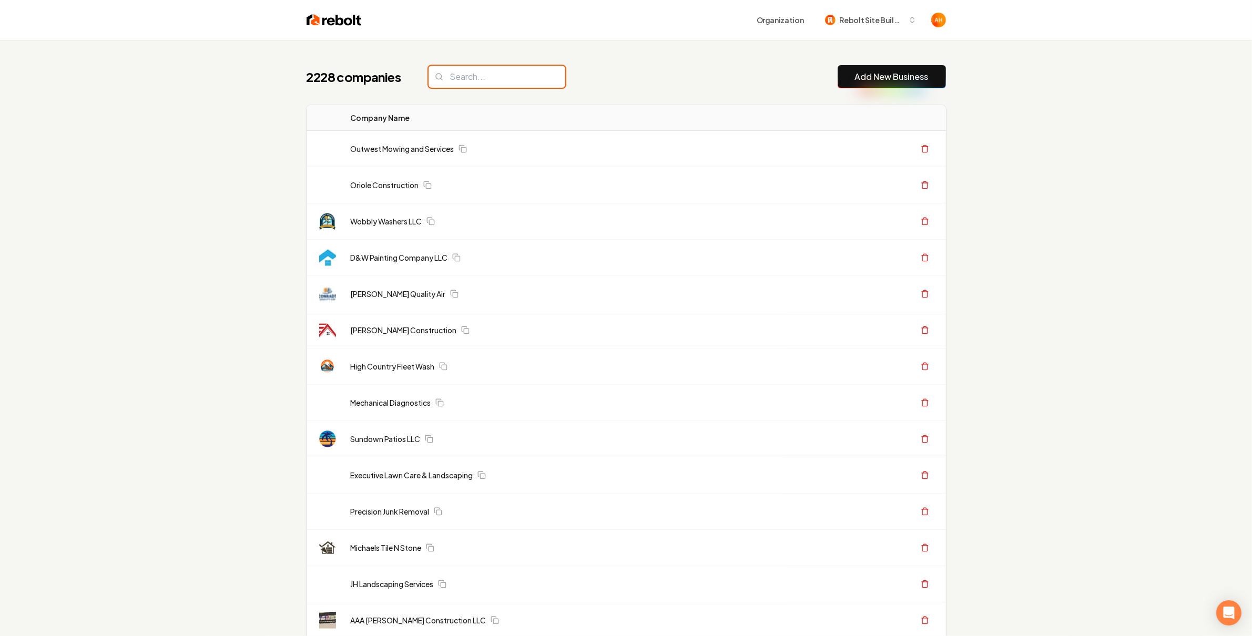
click at [528, 69] on input "search" at bounding box center [497, 77] width 137 height 22
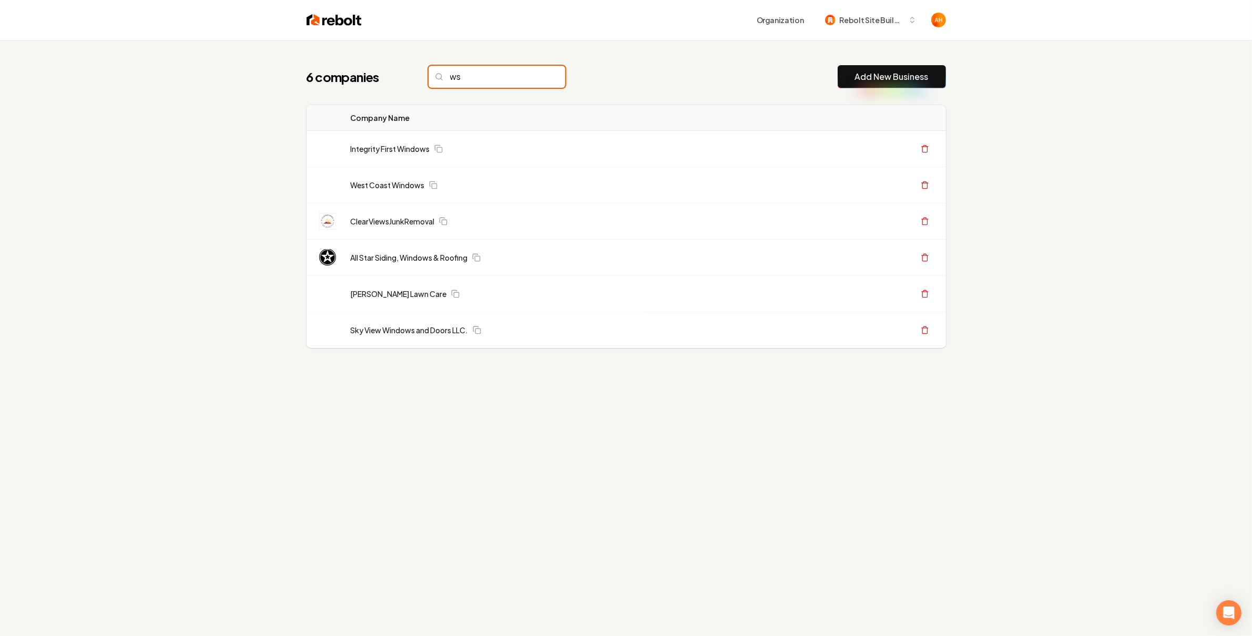
type input "w"
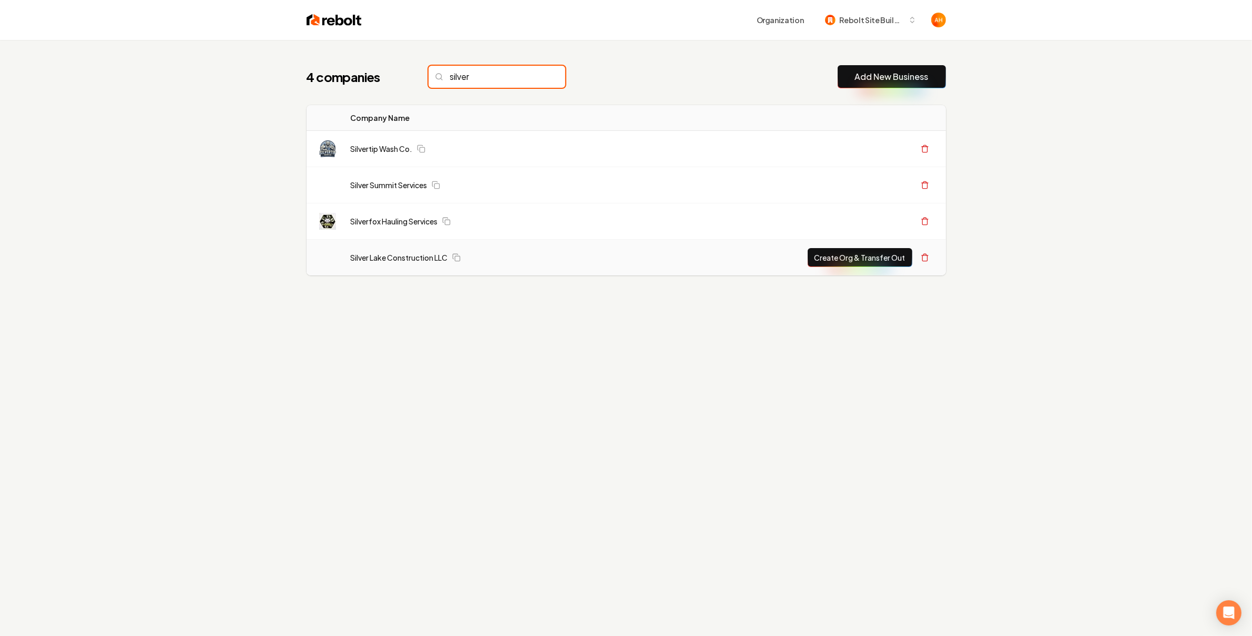
type input "silver"
click at [405, 264] on td "Silver Lake Construction LLC" at bounding box center [481, 258] width 279 height 36
click at [406, 261] on link "Silver Lake Construction LLC" at bounding box center [399, 257] width 97 height 11
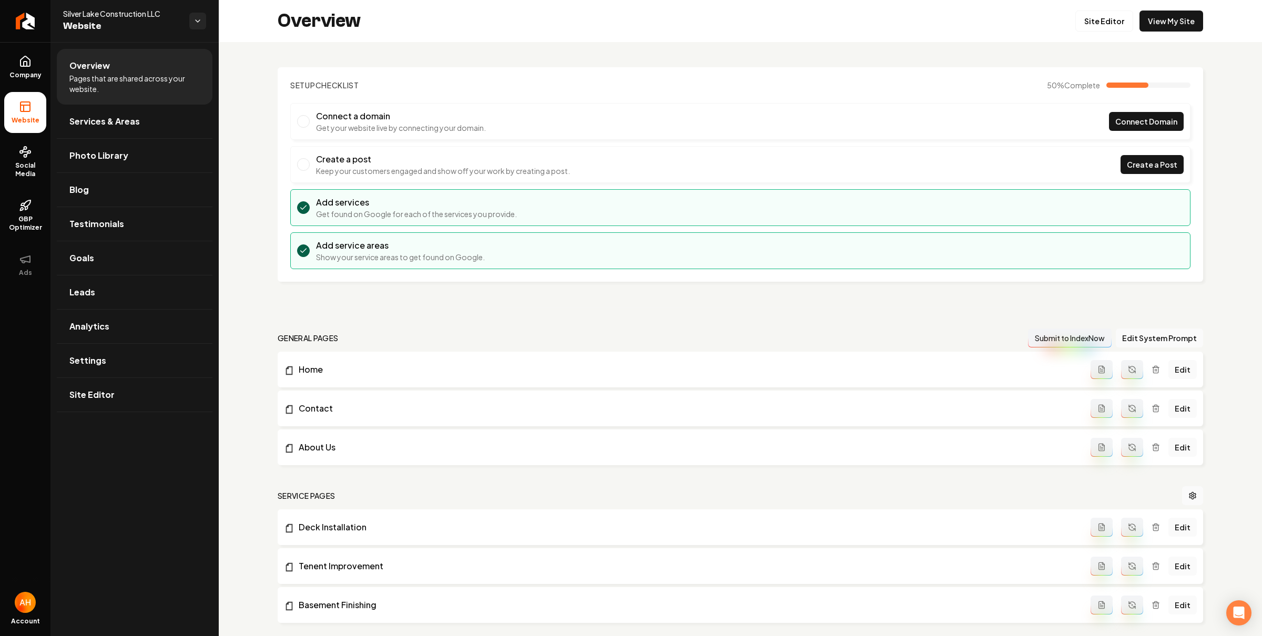
click at [914, 27] on div "Overview Site Editor View My Site" at bounding box center [740, 21] width 1043 height 42
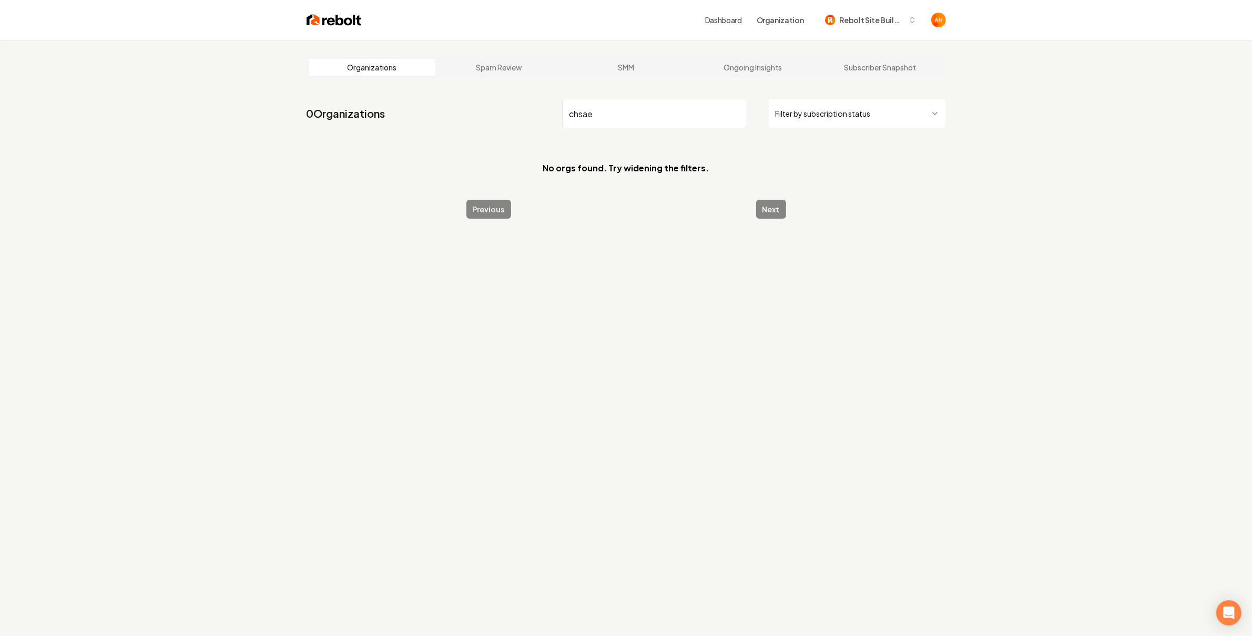
click at [628, 114] on input "chsae" at bounding box center [654, 113] width 185 height 29
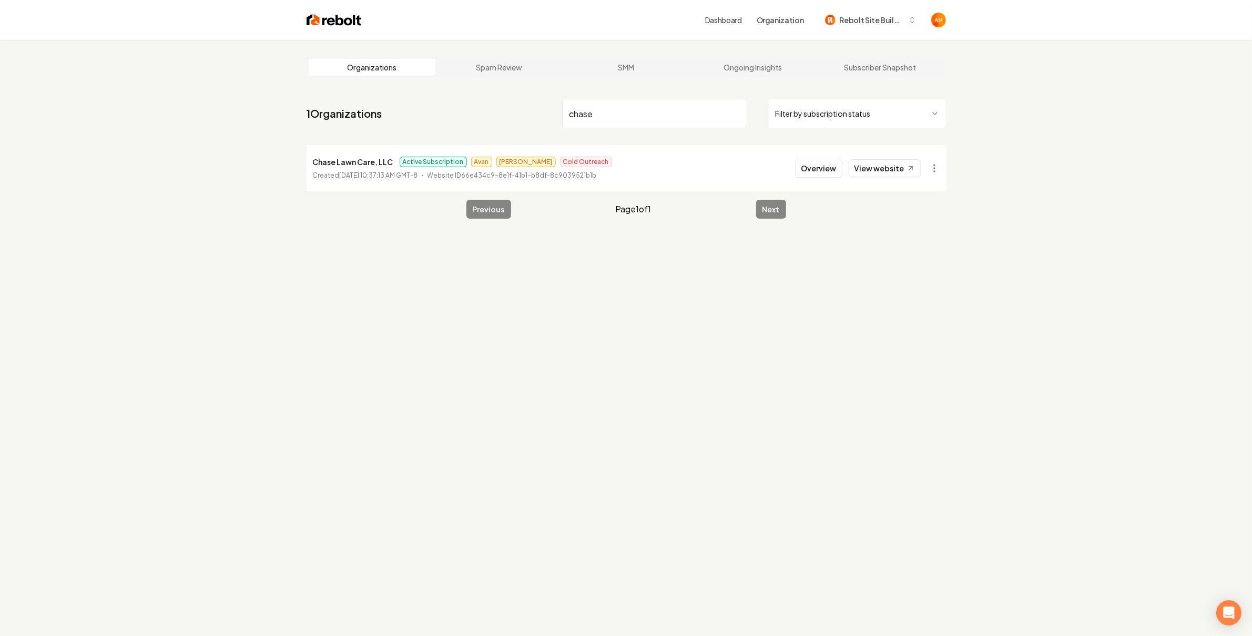
type input "chase"
click at [883, 166] on link "View website" at bounding box center [885, 168] width 72 height 18
click at [824, 172] on button "Overview" at bounding box center [819, 168] width 47 height 19
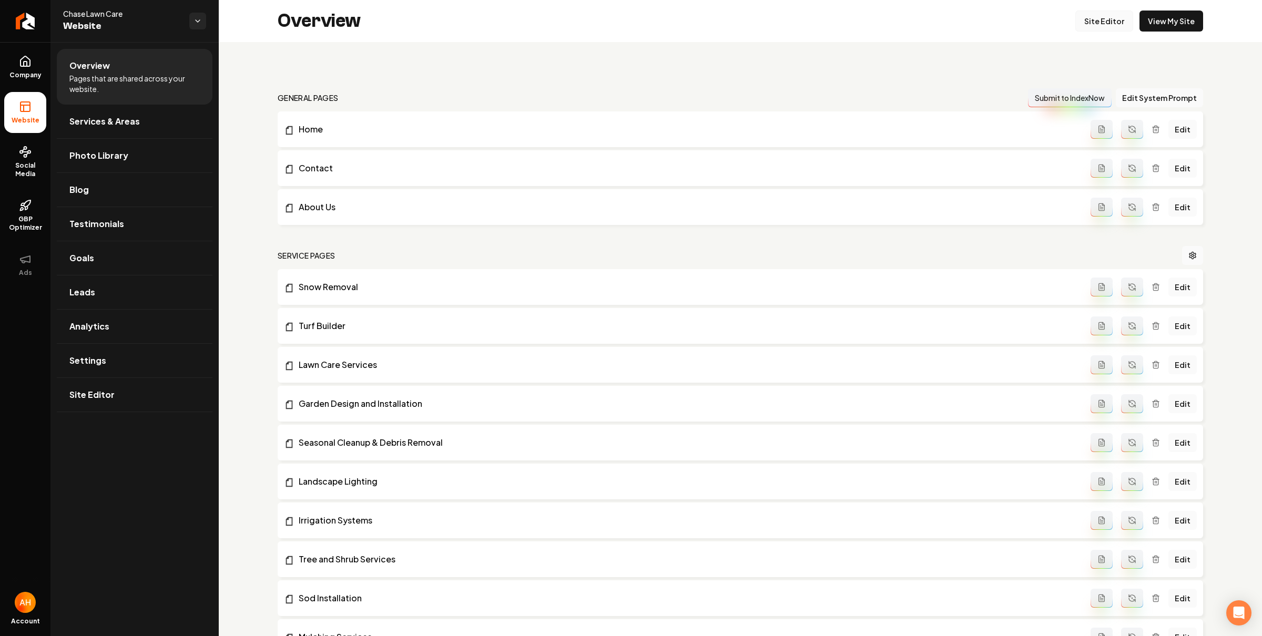
click at [1098, 30] on link "Site Editor" at bounding box center [1104, 21] width 58 height 21
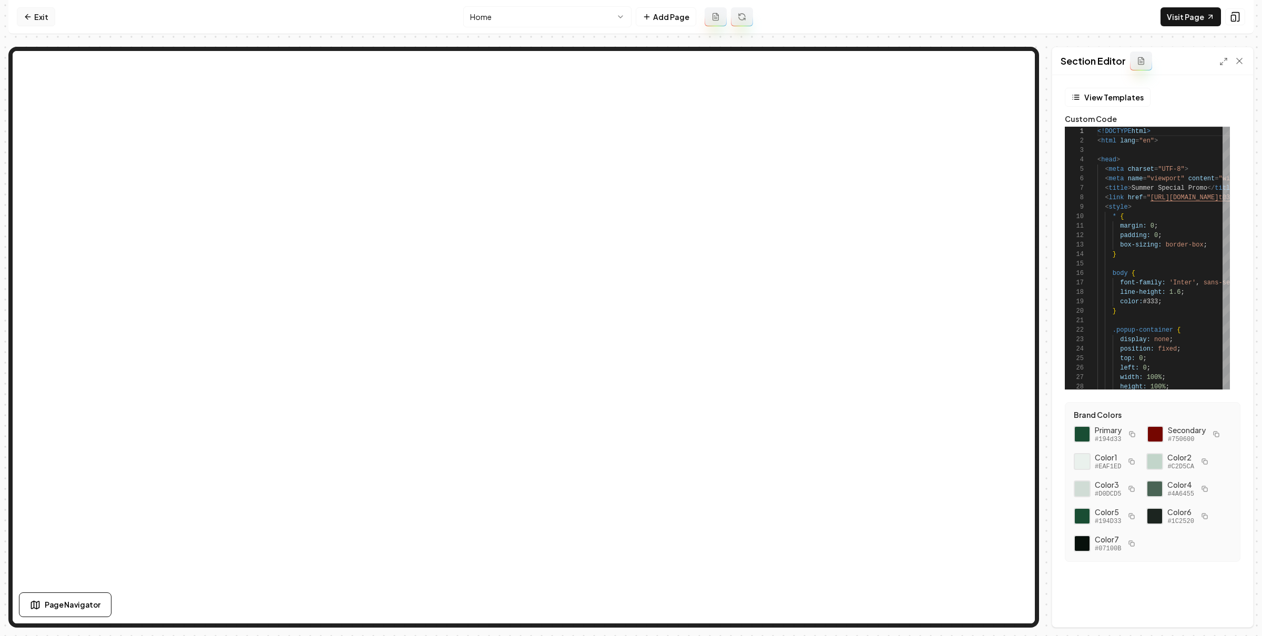
click at [35, 15] on link "Exit" at bounding box center [36, 16] width 38 height 19
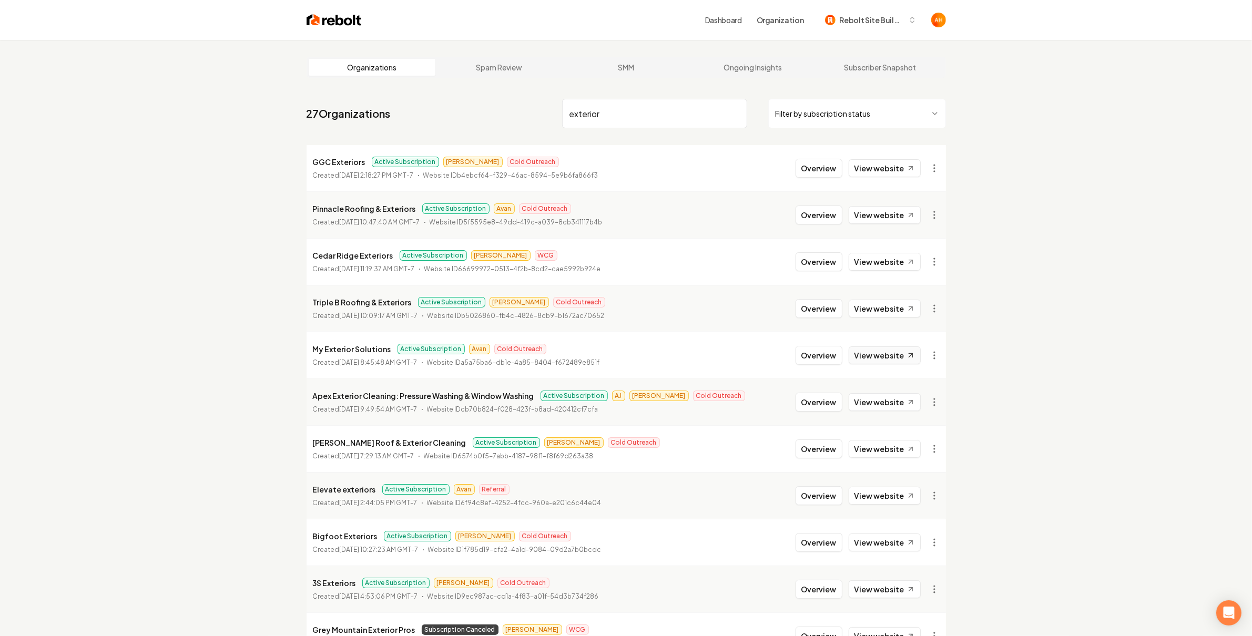
click at [885, 354] on link "View website" at bounding box center [885, 356] width 72 height 18
click at [647, 115] on input "exterior" at bounding box center [654, 113] width 185 height 29
type input "ebll"
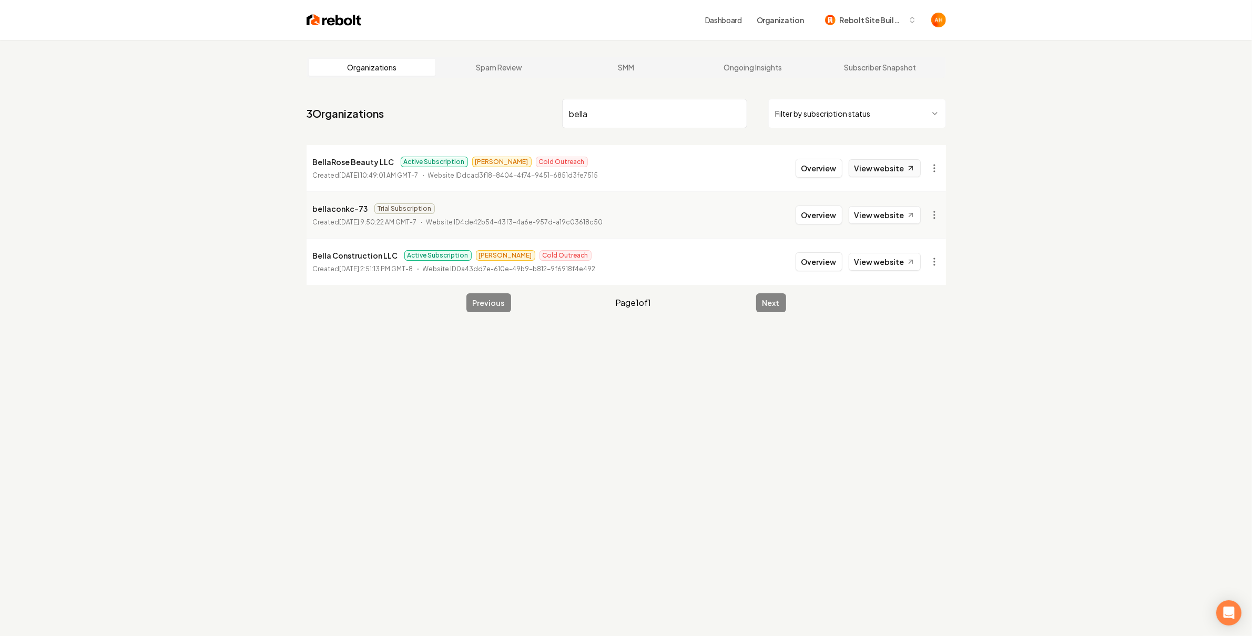
type input "bella"
click at [896, 168] on link "View website" at bounding box center [885, 168] width 72 height 18
